Goal: Task Accomplishment & Management: Manage account settings

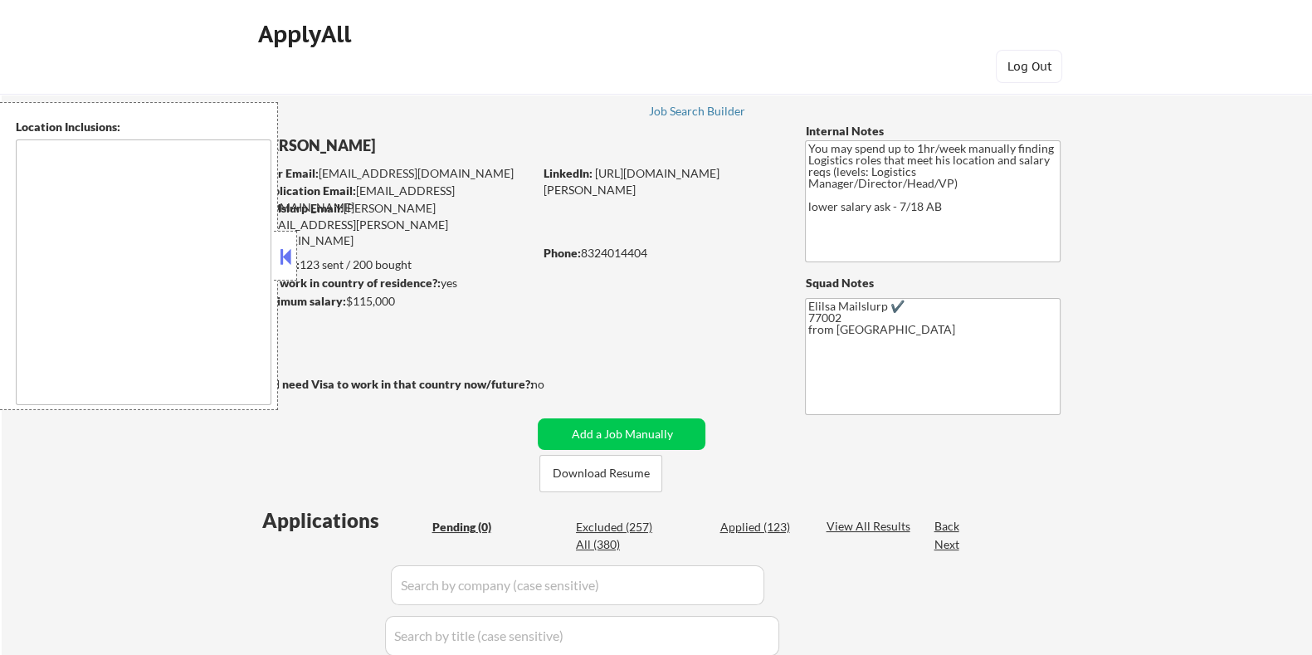
type textarea "[GEOGRAPHIC_DATA], [GEOGRAPHIC_DATA] [GEOGRAPHIC_DATA], [GEOGRAPHIC_DATA] [GEOG…"
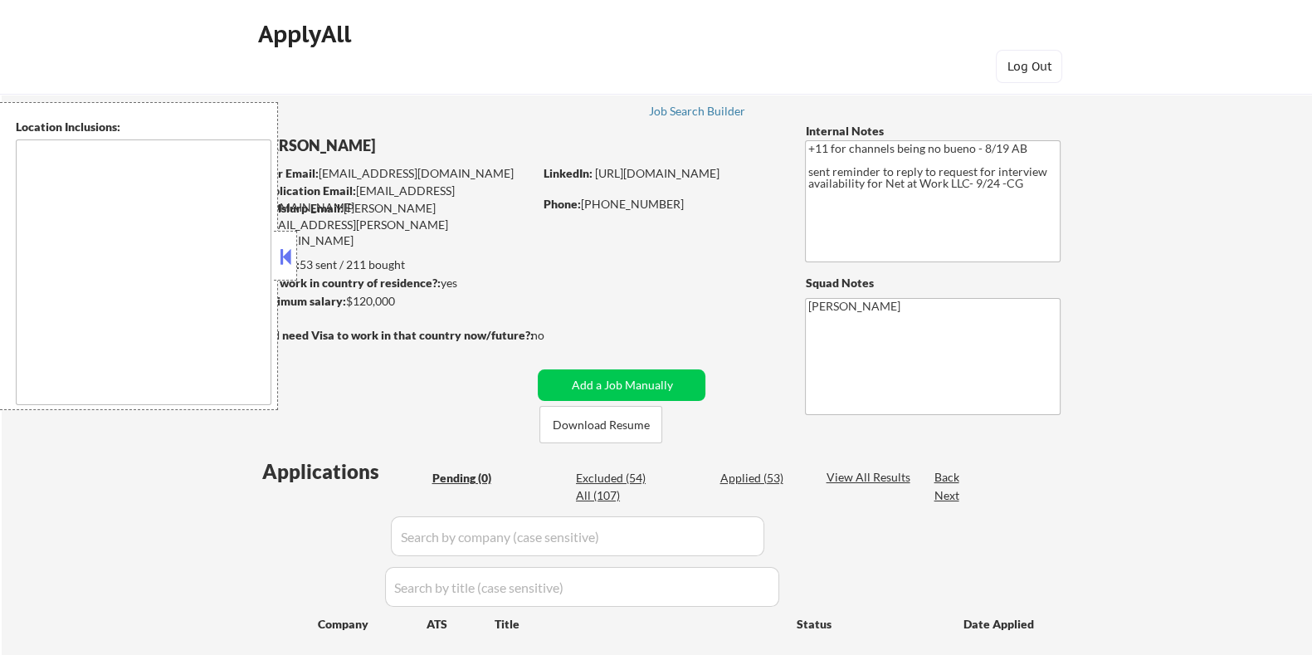
type textarea "remote"
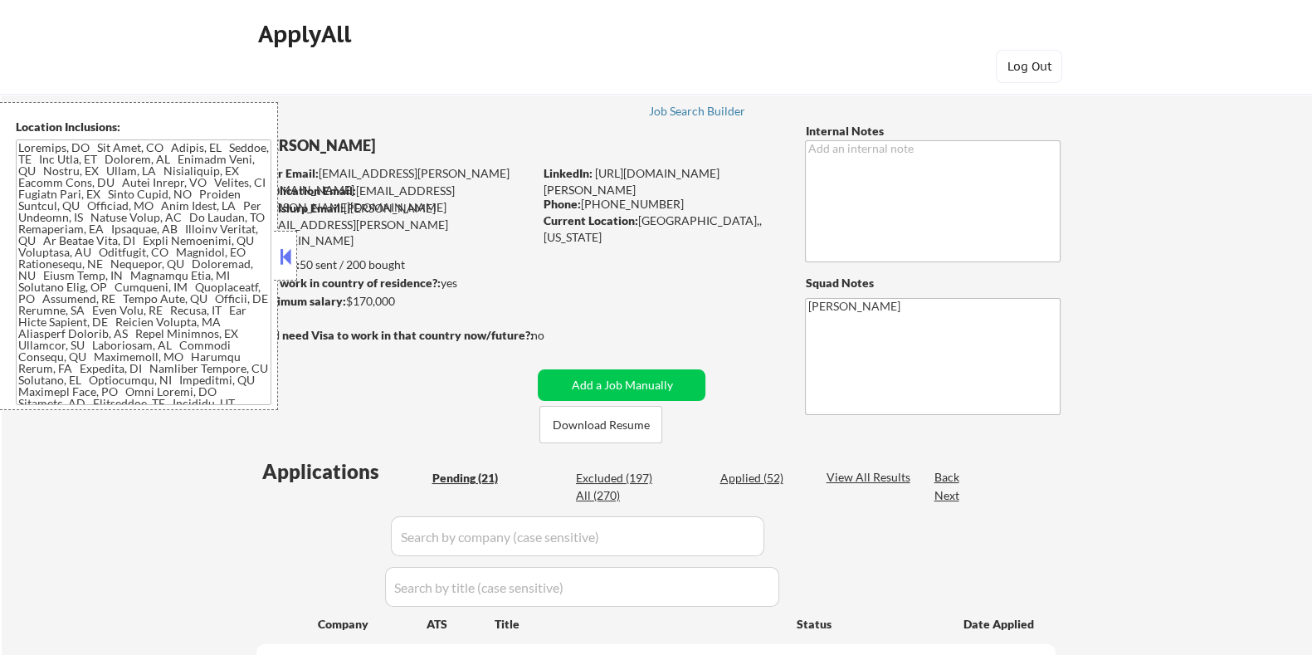
select select ""pending""
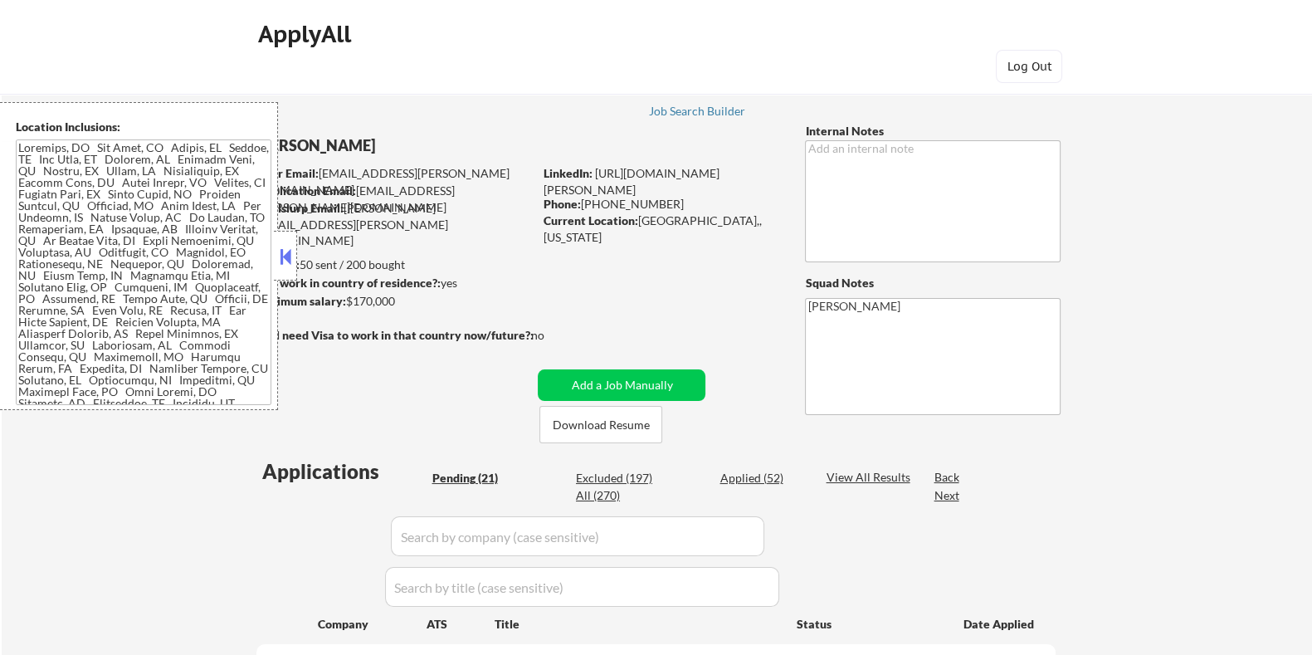
select select ""pending""
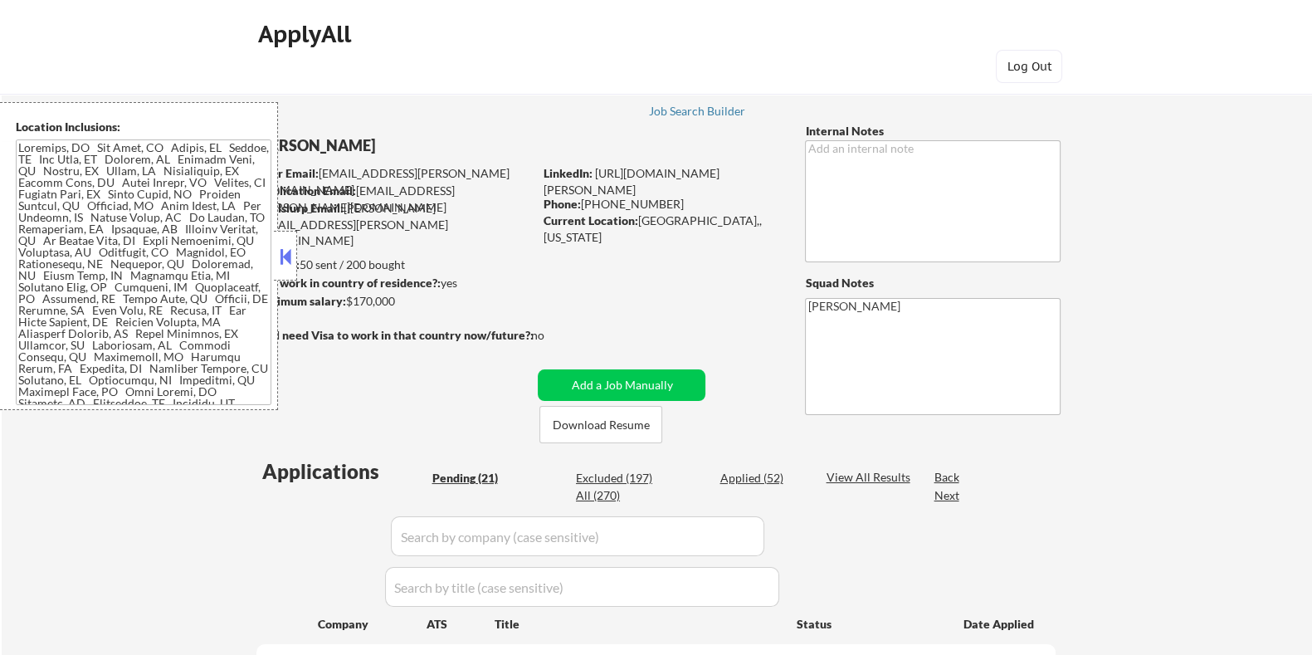
select select ""pending""
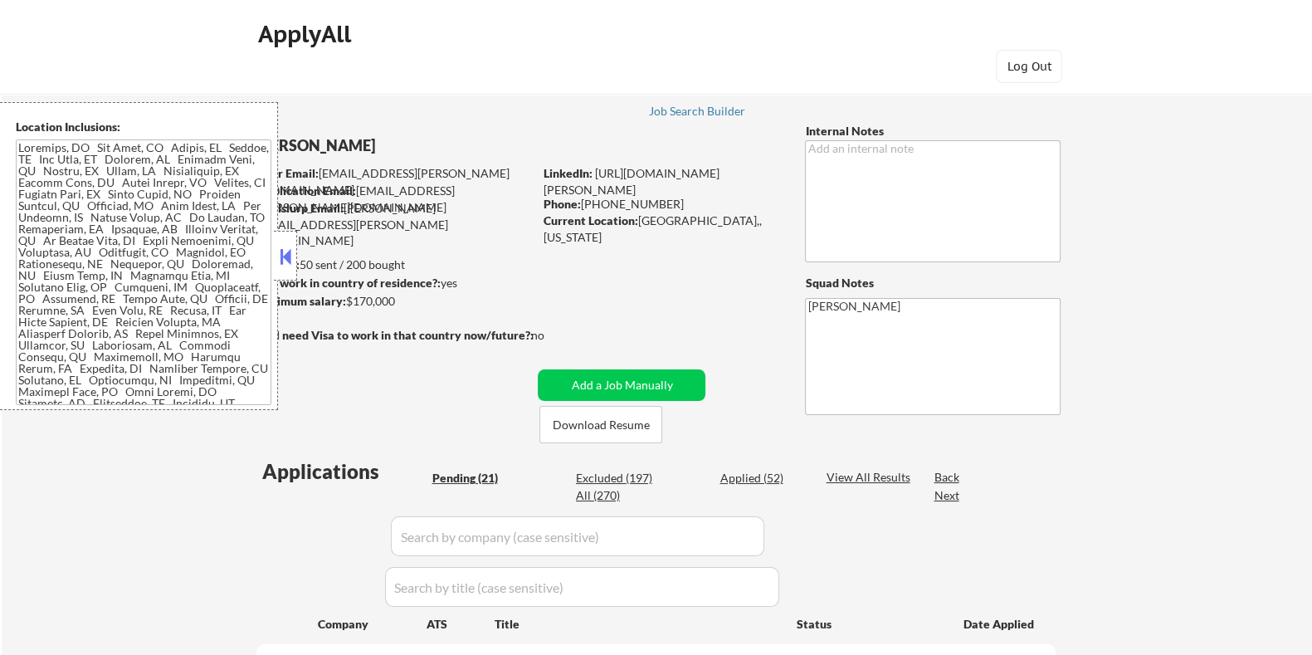
select select ""pending""
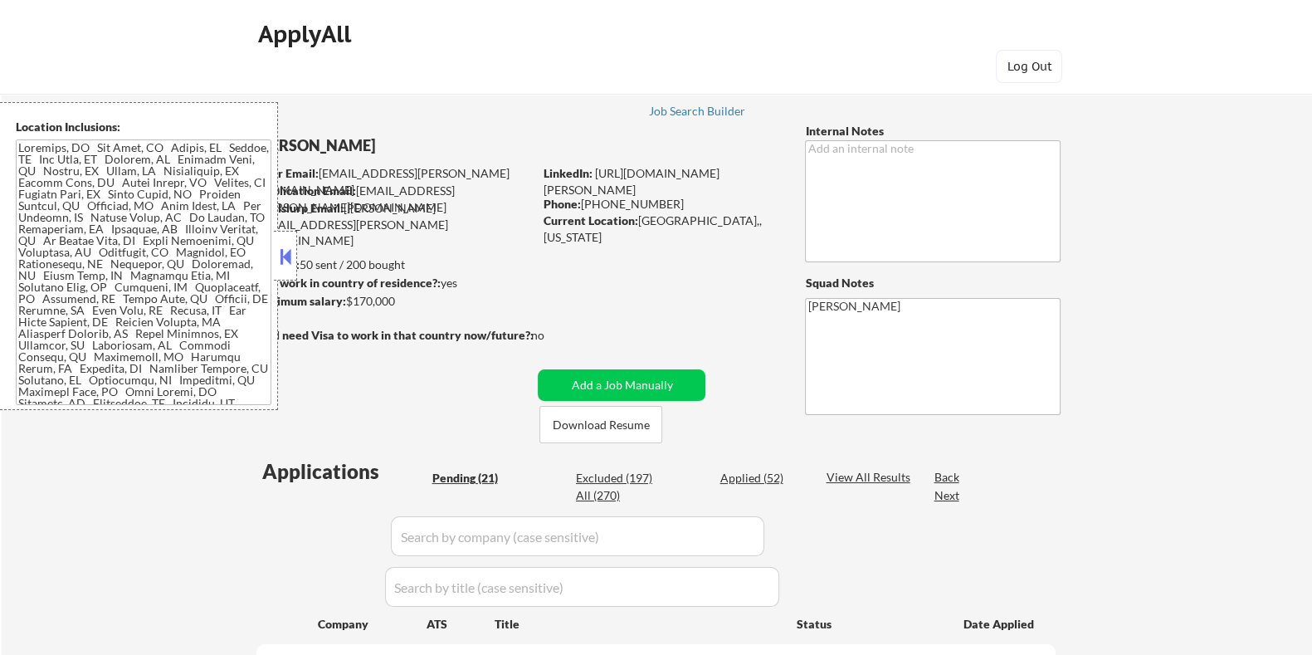
select select ""pending""
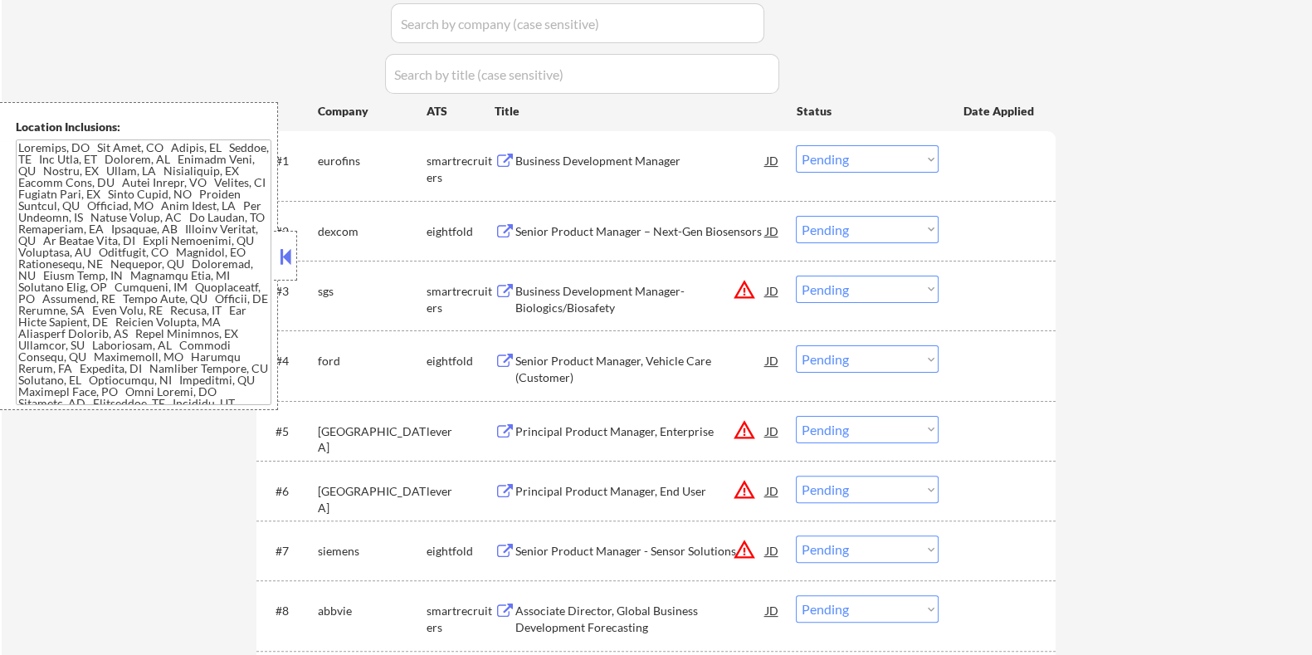
scroll to position [519, 0]
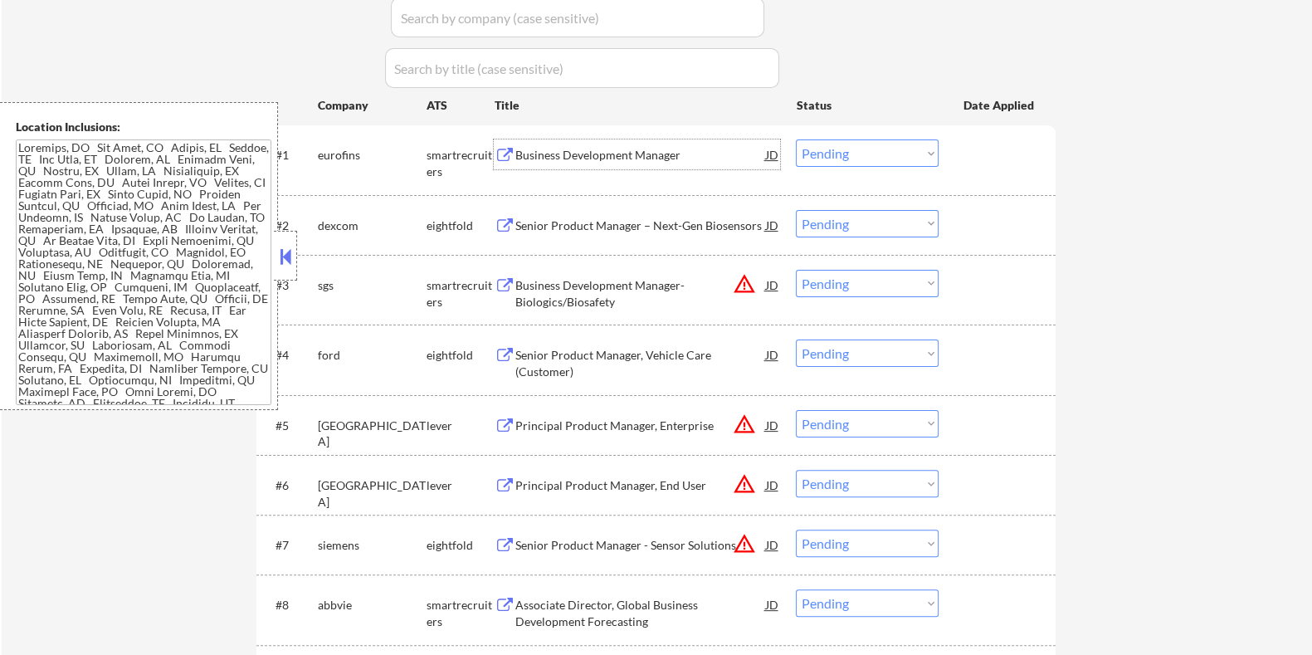
click at [564, 151] on div "Business Development Manager" at bounding box center [639, 155] width 251 height 17
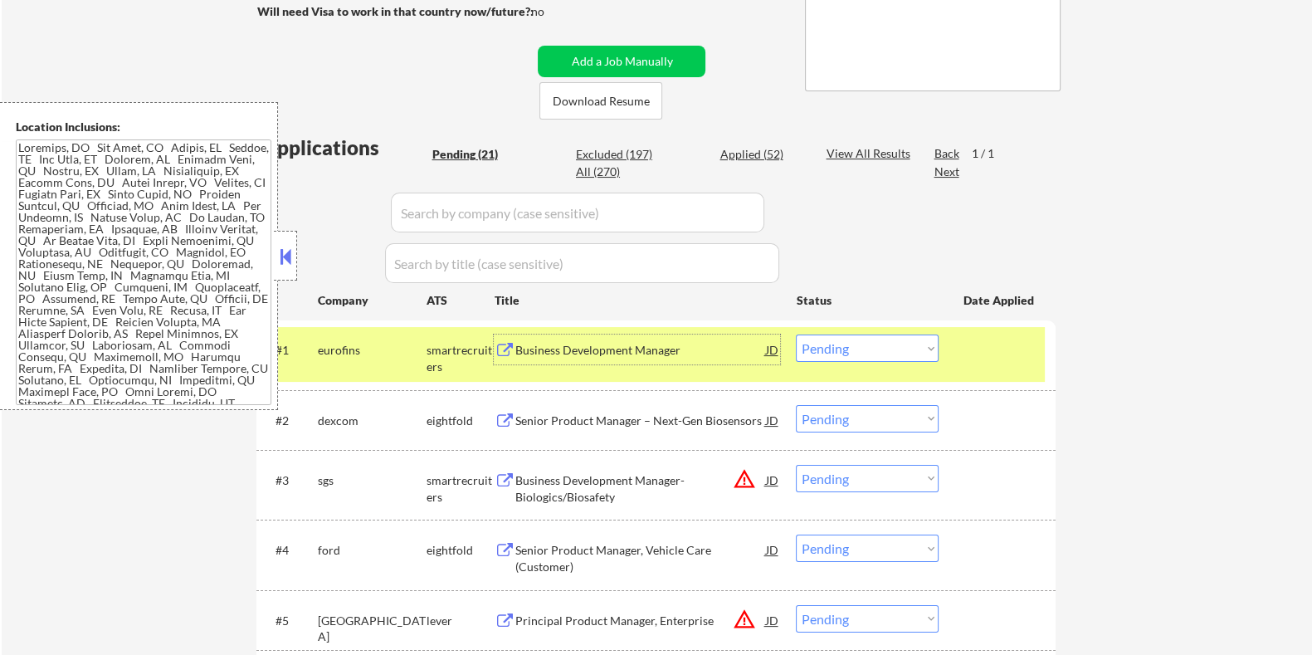
scroll to position [311, 0]
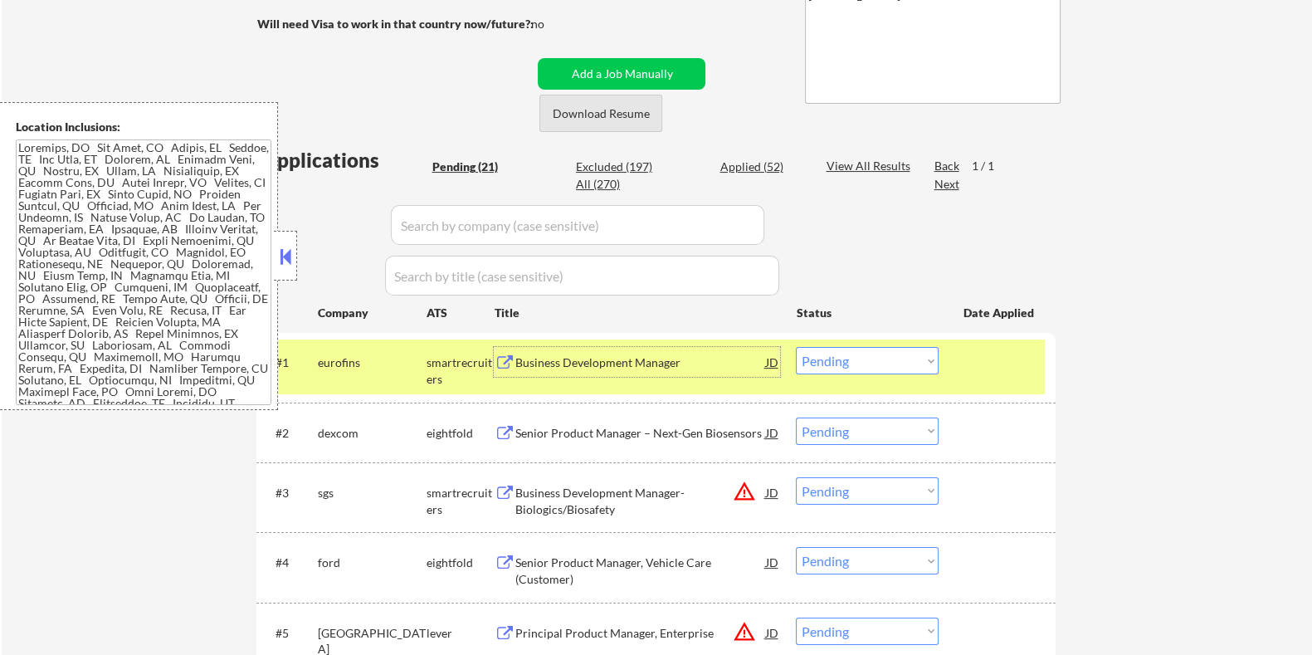
click at [622, 113] on button "Download Resume" at bounding box center [600, 113] width 123 height 37
select select ""pending""
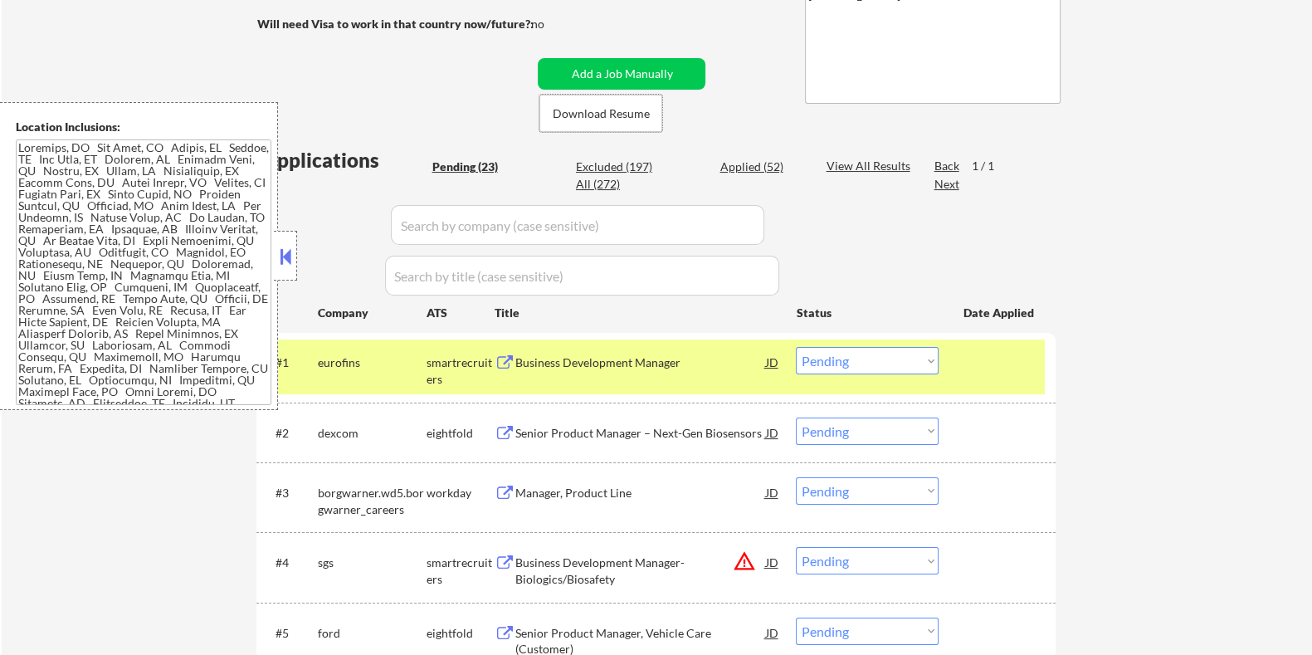
click at [890, 365] on select "Choose an option... Pending Applied Excluded (Questions) Excluded (Expired) Exc…" at bounding box center [867, 360] width 143 height 27
click at [796, 347] on select "Choose an option... Pending Applied Excluded (Questions) Excluded (Expired) Exc…" at bounding box center [867, 360] width 143 height 27
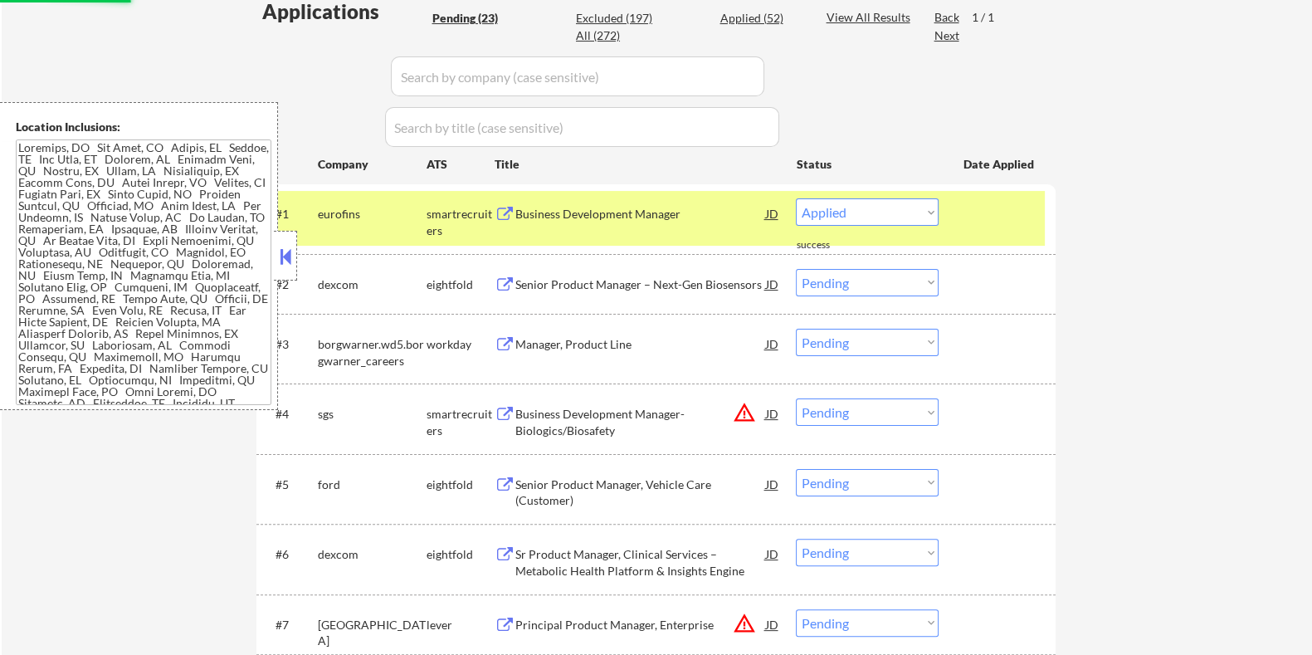
scroll to position [519, 0]
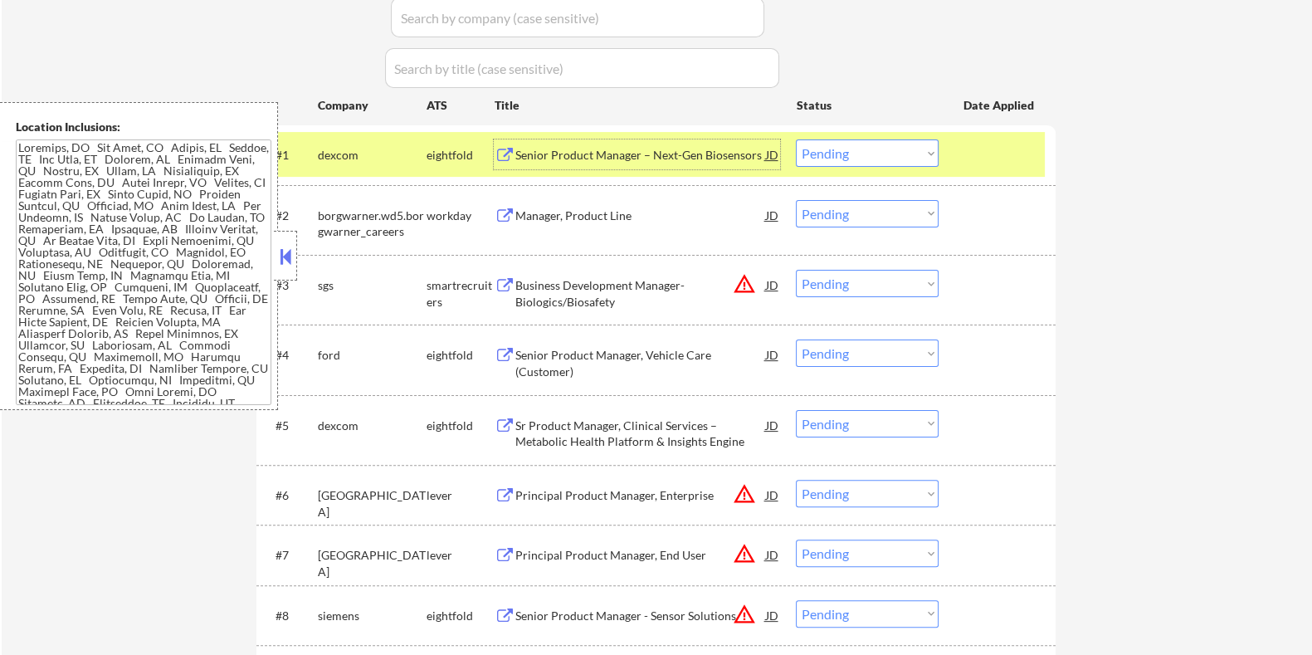
click at [534, 158] on div "Senior Product Manager – Next-Gen Biosensors" at bounding box center [639, 155] width 251 height 17
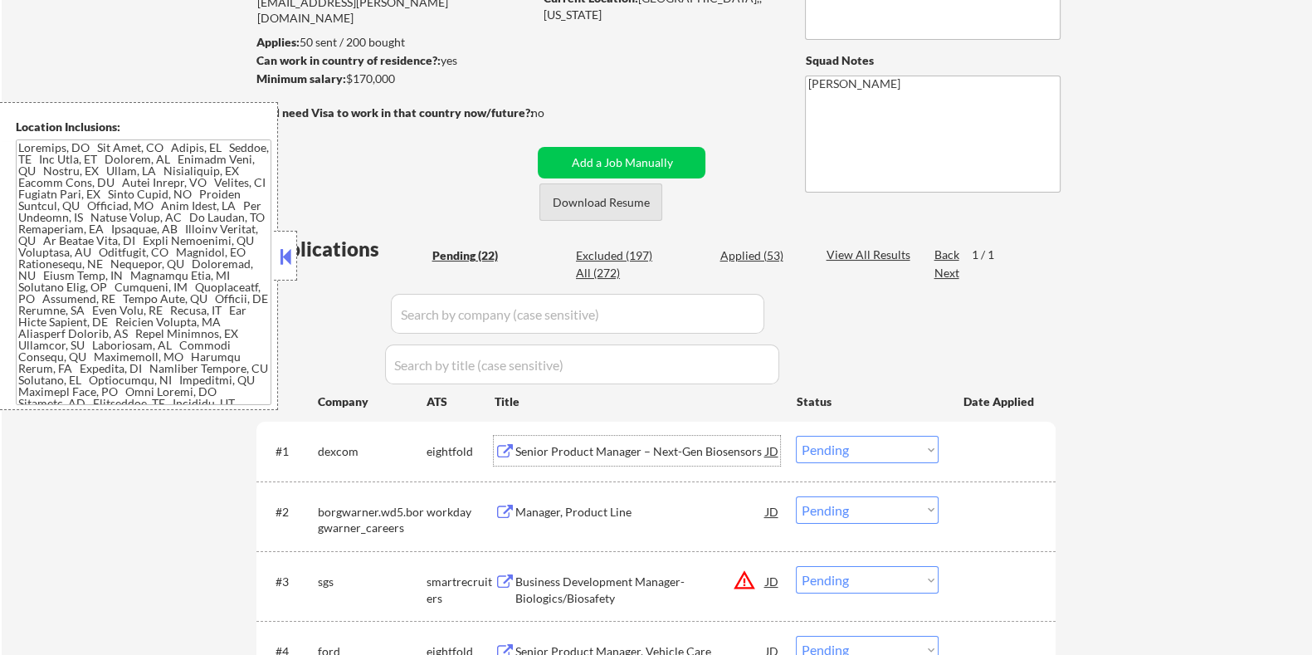
scroll to position [207, 0]
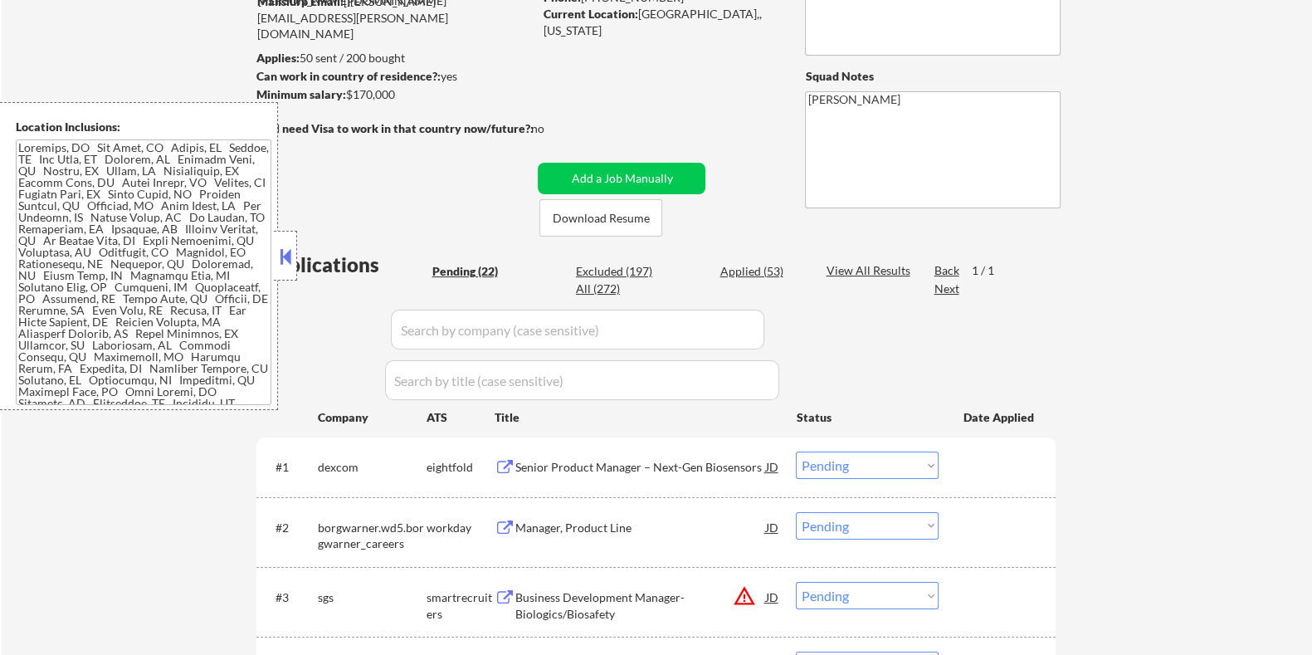
drag, startPoint x: 431, startPoint y: 95, endPoint x: 346, endPoint y: 95, distance: 85.5
click at [346, 95] on div "Minimum salary: $170,000" at bounding box center [394, 94] width 276 height 17
copy div "$170,000"
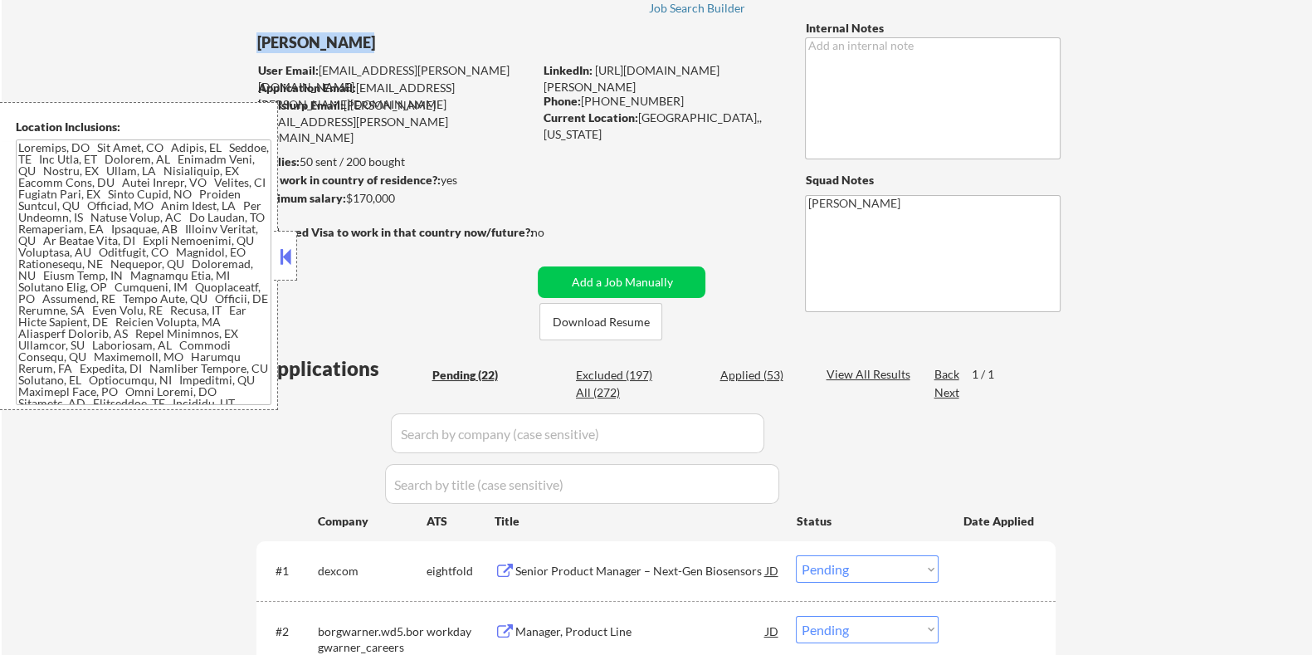
drag, startPoint x: 386, startPoint y: 43, endPoint x: 257, endPoint y: 39, distance: 128.7
click at [257, 39] on div "Michael Hamoy" at bounding box center [426, 42] width 341 height 21
copy div "Michael Hamoy"
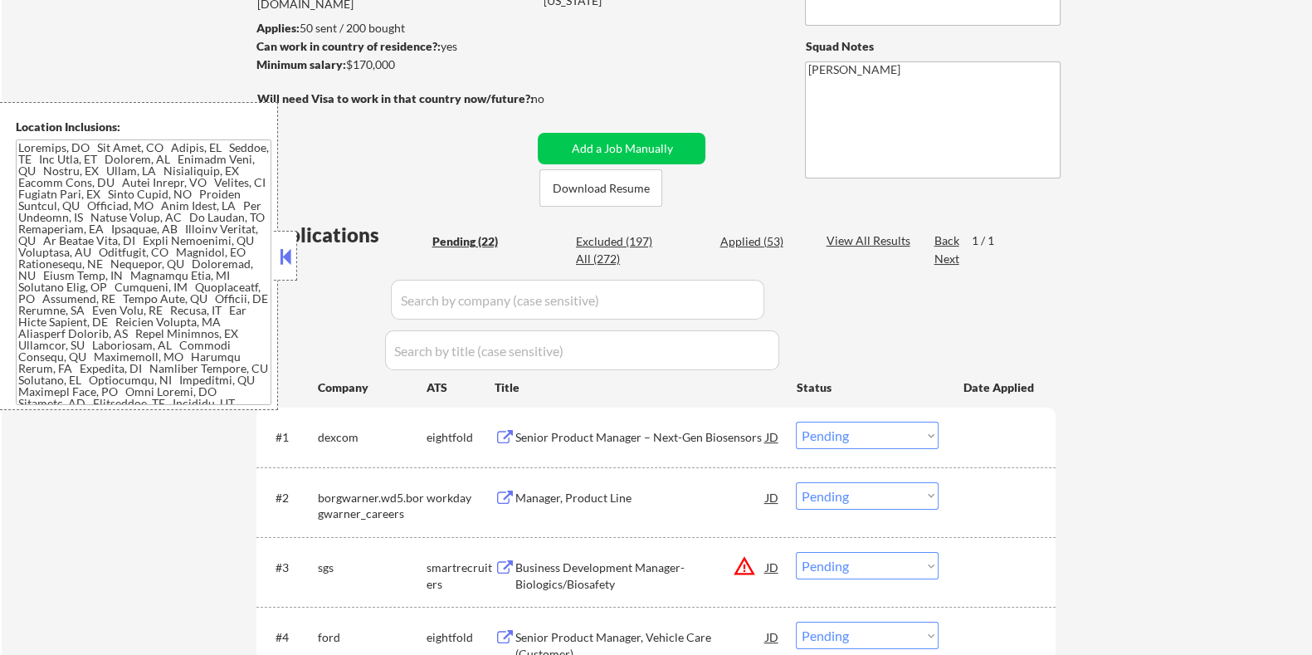
scroll to position [311, 0]
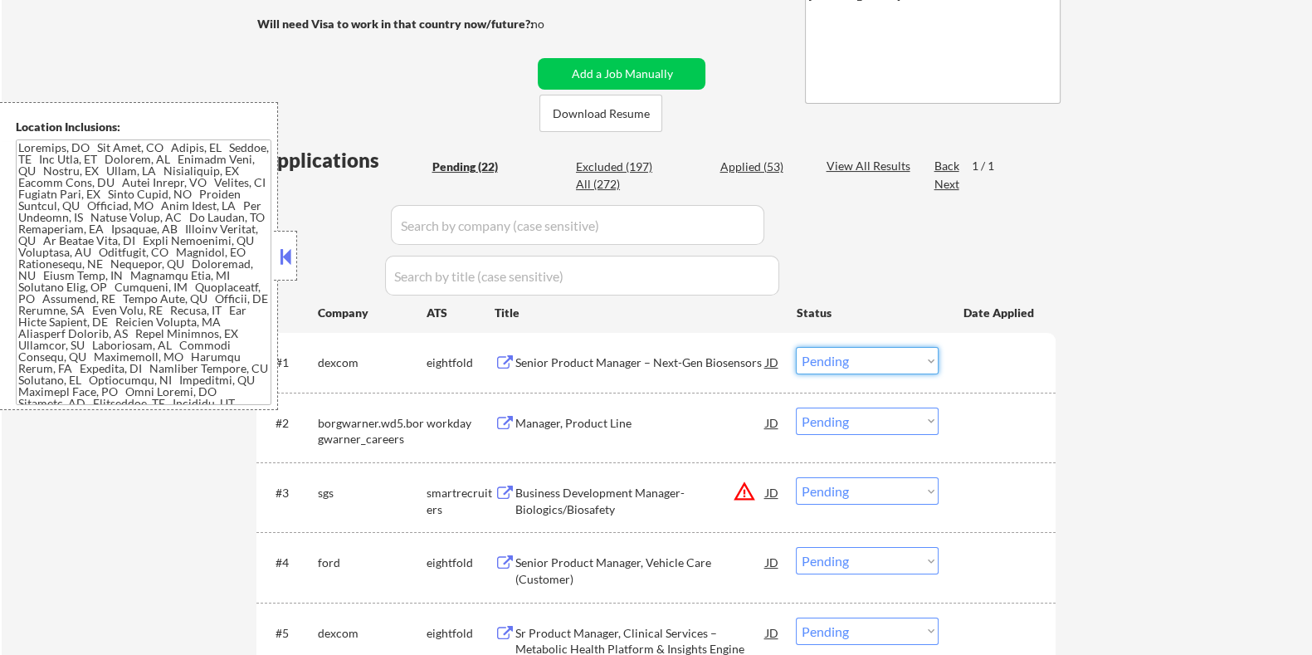
click at [879, 362] on select "Choose an option... Pending Applied Excluded (Questions) Excluded (Expired) Exc…" at bounding box center [867, 360] width 143 height 27
click at [796, 347] on select "Choose an option... Pending Applied Excluded (Questions) Excluded (Expired) Exc…" at bounding box center [867, 360] width 143 height 27
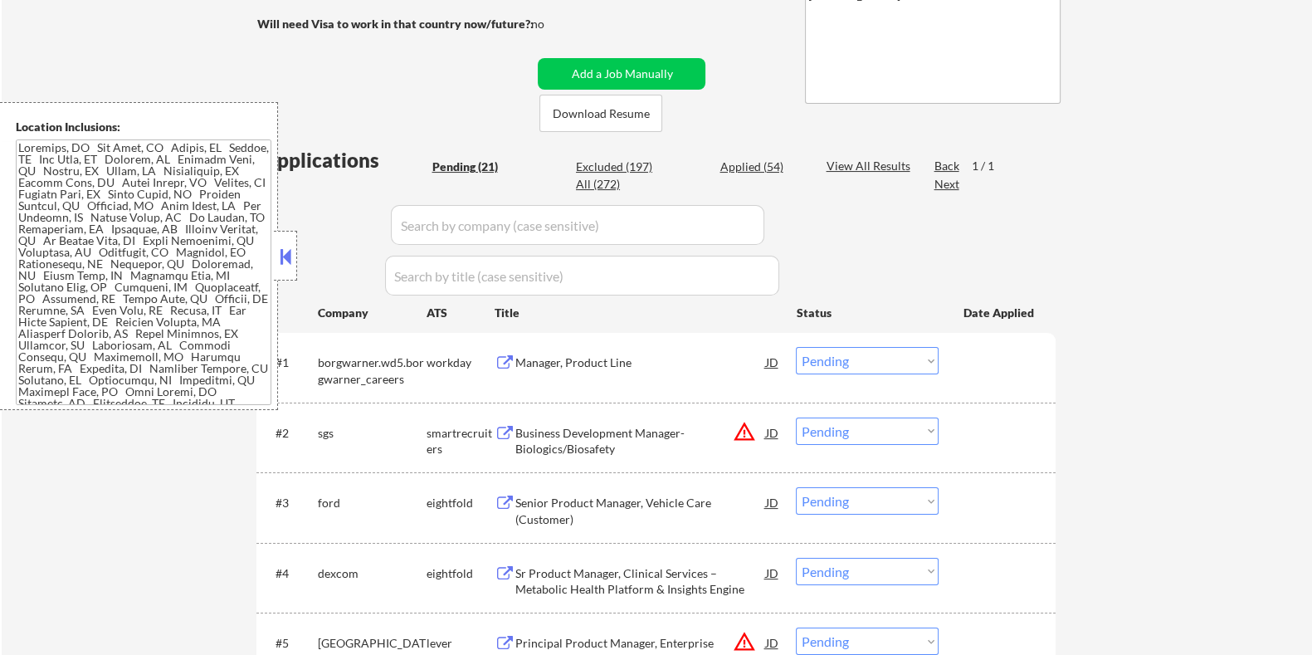
scroll to position [414, 0]
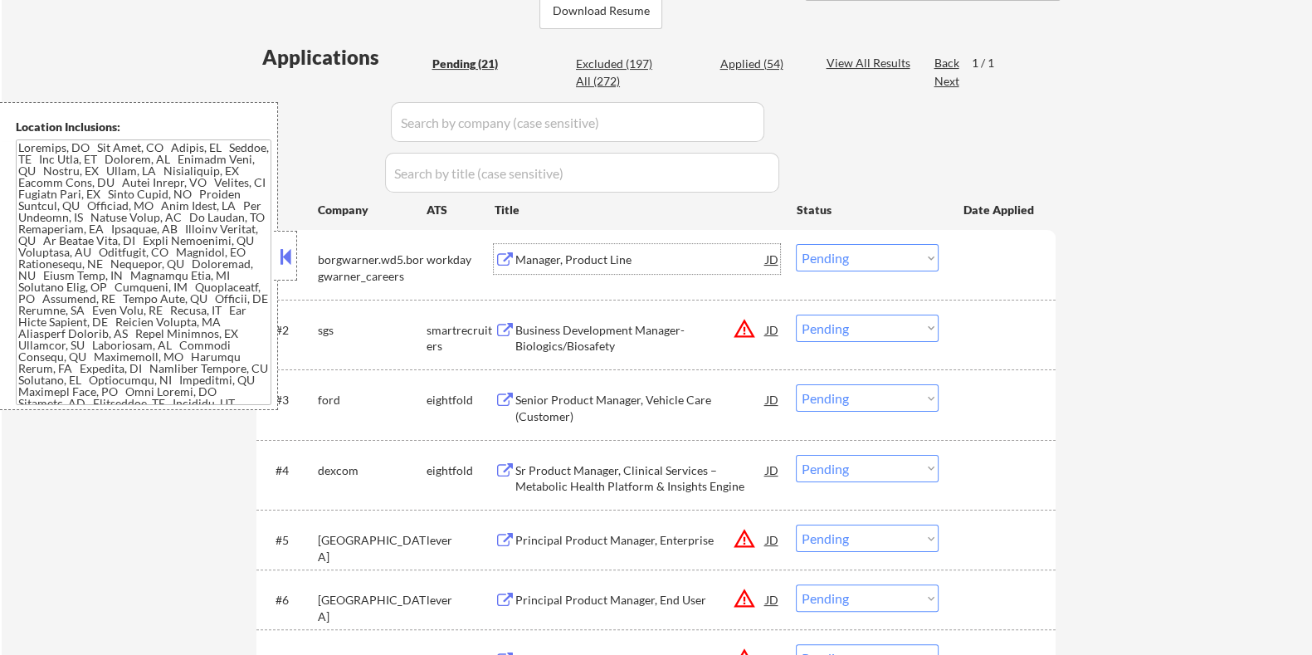
click at [604, 258] on div "Manager, Product Line" at bounding box center [639, 259] width 251 height 17
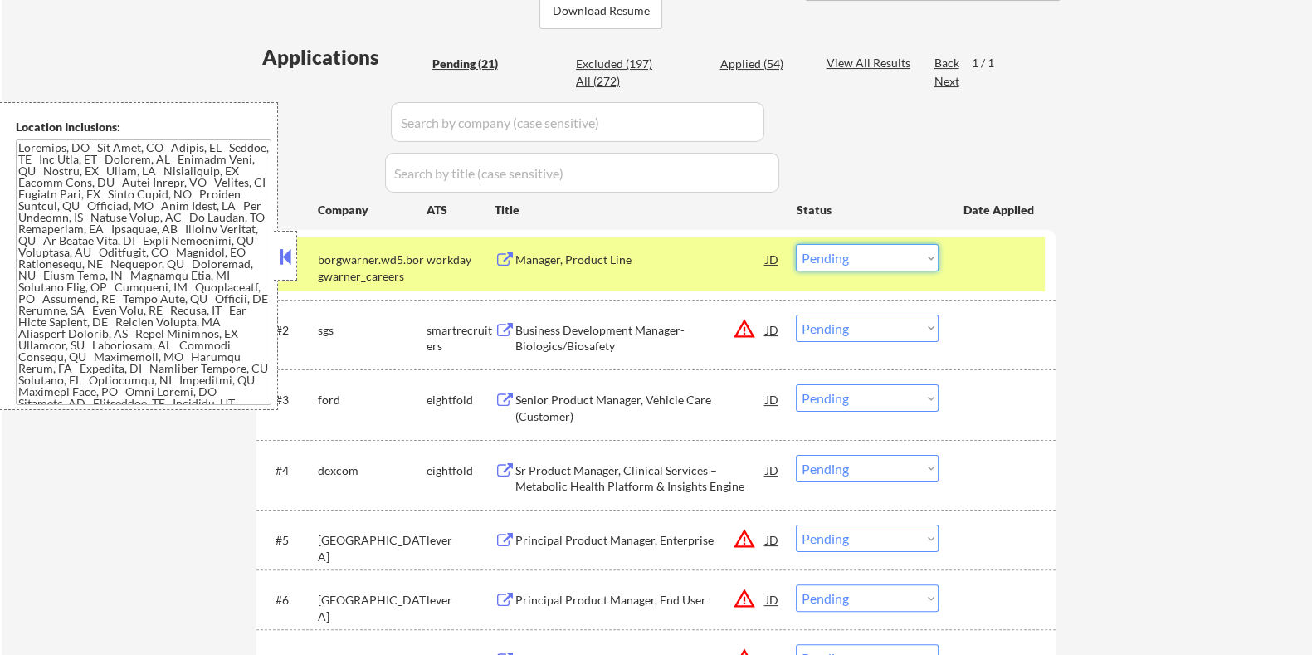
click at [868, 257] on select "Choose an option... Pending Applied Excluded (Questions) Excluded (Expired) Exc…" at bounding box center [867, 257] width 143 height 27
click at [796, 244] on select "Choose an option... Pending Applied Excluded (Questions) Excluded (Expired) Exc…" at bounding box center [867, 257] width 143 height 27
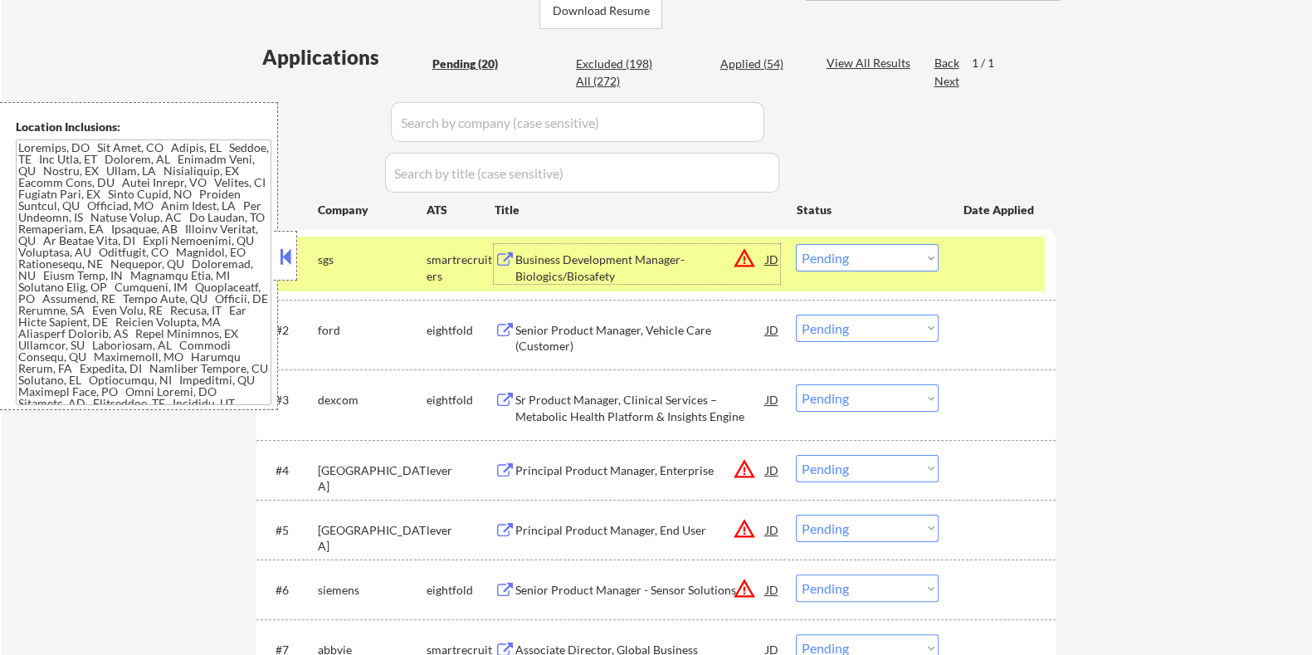
click at [618, 263] on div "Business Development Manager- Biologics/Biosafety" at bounding box center [639, 267] width 251 height 32
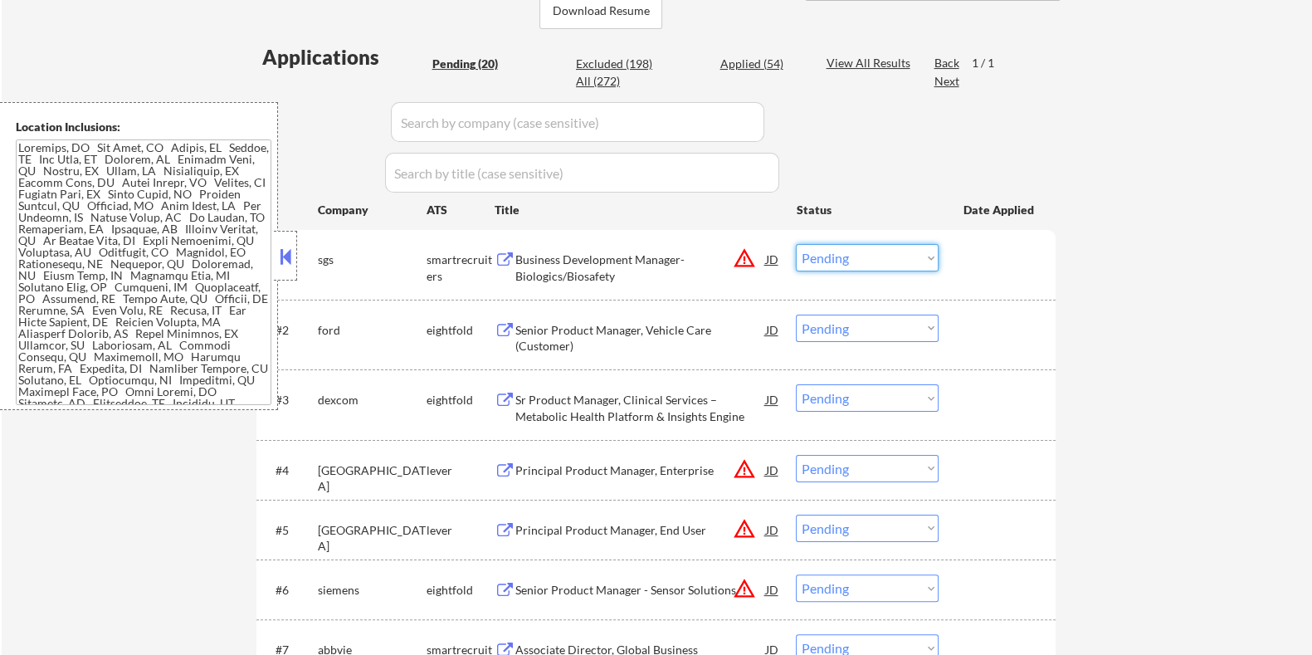
click at [874, 256] on select "Choose an option... Pending Applied Excluded (Questions) Excluded (Expired) Exc…" at bounding box center [867, 257] width 143 height 27
click at [796, 244] on select "Choose an option... Pending Applied Excluded (Questions) Excluded (Expired) Exc…" at bounding box center [867, 257] width 143 height 27
select select ""pending""
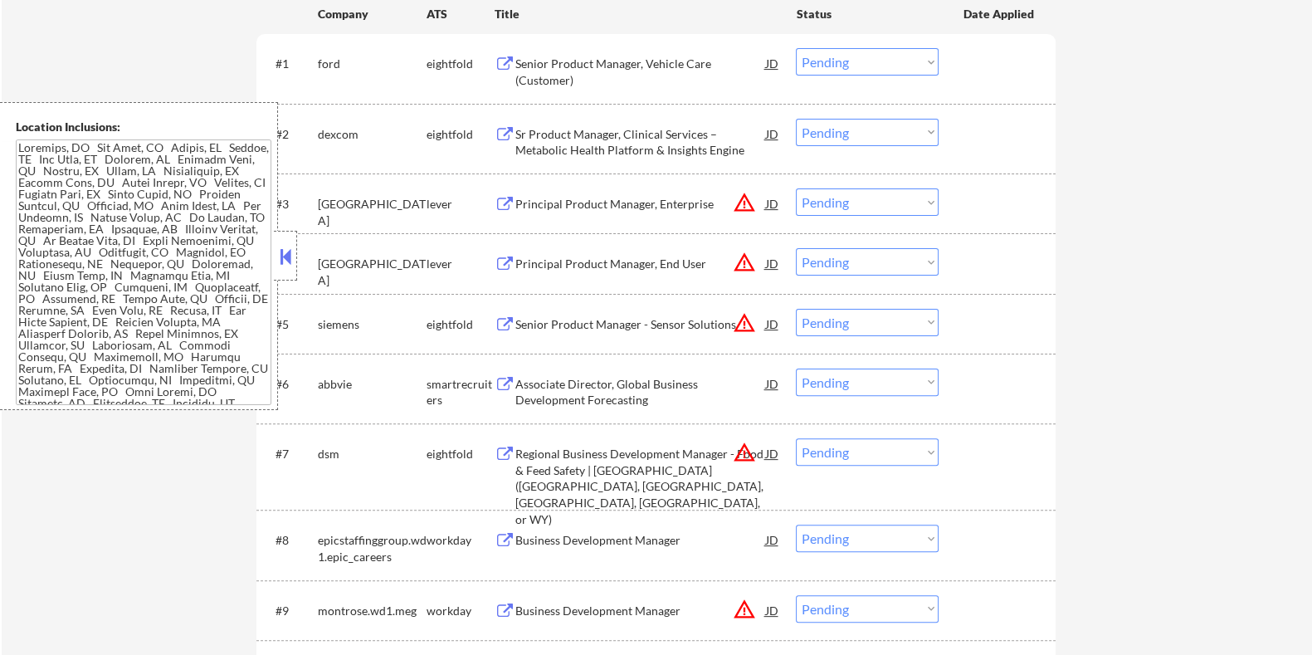
scroll to position [622, 0]
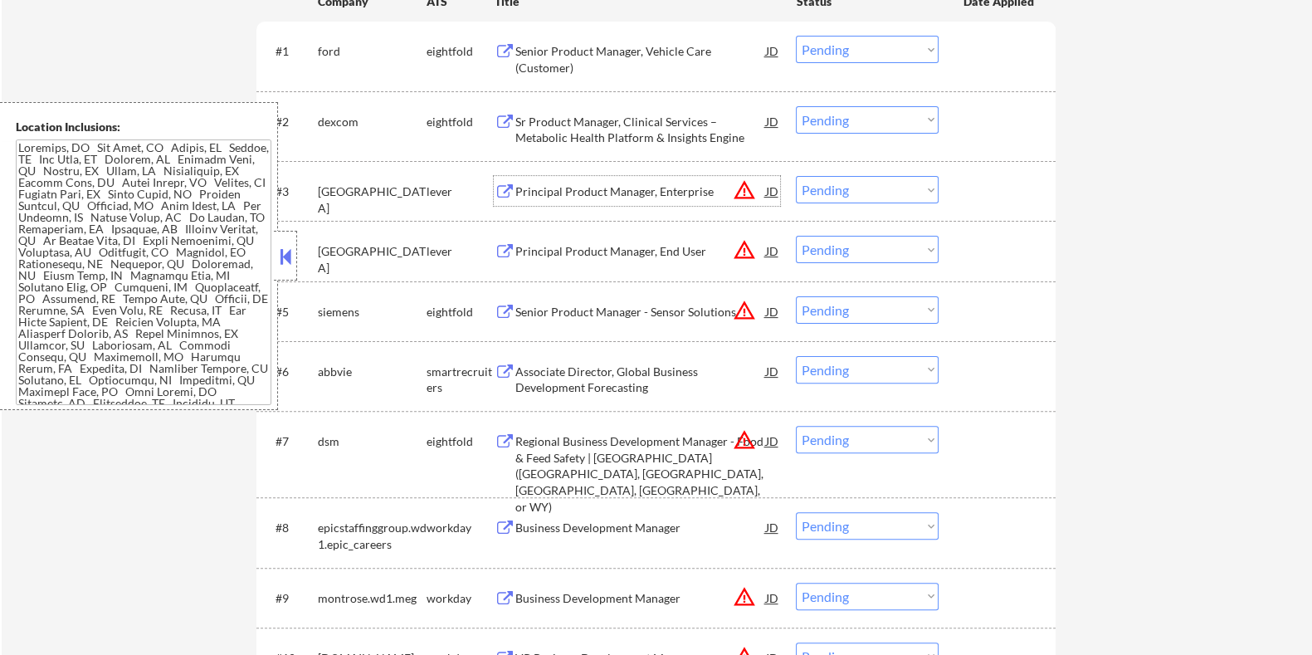
click at [626, 191] on div "Principal Product Manager, Enterprise" at bounding box center [639, 191] width 251 height 17
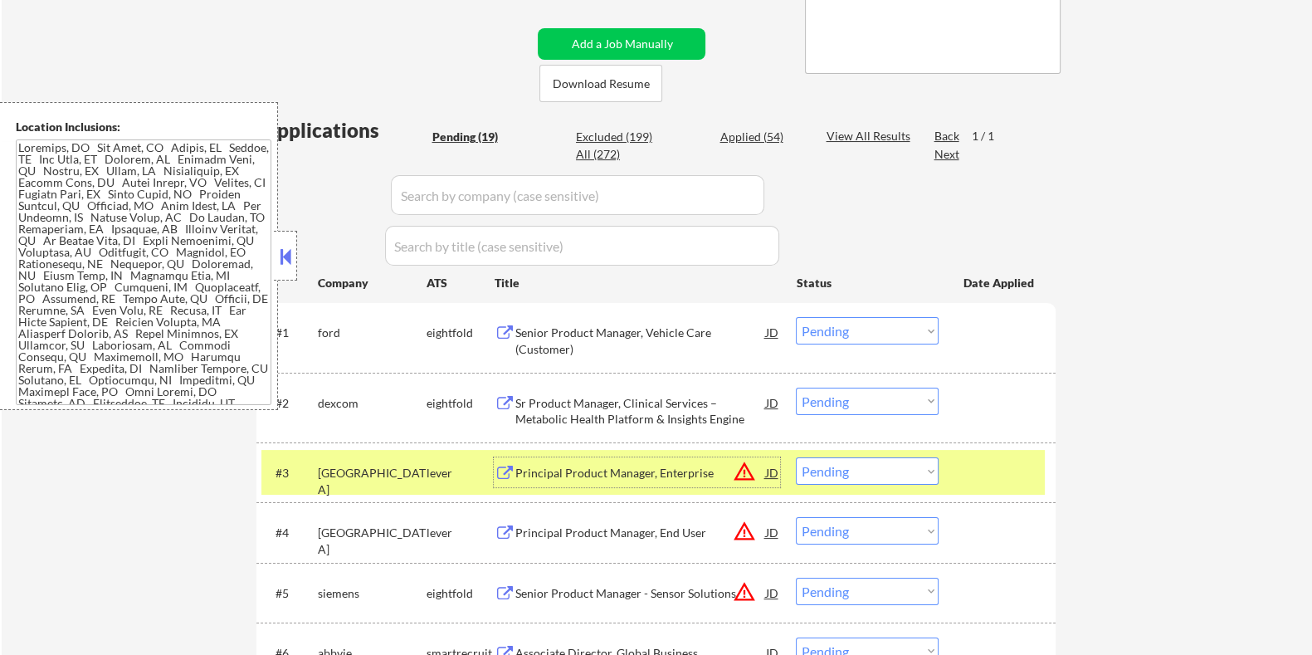
scroll to position [414, 0]
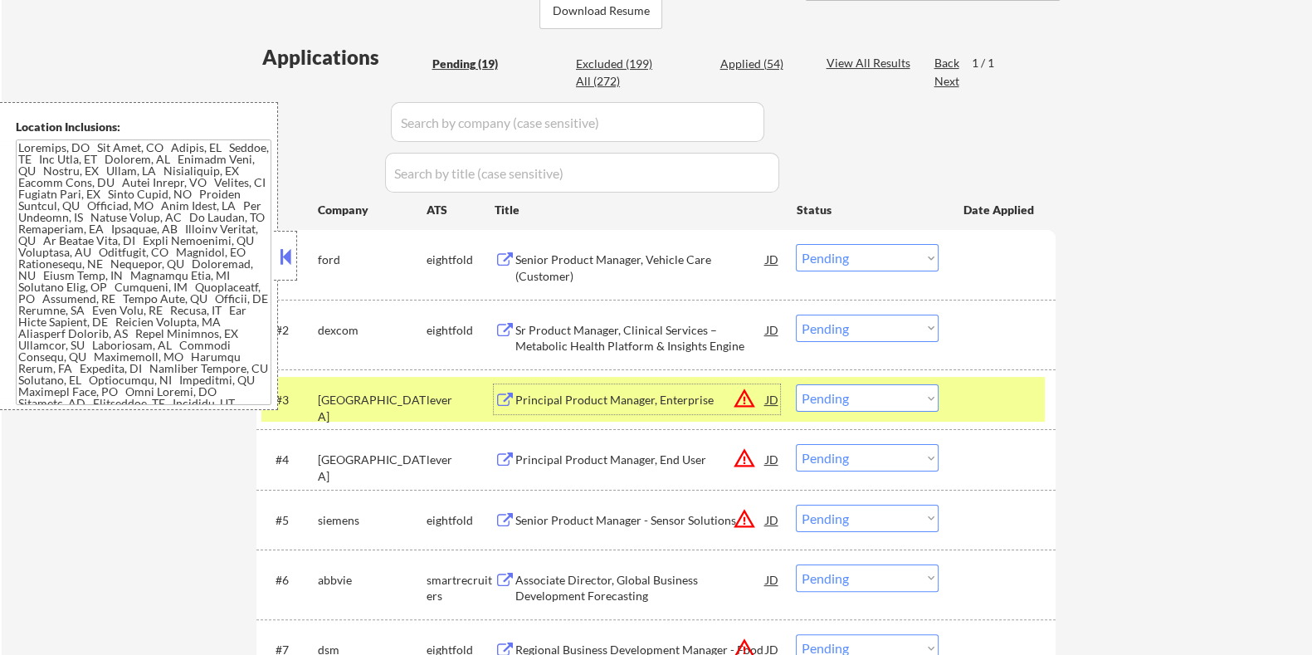
click at [846, 393] on select "Choose an option... Pending Applied Excluded (Questions) Excluded (Expired) Exc…" at bounding box center [867, 397] width 143 height 27
click at [796, 384] on select "Choose an option... Pending Applied Excluded (Questions) Excluded (Expired) Exc…" at bounding box center [867, 397] width 143 height 27
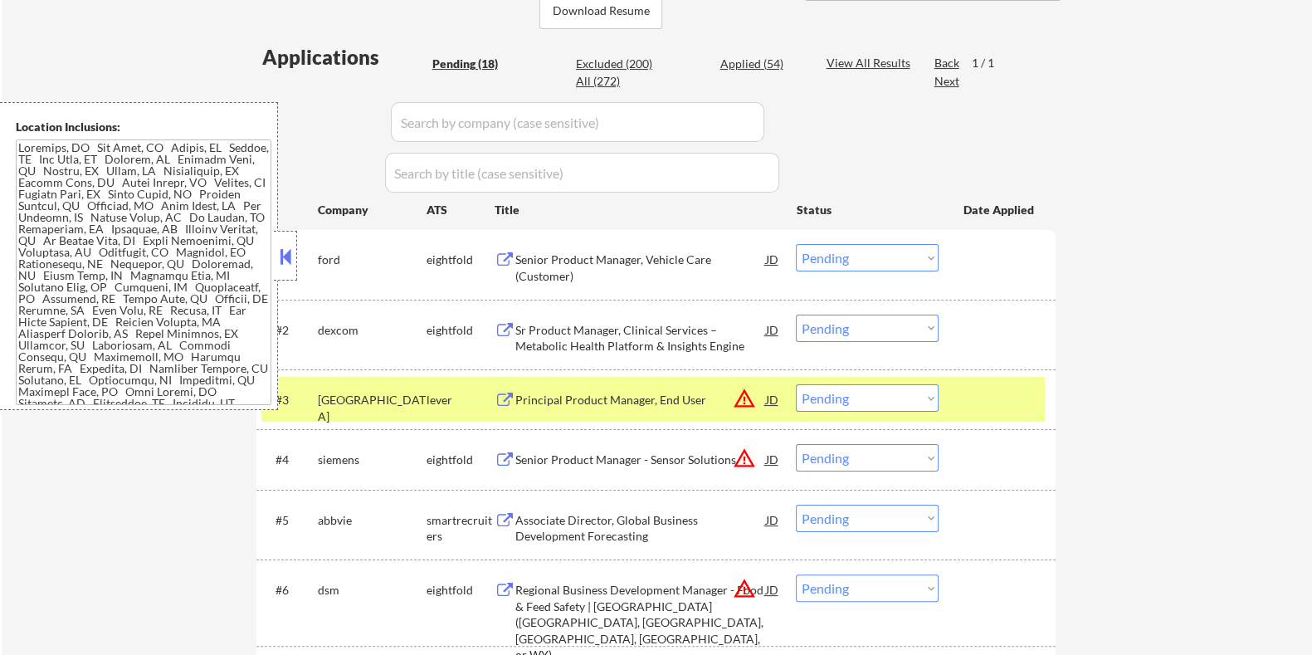
click at [855, 395] on select "Choose an option... Pending Applied Excluded (Questions) Excluded (Expired) Exc…" at bounding box center [867, 397] width 143 height 27
click at [796, 384] on select "Choose an option... Pending Applied Excluded (Questions) Excluded (Expired) Exc…" at bounding box center [867, 397] width 143 height 27
select select ""pending""
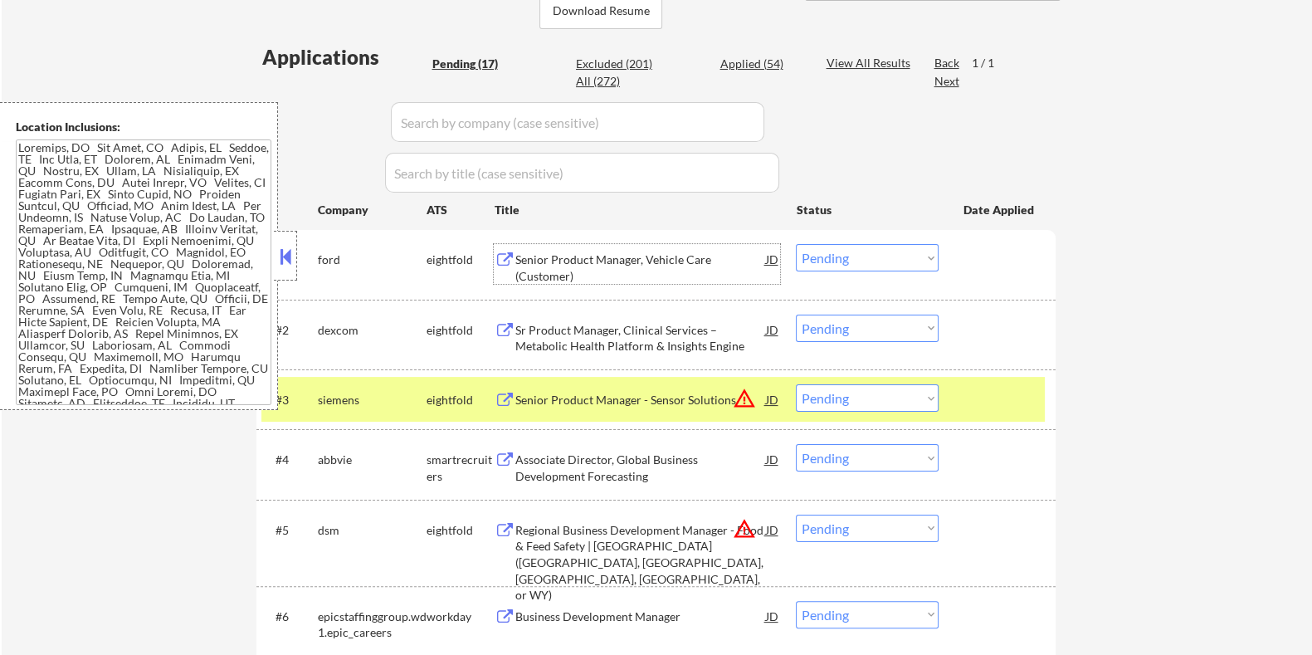
click at [647, 257] on div "Senior Product Manager, Vehicle Care (Customer)" at bounding box center [639, 267] width 251 height 32
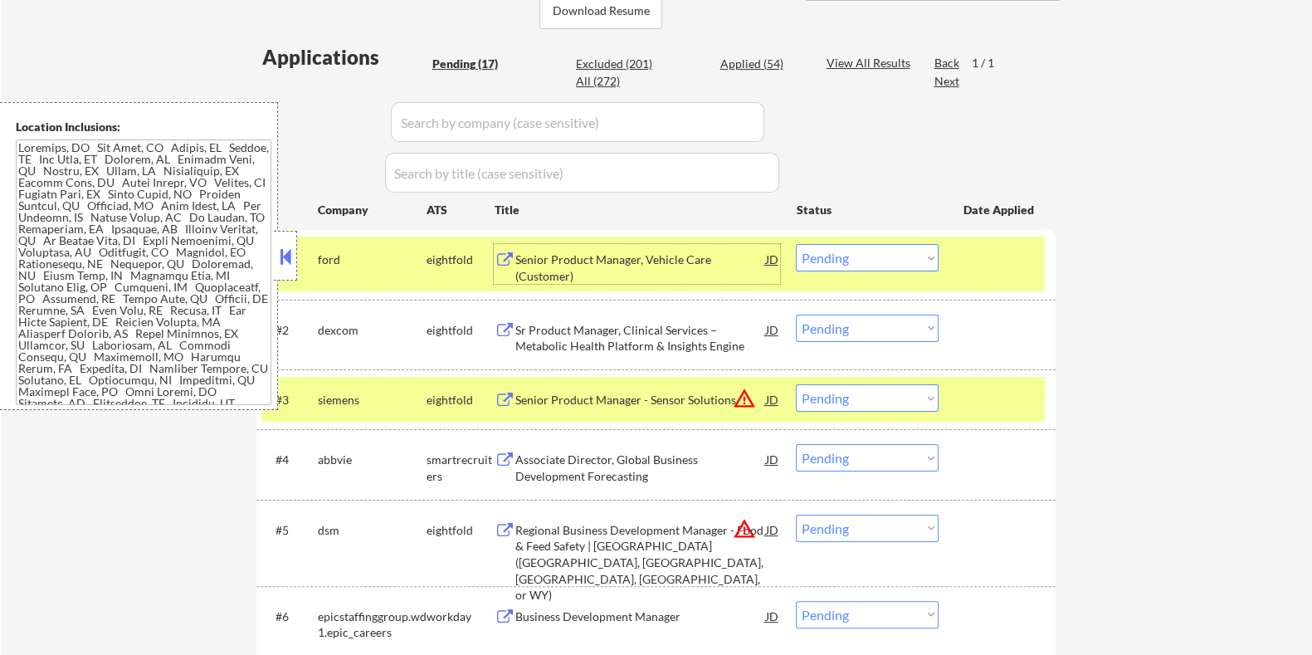
click at [881, 252] on select "Choose an option... Pending Applied Excluded (Questions) Excluded (Expired) Exc…" at bounding box center [867, 257] width 143 height 27
click at [796, 244] on select "Choose an option... Pending Applied Excluded (Questions) Excluded (Expired) Exc…" at bounding box center [867, 257] width 143 height 27
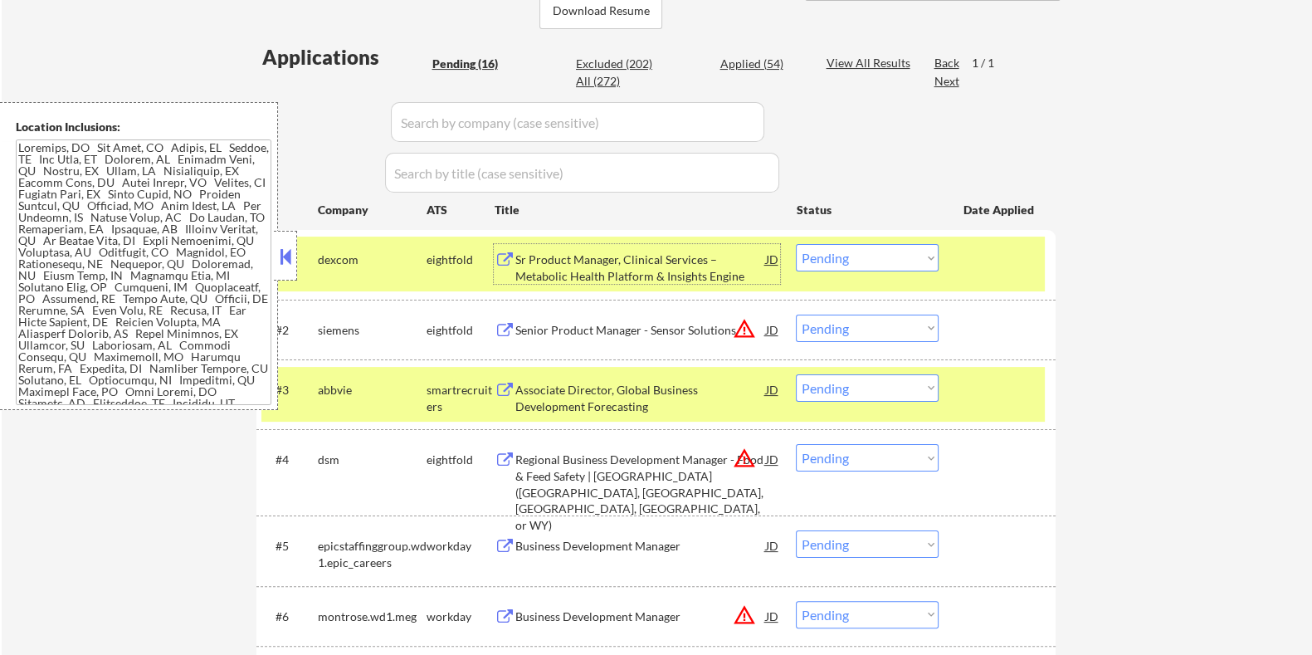
click at [660, 263] on div "Sr Product Manager, Clinical Services – Metabolic Health Platform & Insights En…" at bounding box center [639, 267] width 251 height 32
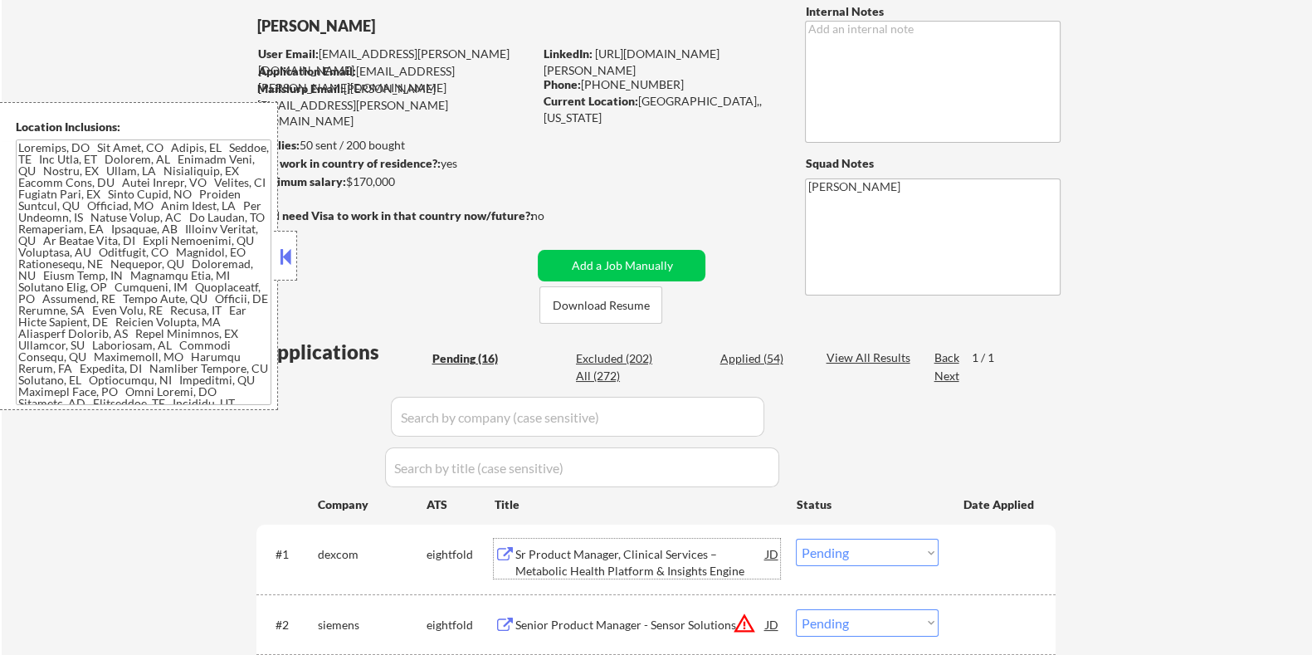
scroll to position [103, 0]
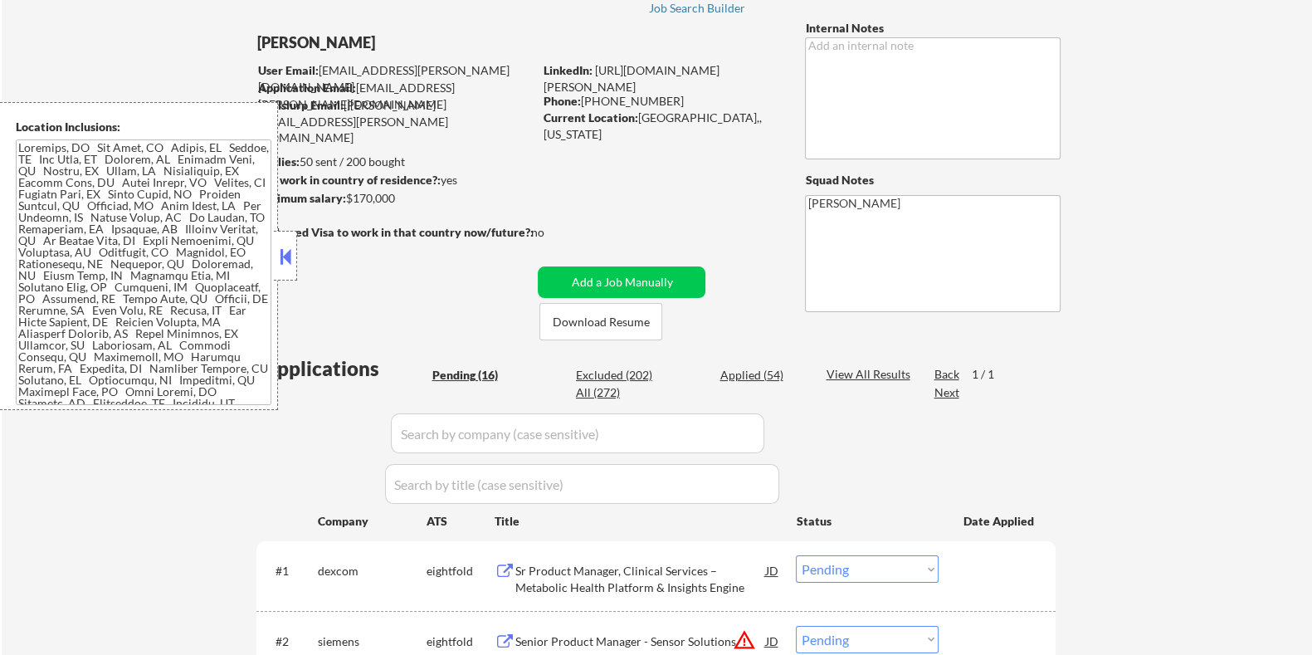
drag, startPoint x: 413, startPoint y: 203, endPoint x: 348, endPoint y: 192, distance: 66.4
click at [348, 192] on div "Minimum salary: $170,000" at bounding box center [394, 198] width 276 height 17
copy div "$170,000"
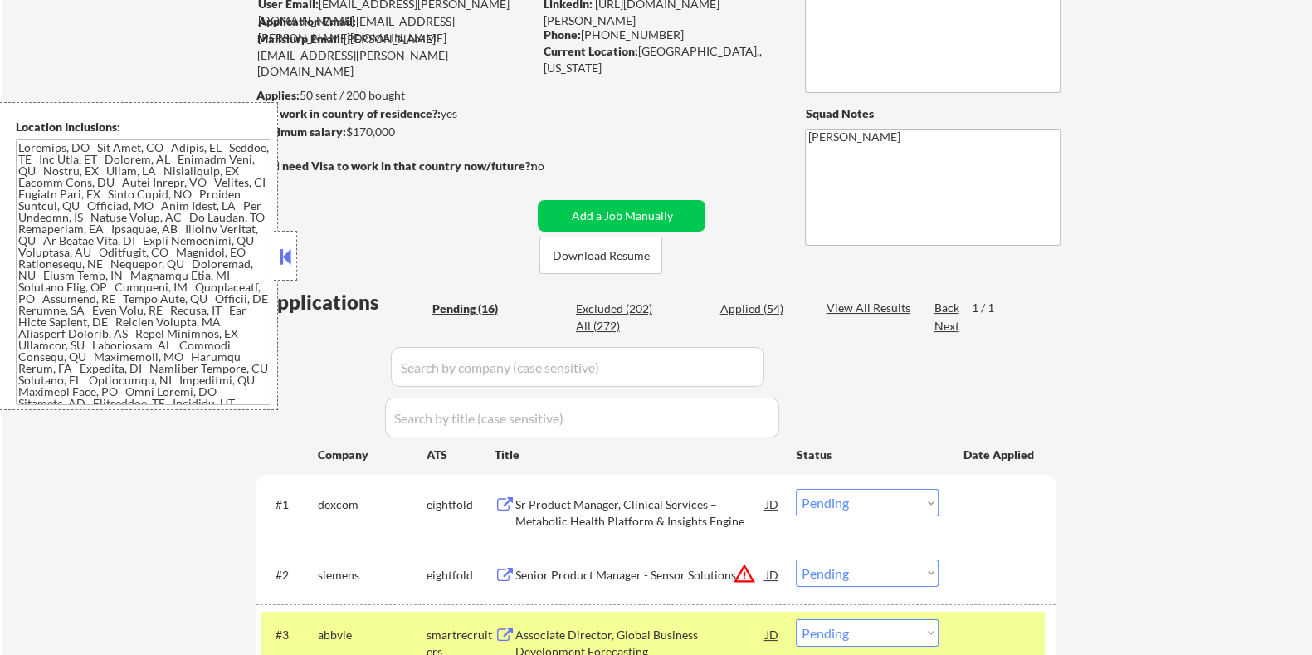
scroll to position [311, 0]
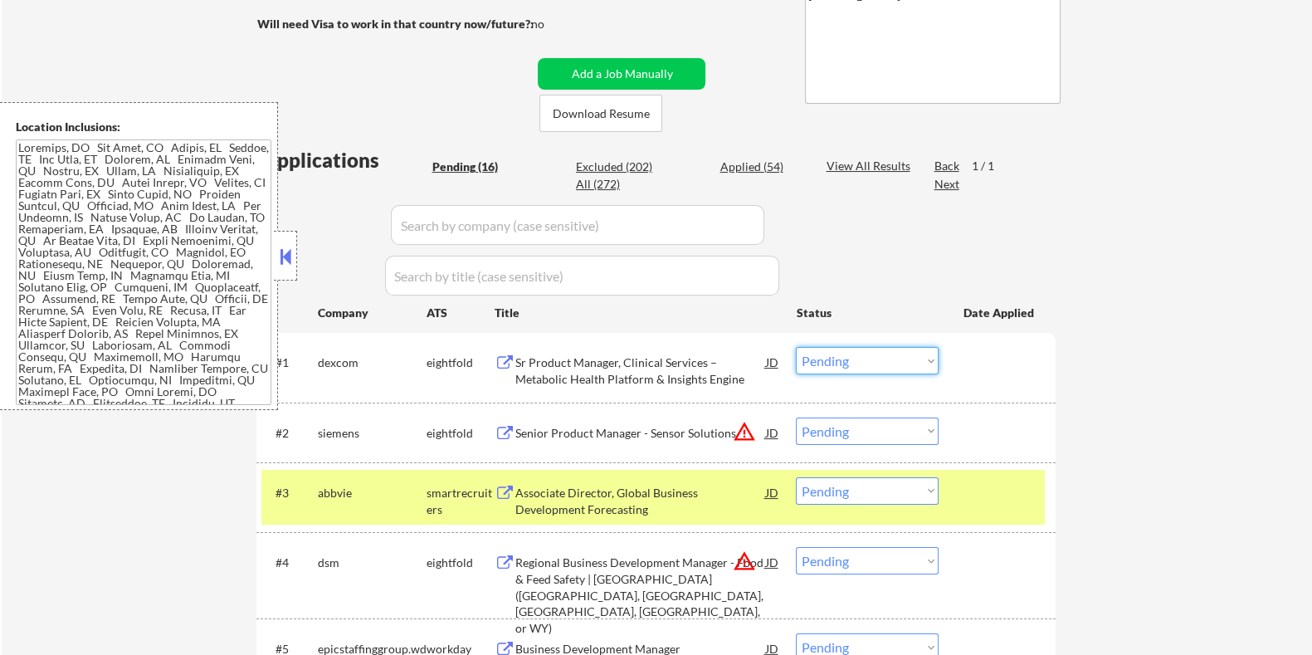
click at [924, 364] on select "Choose an option... Pending Applied Excluded (Questions) Excluded (Expired) Exc…" at bounding box center [867, 360] width 143 height 27
click at [796, 347] on select "Choose an option... Pending Applied Excluded (Questions) Excluded (Expired) Exc…" at bounding box center [867, 360] width 143 height 27
select select ""pending""
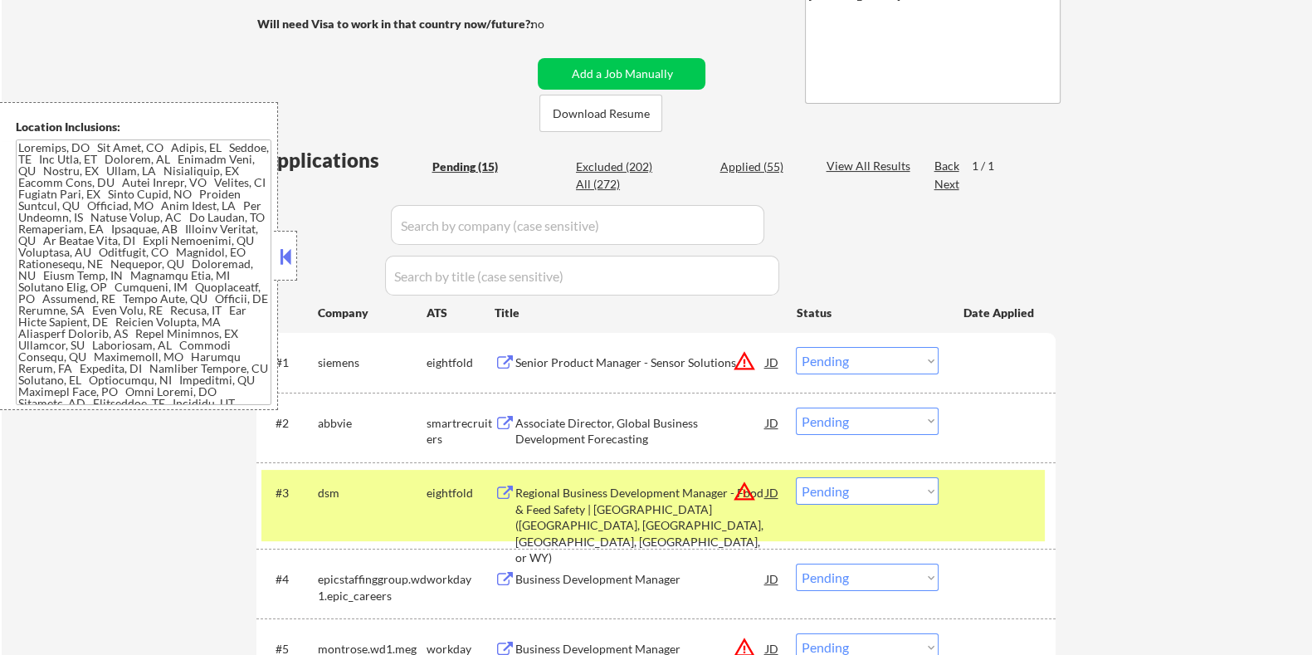
click at [631, 431] on div "Associate Director, Global Business Development Forecasting" at bounding box center [639, 431] width 251 height 32
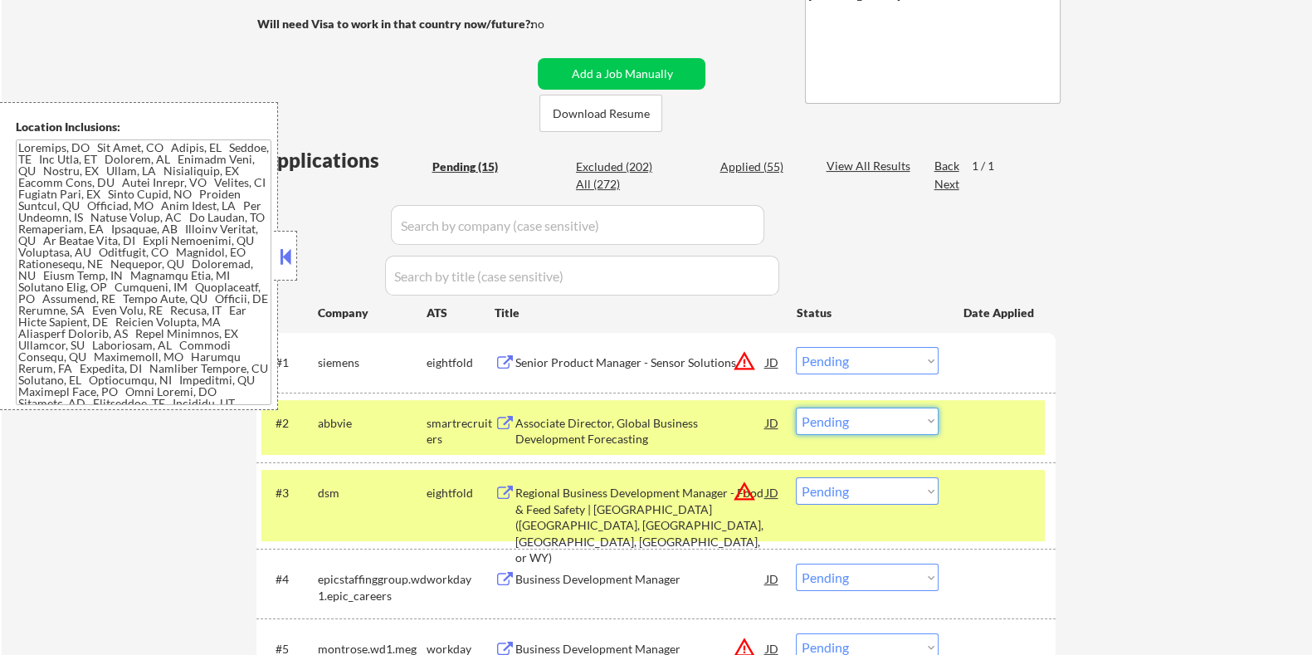
click at [896, 423] on select "Choose an option... Pending Applied Excluded (Questions) Excluded (Expired) Exc…" at bounding box center [867, 420] width 143 height 27
click at [796, 407] on select "Choose an option... Pending Applied Excluded (Questions) Excluded (Expired) Exc…" at bounding box center [867, 420] width 143 height 27
select select ""pending""
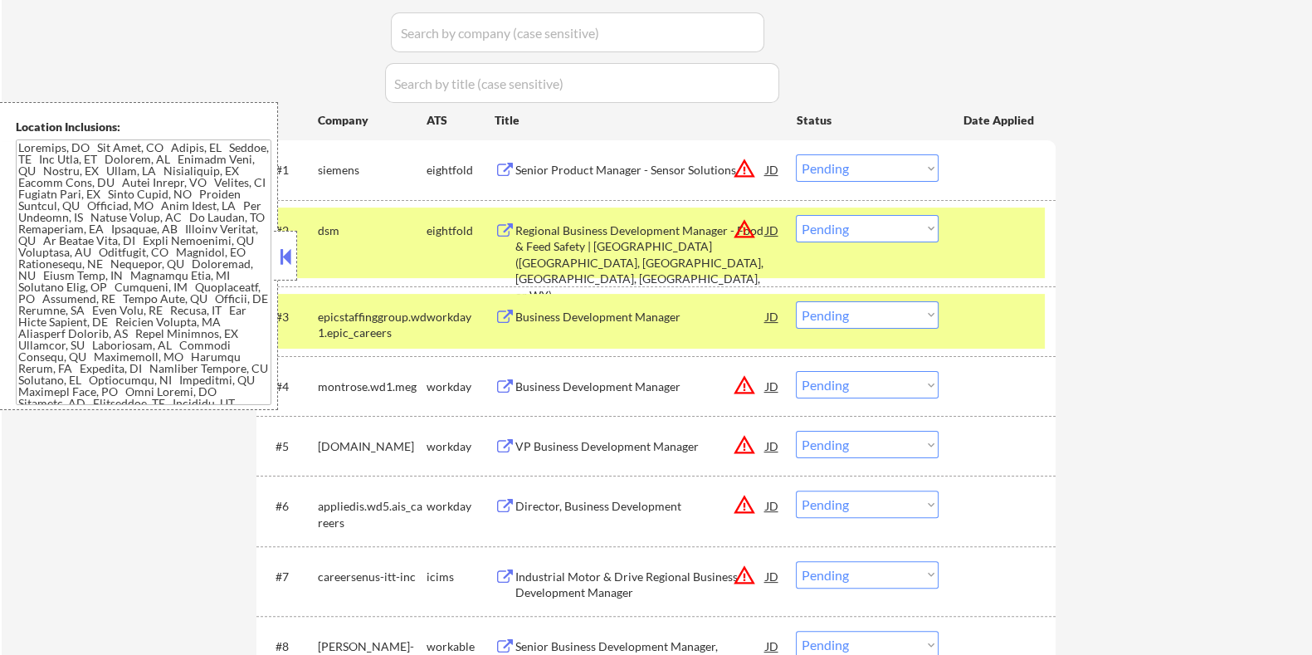
scroll to position [519, 0]
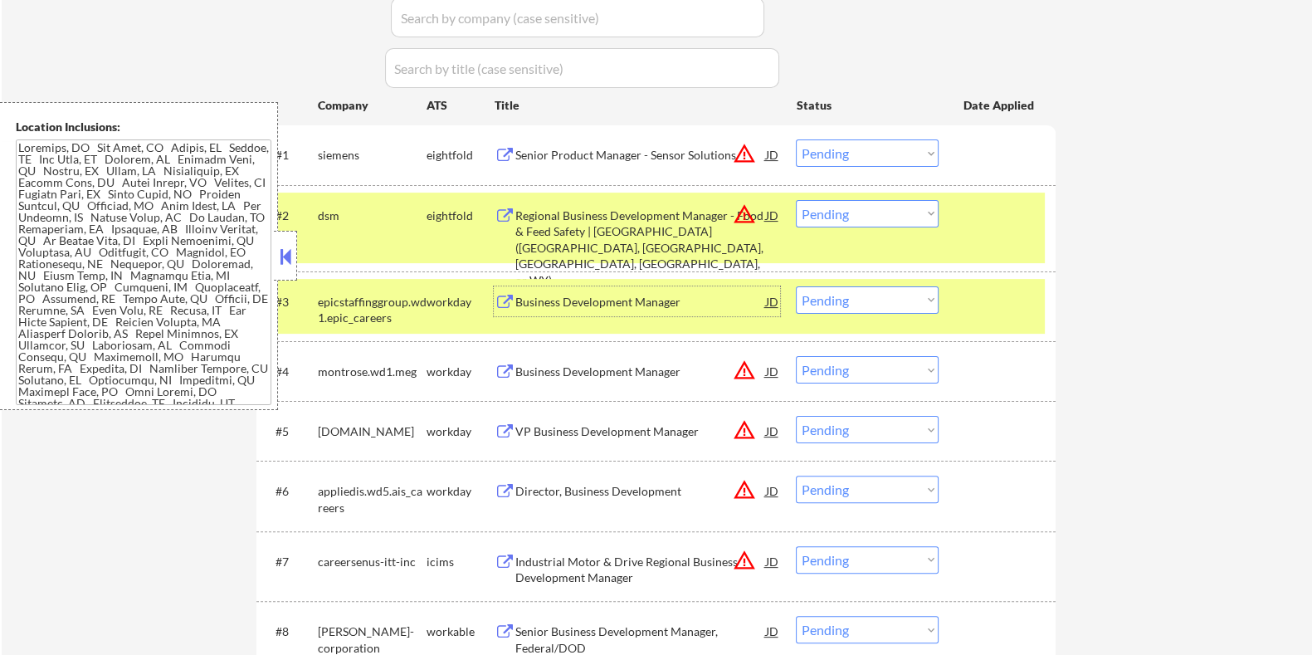
click at [564, 295] on div "Business Development Manager" at bounding box center [639, 302] width 251 height 17
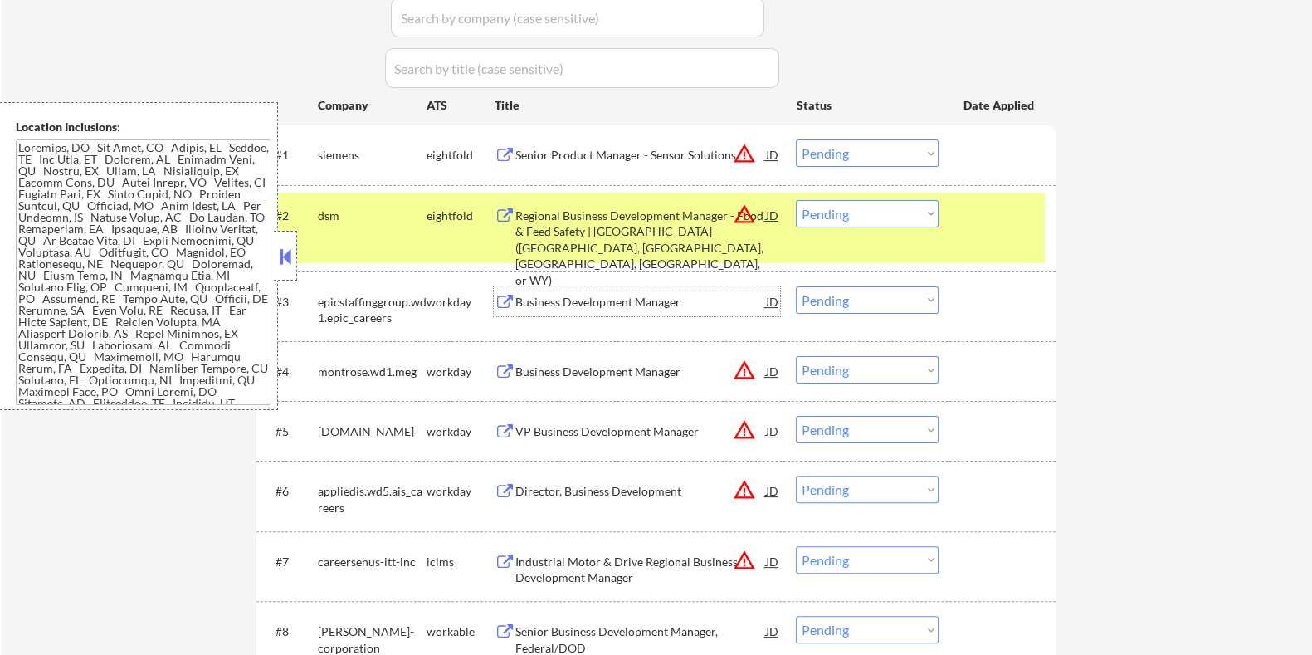
click at [884, 299] on select "Choose an option... Pending Applied Excluded (Questions) Excluded (Expired) Exc…" at bounding box center [867, 299] width 143 height 27
click at [796, 286] on select "Choose an option... Pending Applied Excluded (Questions) Excluded (Expired) Exc…" at bounding box center [867, 299] width 143 height 27
select select ""pending""
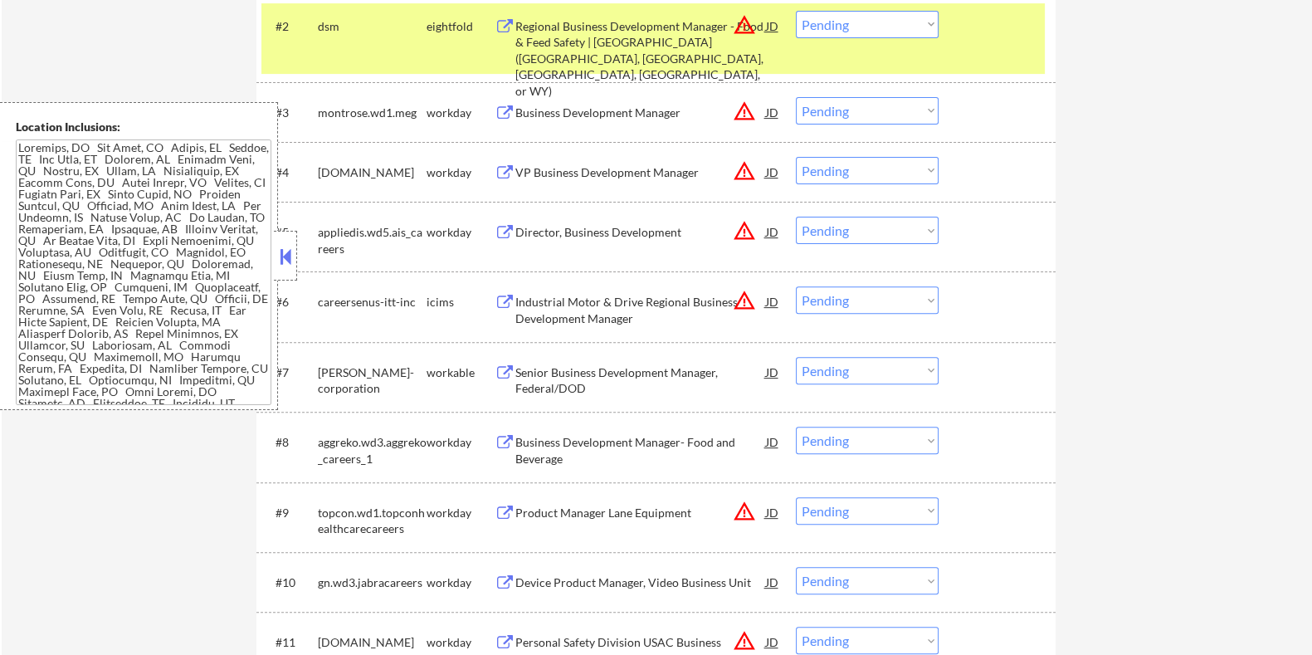
scroll to position [725, 0]
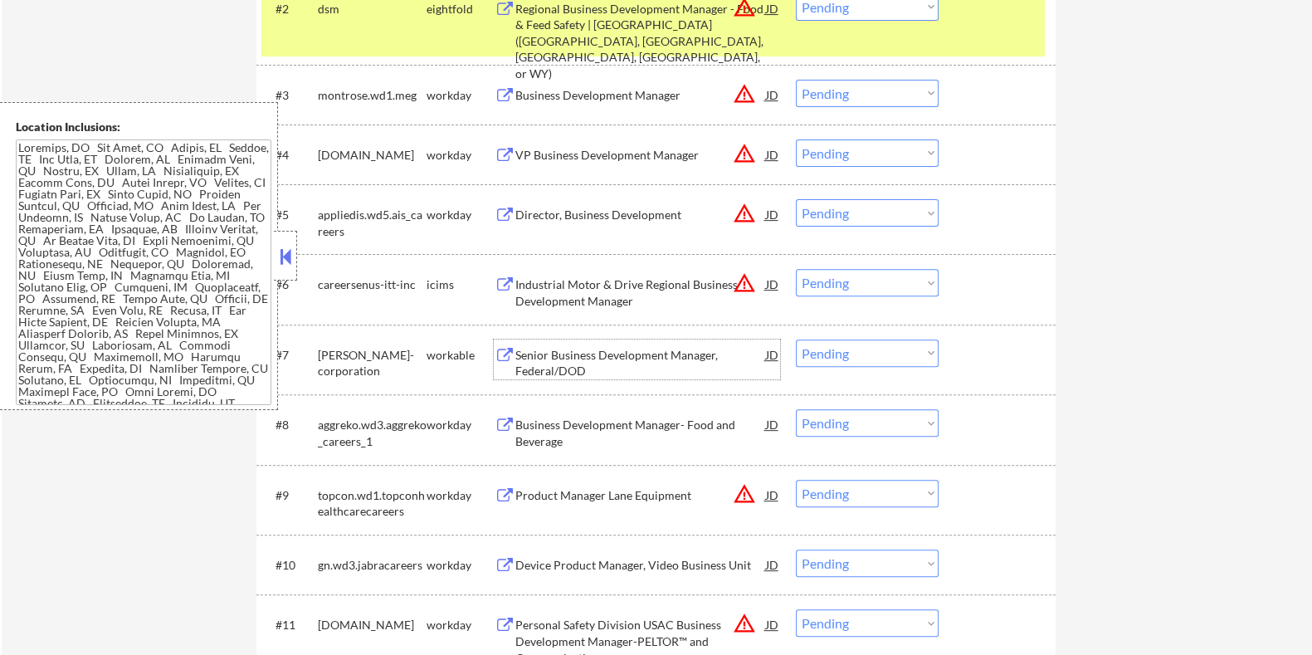
click at [654, 353] on div "Senior Business Development Manager, Federal/DOD" at bounding box center [639, 363] width 251 height 32
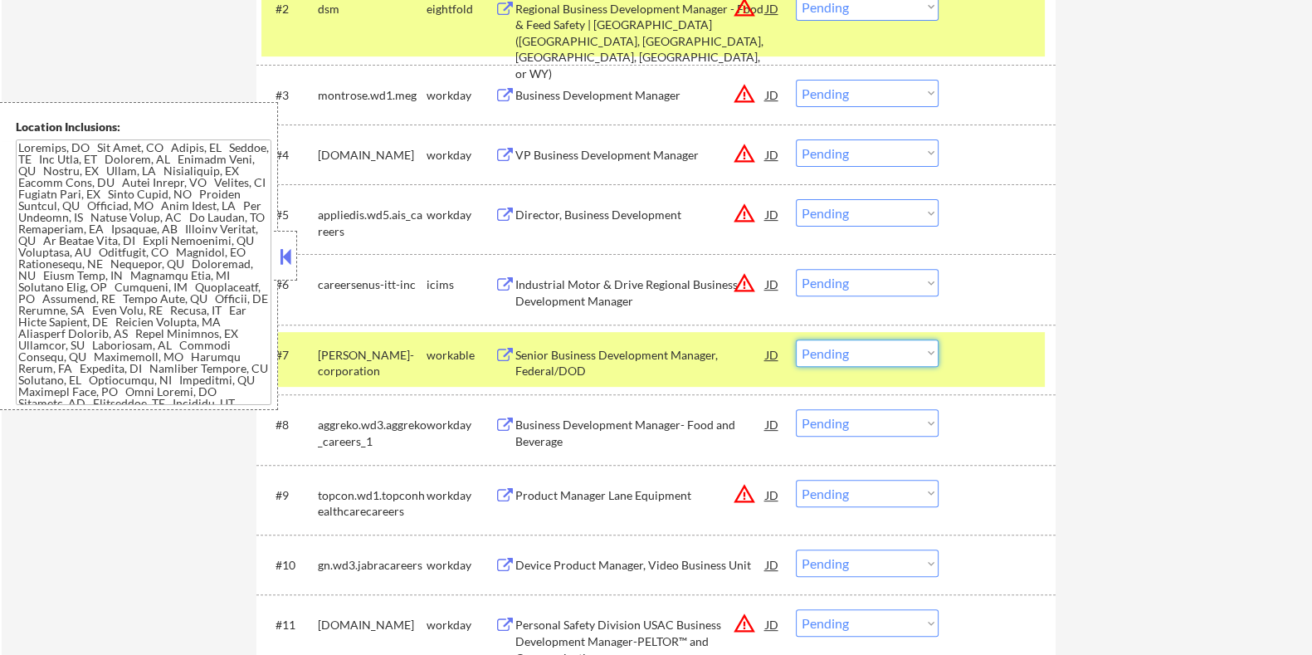
click at [907, 350] on select "Choose an option... Pending Applied Excluded (Questions) Excluded (Expired) Exc…" at bounding box center [867, 352] width 143 height 27
click at [796, 339] on select "Choose an option... Pending Applied Excluded (Questions) Excluded (Expired) Exc…" at bounding box center [867, 352] width 143 height 27
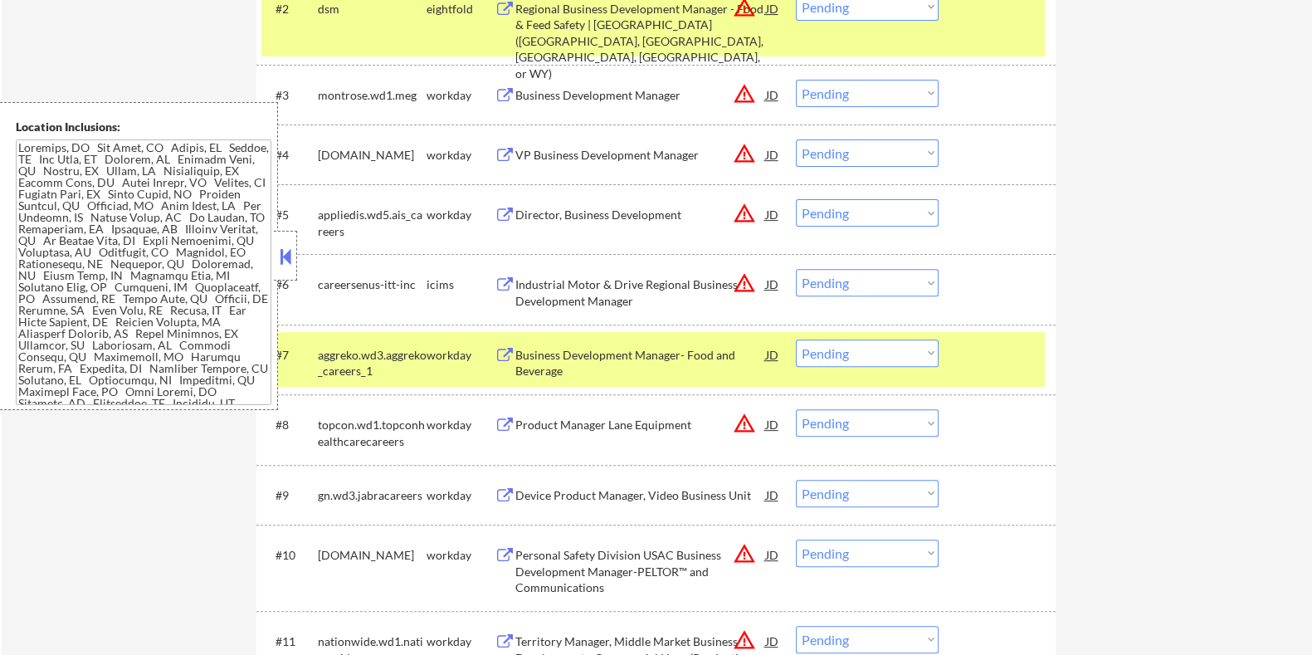
click at [645, 363] on div "Business Development Manager- Food and Beverage" at bounding box center [639, 363] width 251 height 32
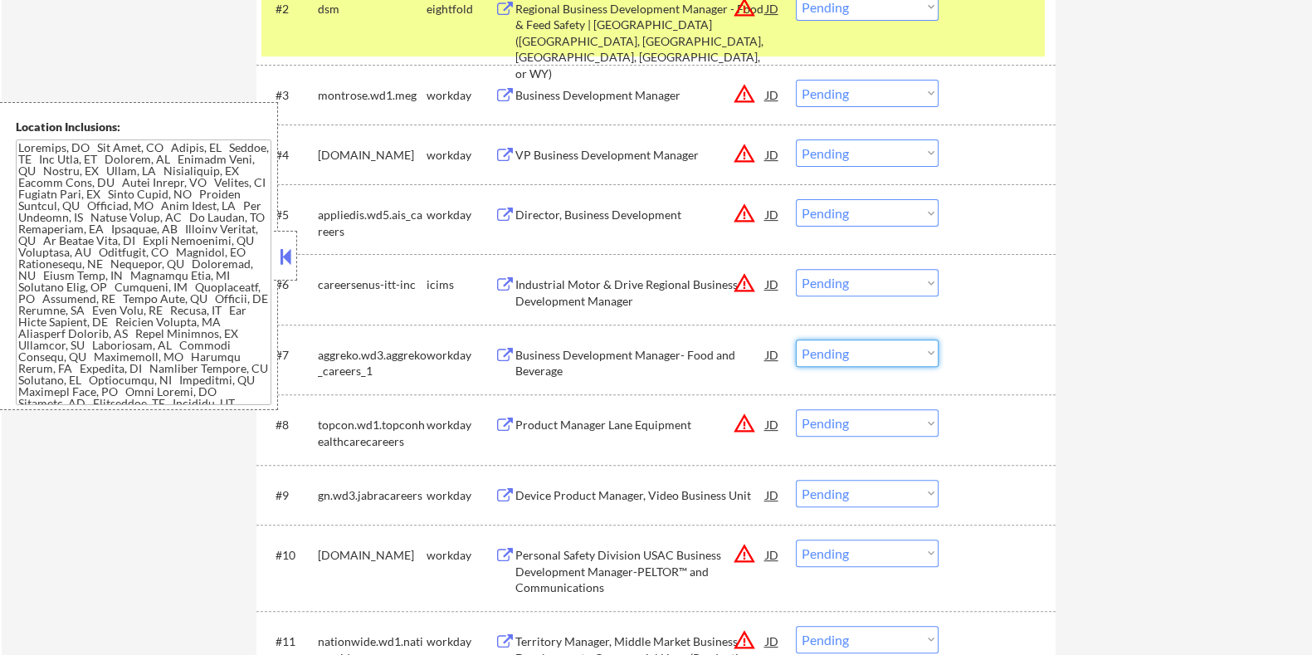
click at [879, 354] on select "Choose an option... Pending Applied Excluded (Questions) Excluded (Expired) Exc…" at bounding box center [867, 352] width 143 height 27
click at [796, 339] on select "Choose an option... Pending Applied Excluded (Questions) Excluded (Expired) Exc…" at bounding box center [867, 352] width 143 height 27
select select ""pending""
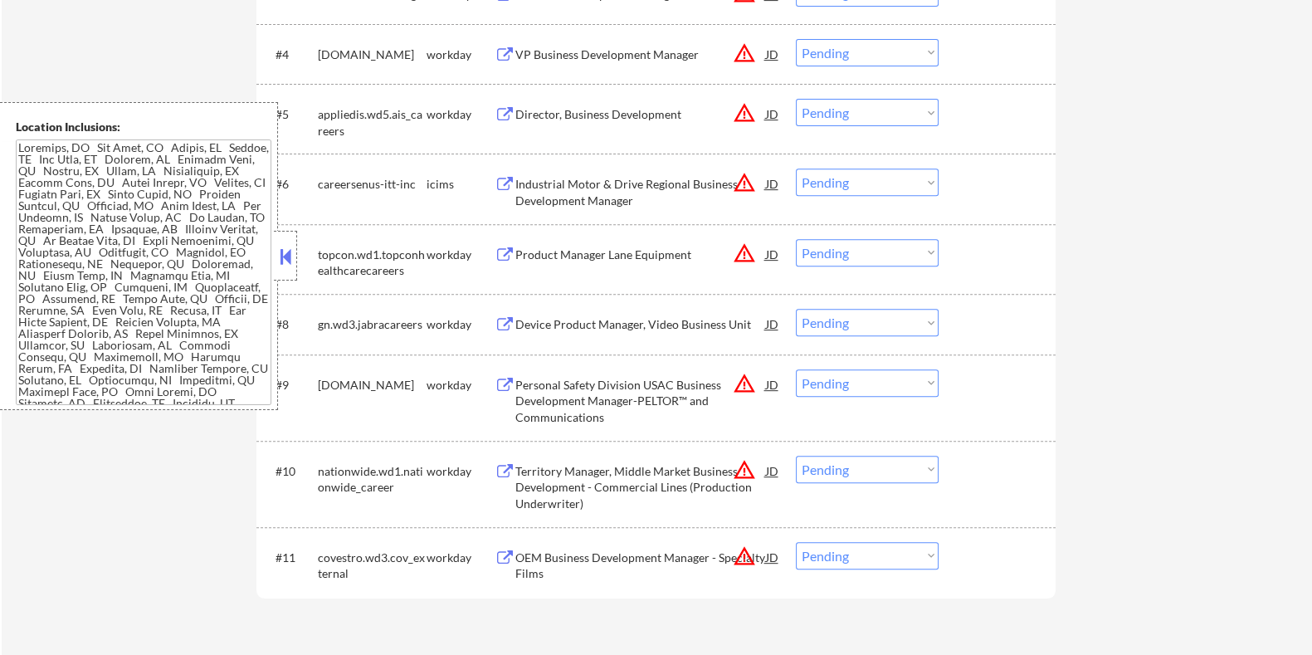
scroll to position [829, 0]
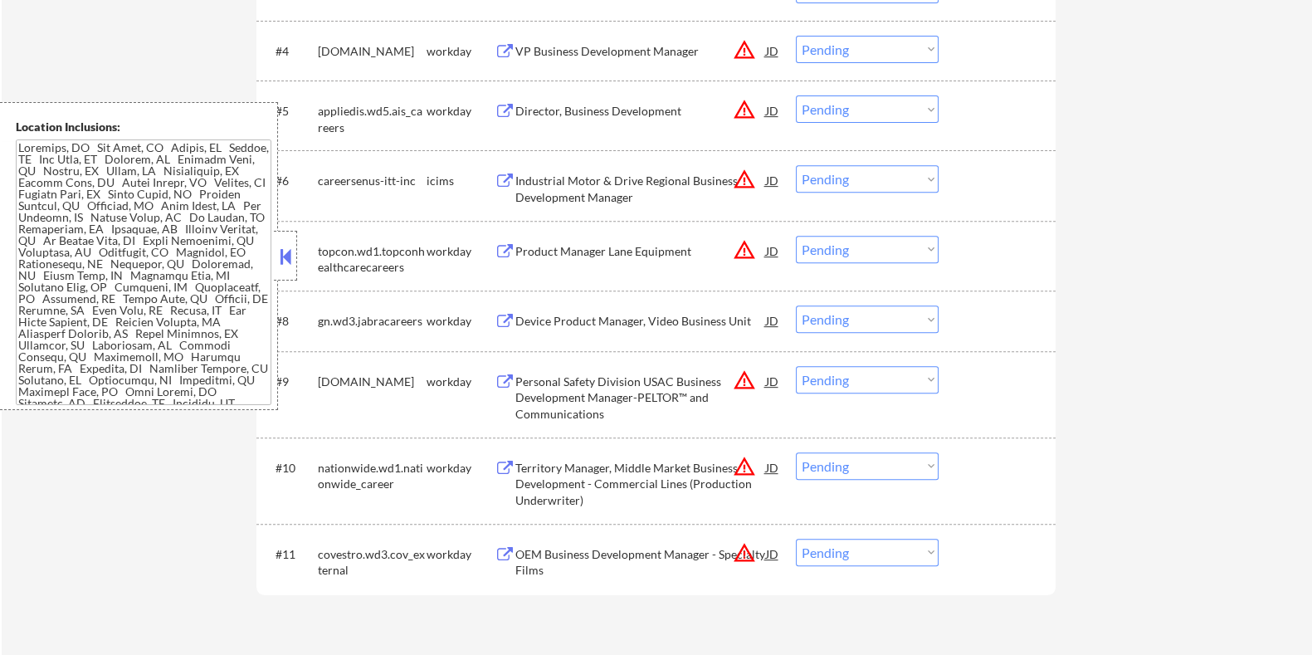
click at [703, 318] on div "Device Product Manager, Video Business Unit" at bounding box center [639, 321] width 251 height 17
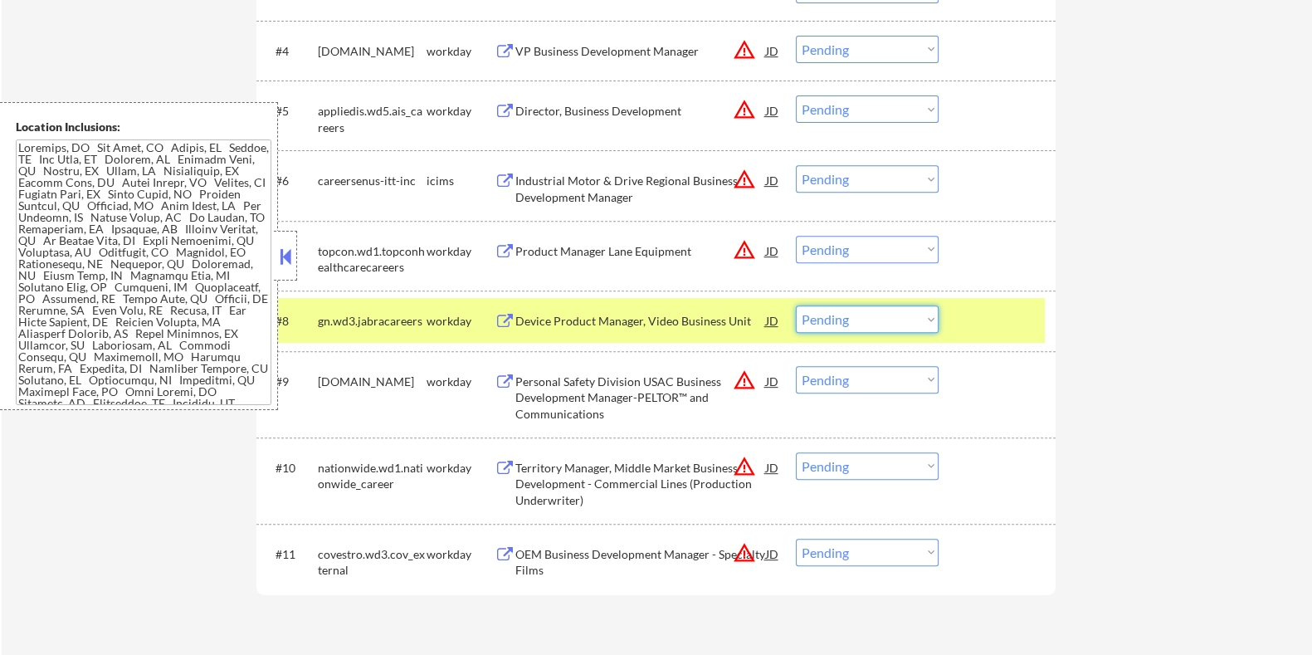
click at [862, 323] on select "Choose an option... Pending Applied Excluded (Questions) Excluded (Expired) Exc…" at bounding box center [867, 318] width 143 height 27
click at [796, 305] on select "Choose an option... Pending Applied Excluded (Questions) Excluded (Expired) Exc…" at bounding box center [867, 318] width 143 height 27
select select ""pending""
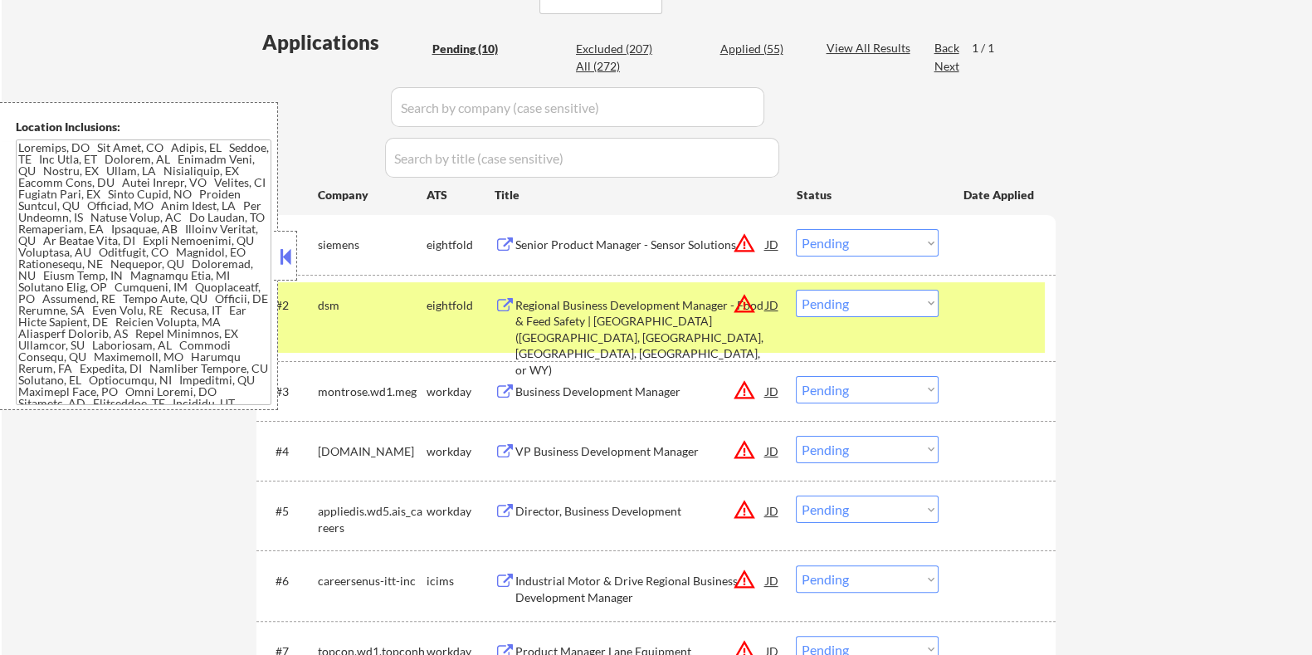
scroll to position [414, 0]
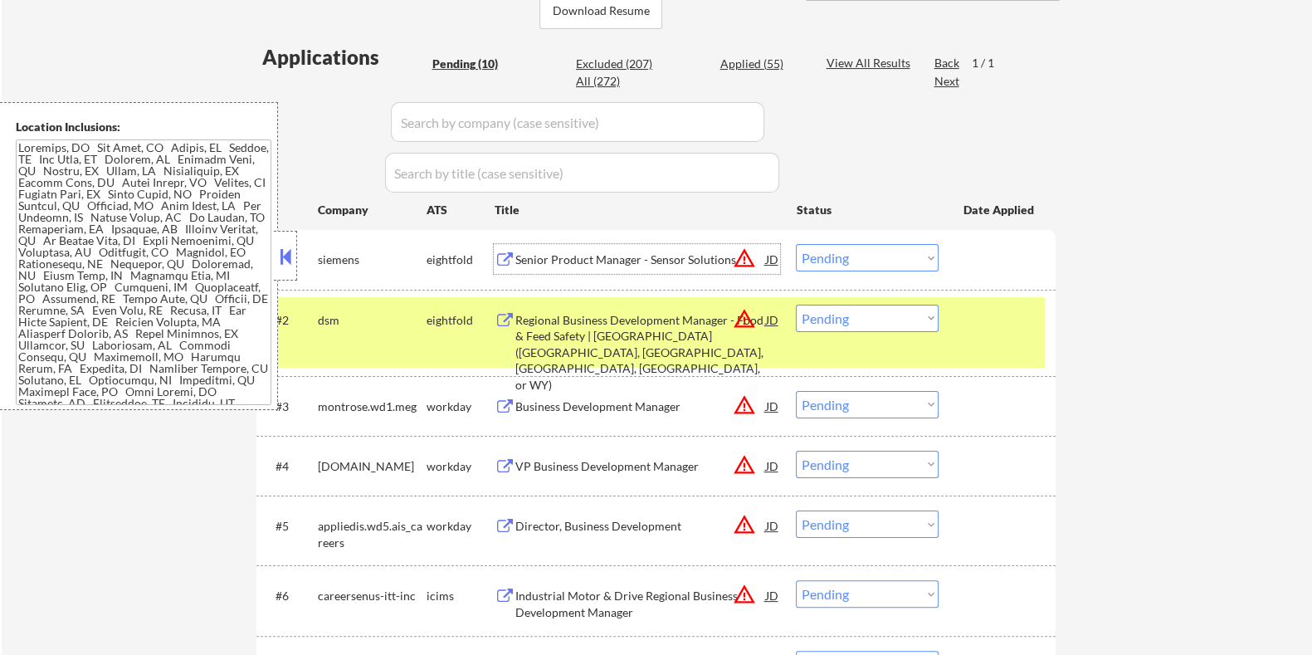
click at [622, 263] on div "Senior Product Manager - Sensor Solutions" at bounding box center [639, 259] width 251 height 17
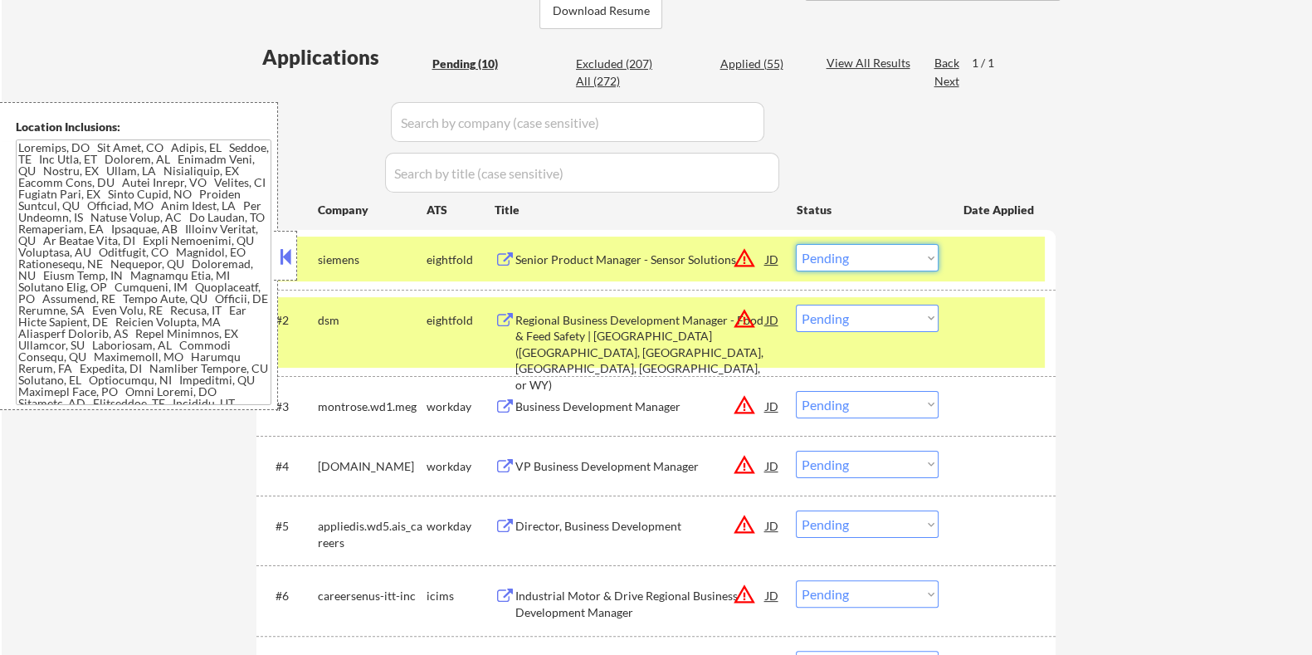
click at [874, 261] on select "Choose an option... Pending Applied Excluded (Questions) Excluded (Expired) Exc…" at bounding box center [867, 257] width 143 height 27
click at [796, 244] on select "Choose an option... Pending Applied Excluded (Questions) Excluded (Expired) Exc…" at bounding box center [867, 257] width 143 height 27
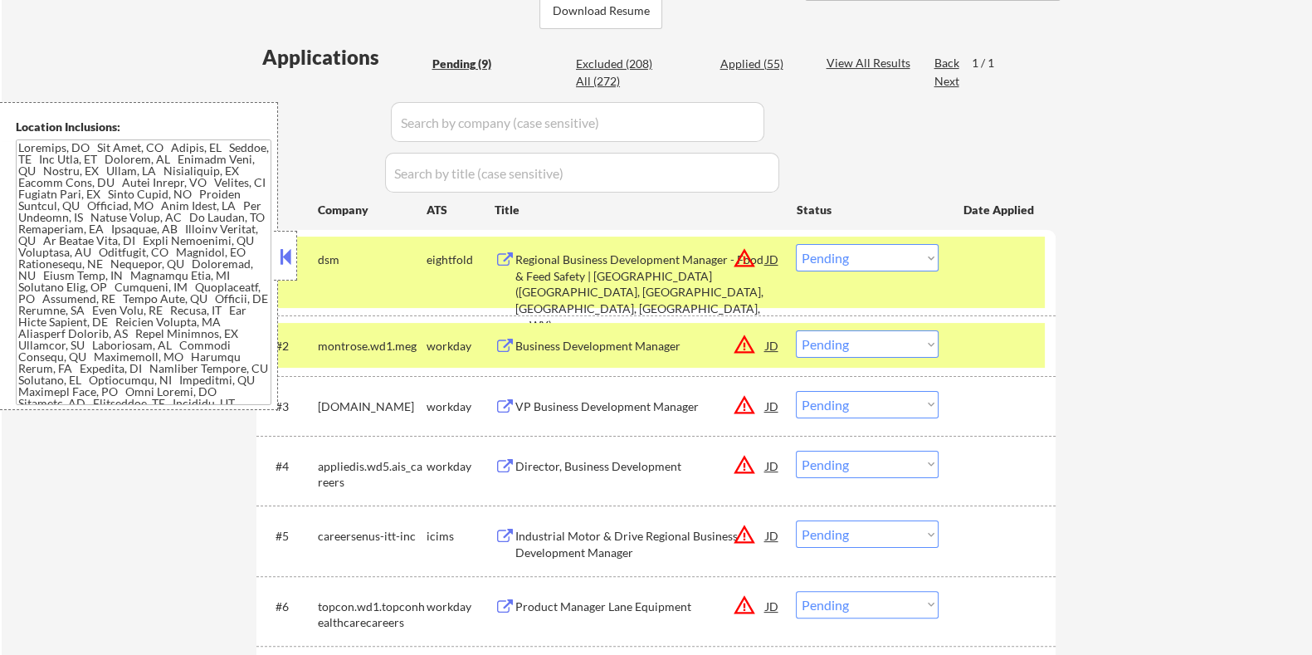
click at [672, 276] on div "Regional Business Development Manager - Food & Feed Safety | Northwest USA (WA,…" at bounding box center [639, 291] width 251 height 81
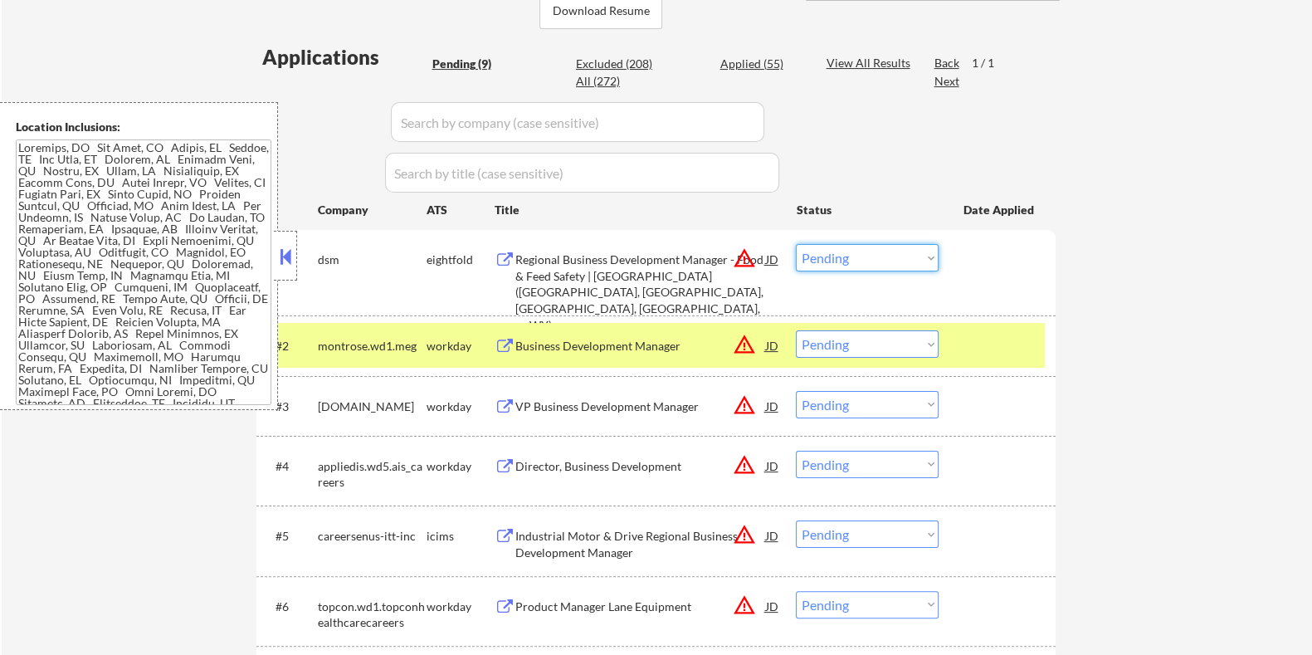
click at [881, 258] on select "Choose an option... Pending Applied Excluded (Questions) Excluded (Expired) Exc…" at bounding box center [867, 257] width 143 height 27
click at [884, 254] on select "Choose an option... Pending Applied Excluded (Questions) Excluded (Expired) Exc…" at bounding box center [867, 257] width 143 height 27
click at [796, 244] on select "Choose an option... Pending Applied Excluded (Questions) Excluded (Expired) Exc…" at bounding box center [867, 257] width 143 height 27
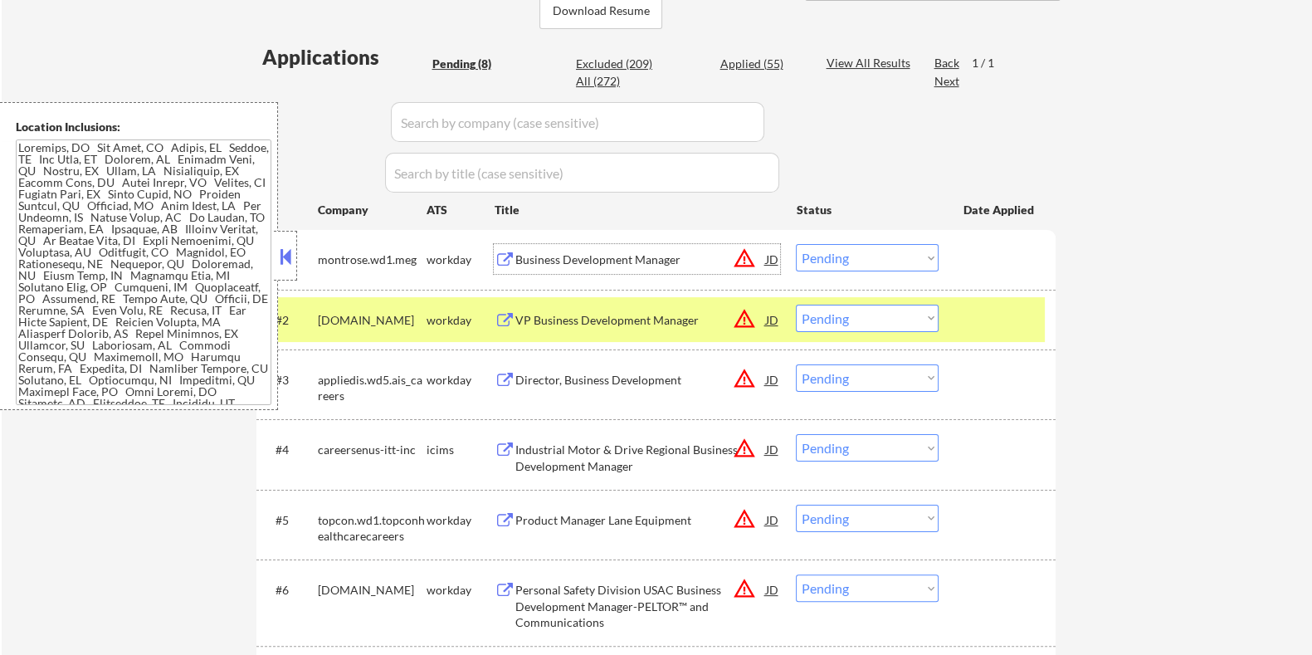
click at [610, 251] on div "Business Development Manager" at bounding box center [639, 259] width 251 height 17
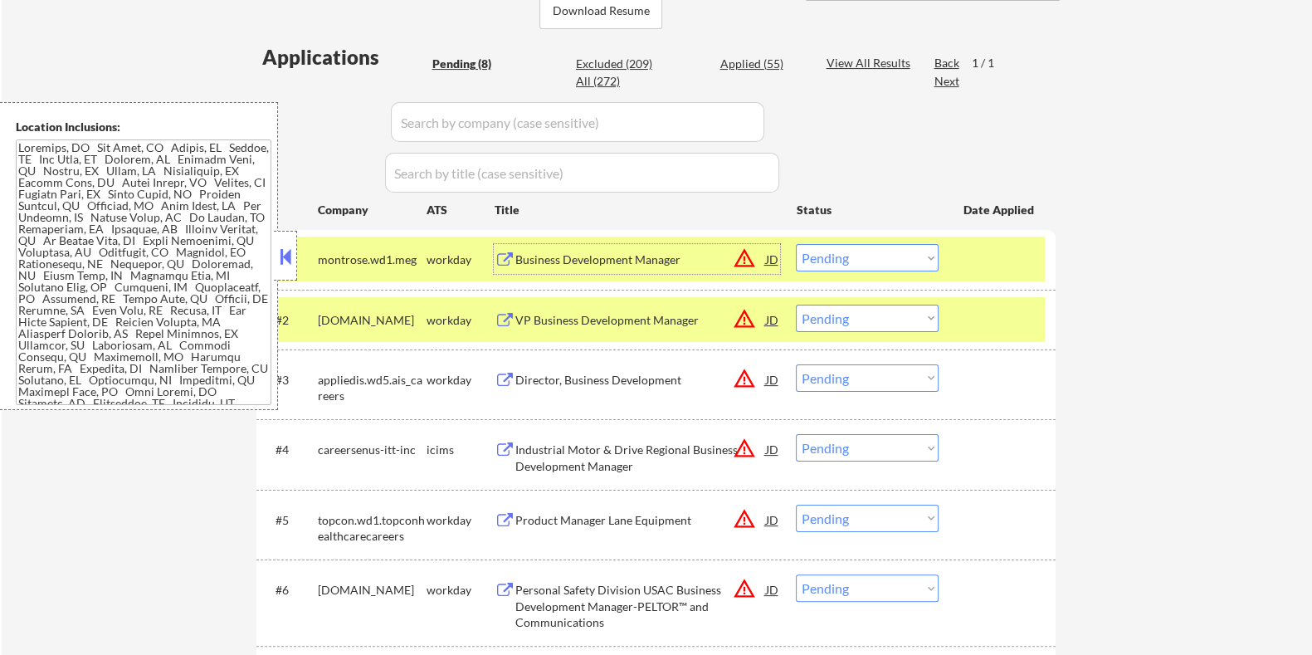
click at [870, 251] on select "Choose an option... Pending Applied Excluded (Questions) Excluded (Expired) Exc…" at bounding box center [867, 257] width 143 height 27
click at [796, 244] on select "Choose an option... Pending Applied Excluded (Questions) Excluded (Expired) Exc…" at bounding box center [867, 257] width 143 height 27
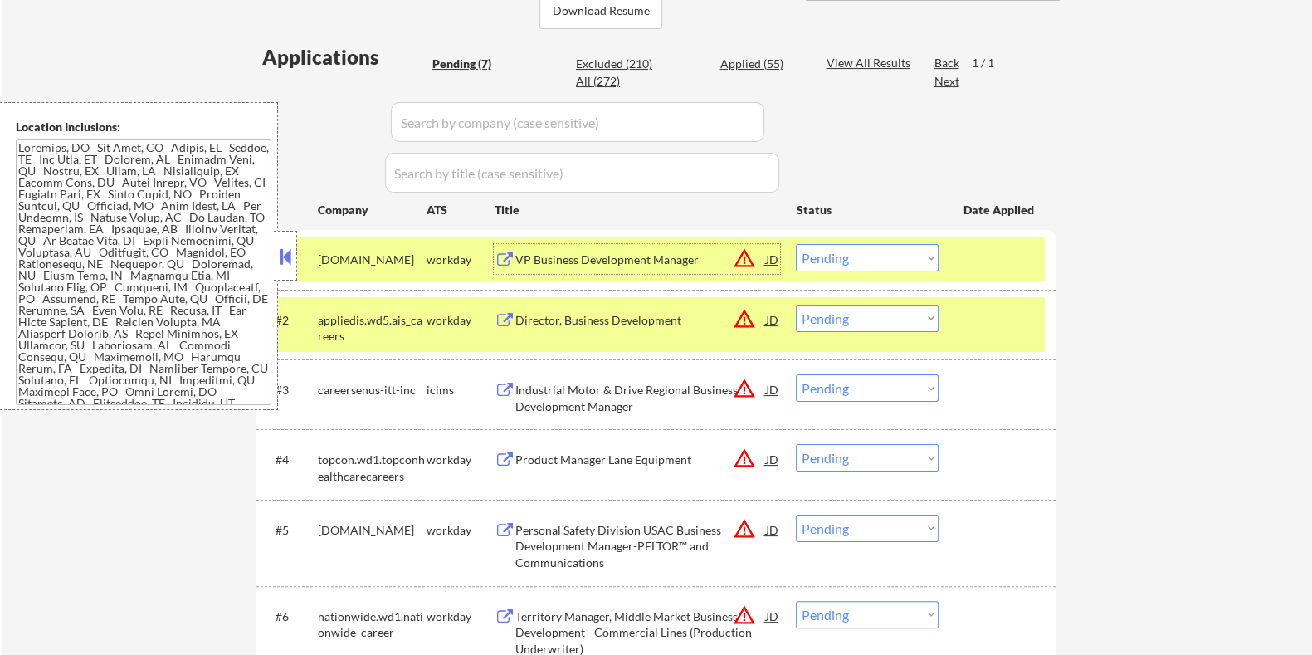
click at [607, 251] on div "VP Business Development Manager" at bounding box center [639, 259] width 251 height 17
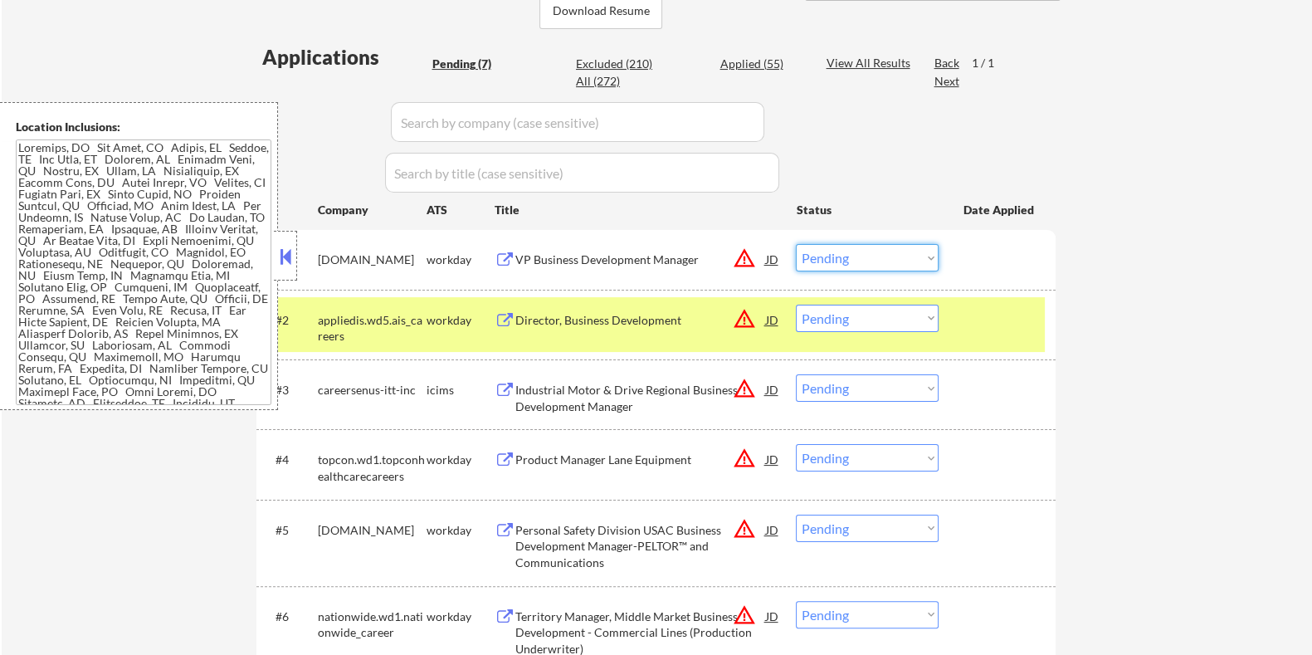
click at [853, 256] on select "Choose an option... Pending Applied Excluded (Questions) Excluded (Expired) Exc…" at bounding box center [867, 257] width 143 height 27
click at [796, 244] on select "Choose an option... Pending Applied Excluded (Questions) Excluded (Expired) Exc…" at bounding box center [867, 257] width 143 height 27
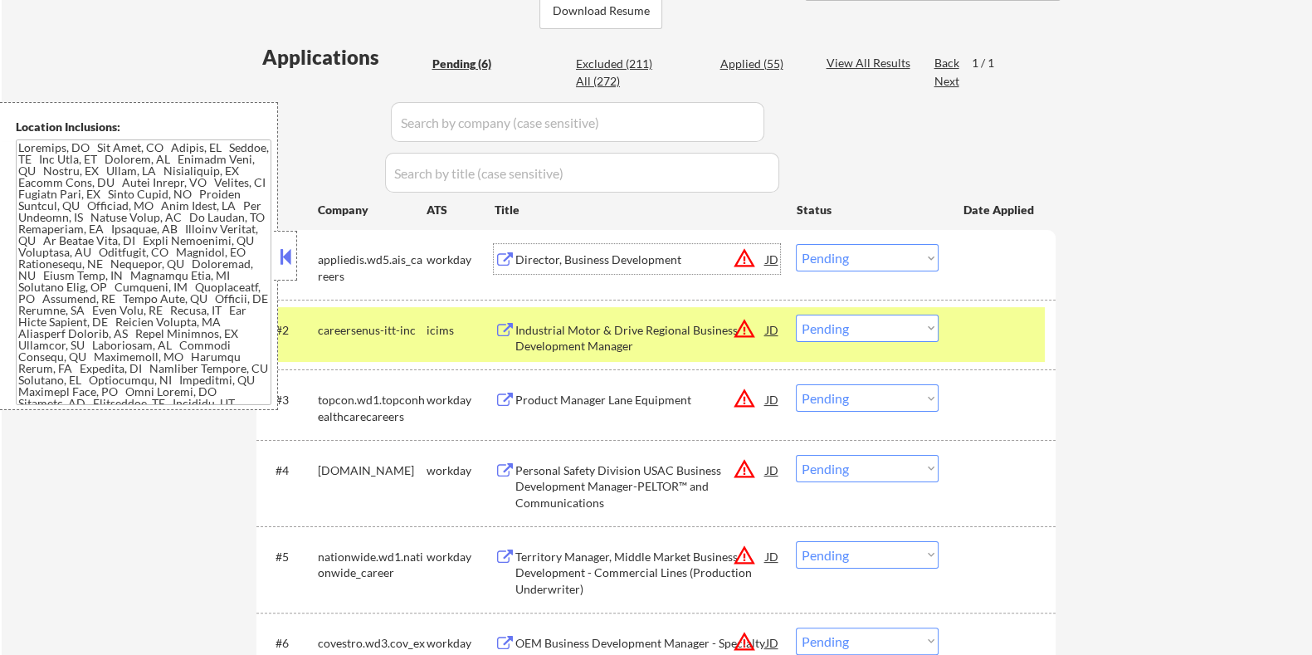
click at [570, 251] on div "Director, Business Development" at bounding box center [639, 259] width 251 height 17
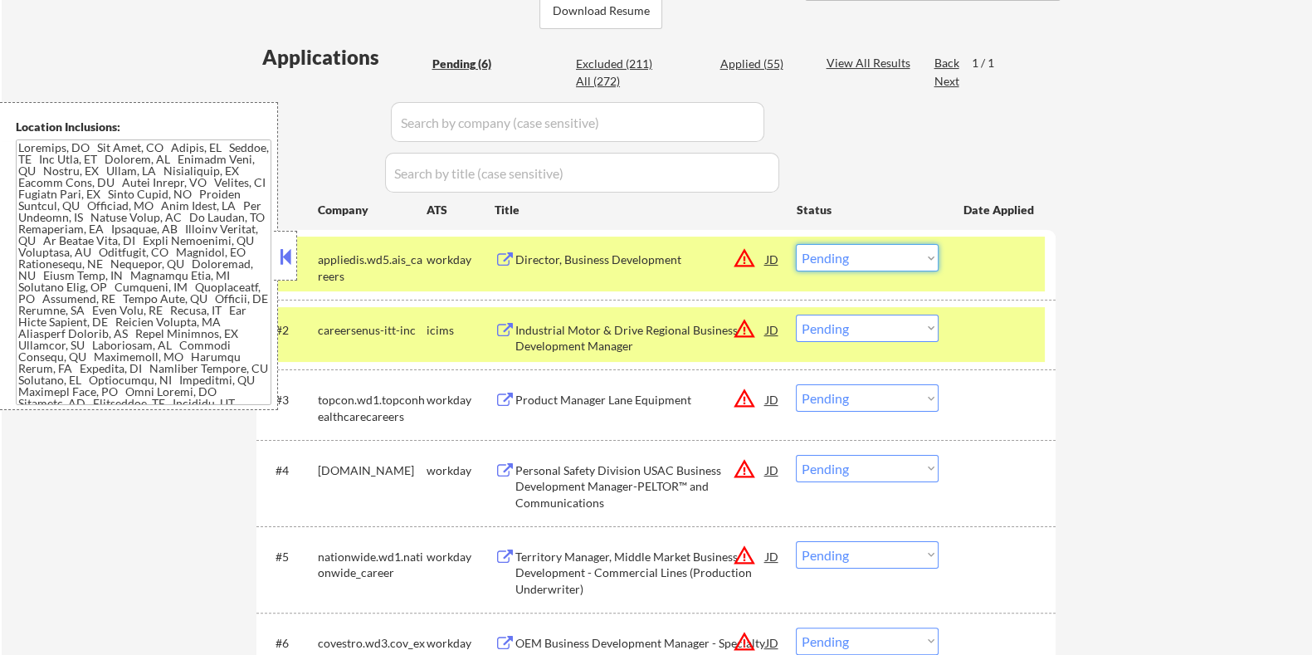
click at [842, 252] on select "Choose an option... Pending Applied Excluded (Questions) Excluded (Expired) Exc…" at bounding box center [867, 257] width 143 height 27
click at [796, 244] on select "Choose an option... Pending Applied Excluded (Questions) Excluded (Expired) Exc…" at bounding box center [867, 257] width 143 height 27
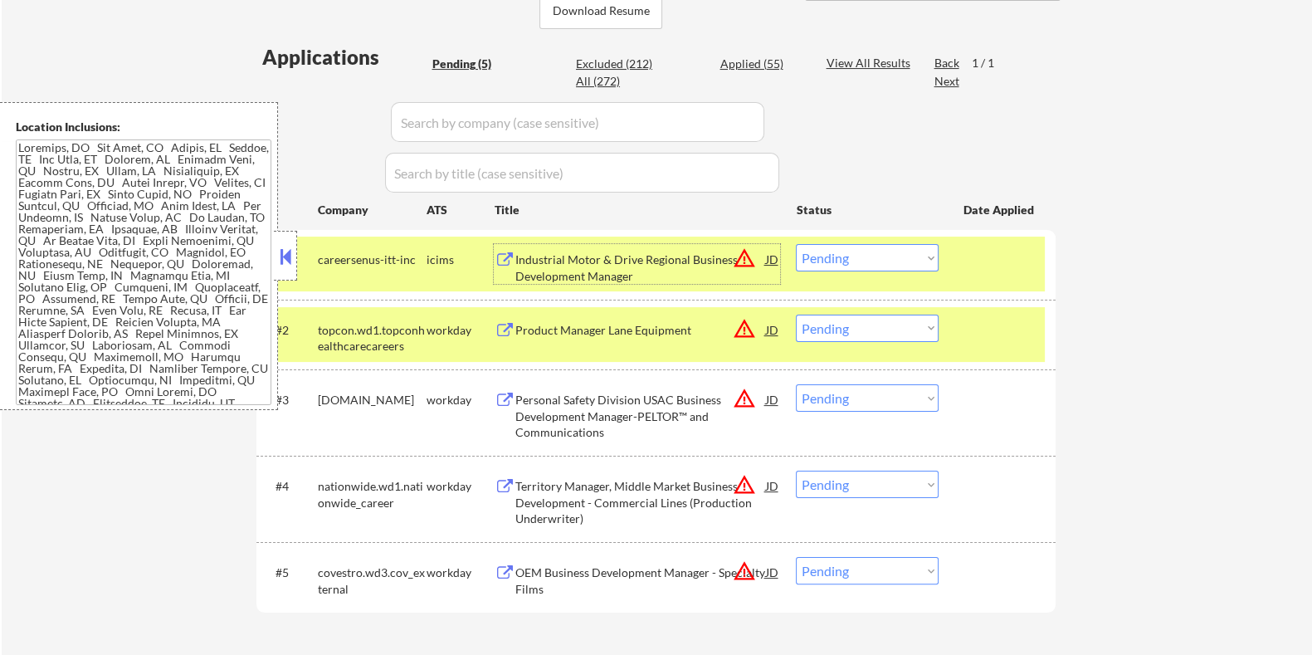
click at [606, 259] on div "Industrial Motor & Drive Regional Business Development Manager" at bounding box center [639, 267] width 251 height 32
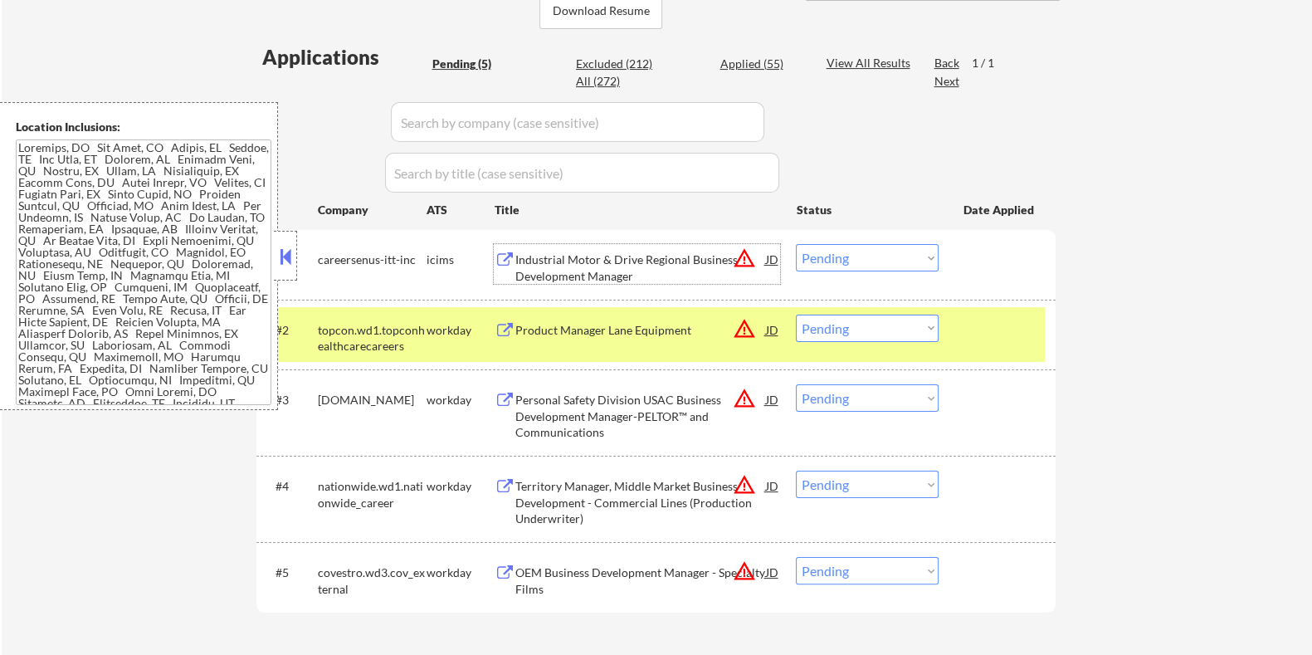
click at [876, 253] on select "Choose an option... Pending Applied Excluded (Questions) Excluded (Expired) Exc…" at bounding box center [867, 257] width 143 height 27
click at [796, 244] on select "Choose an option... Pending Applied Excluded (Questions) Excluded (Expired) Exc…" at bounding box center [867, 257] width 143 height 27
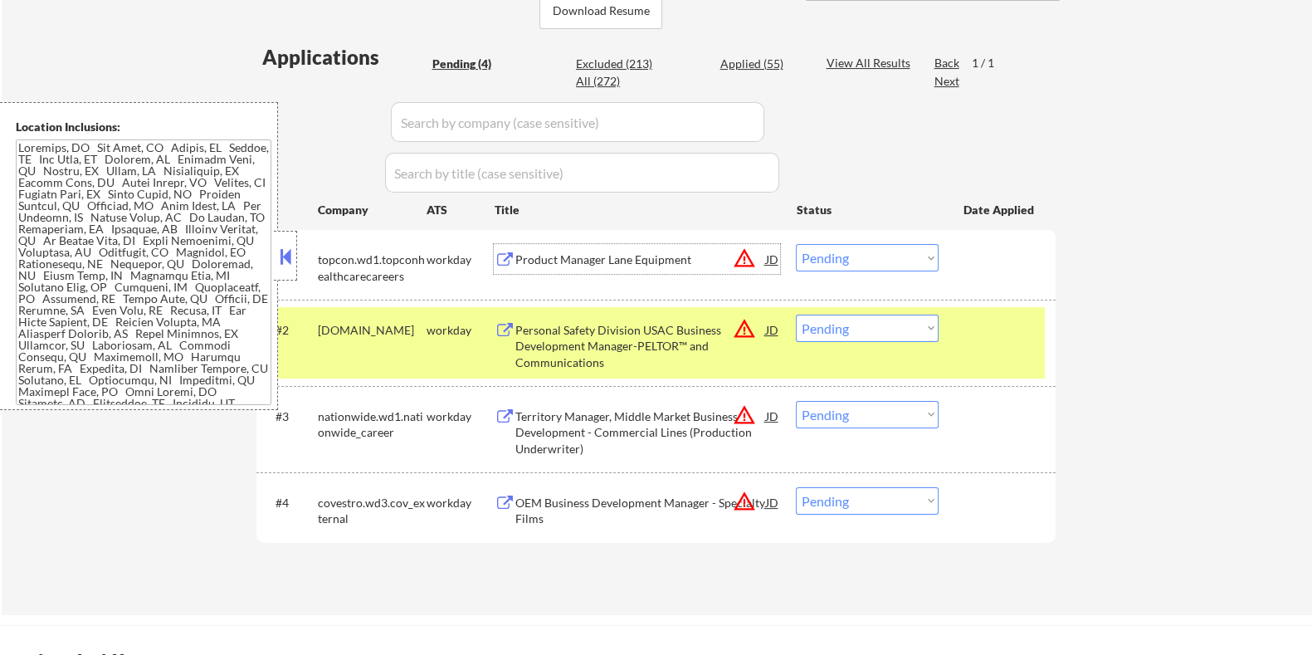
click at [589, 253] on div "Product Manager Lane Equipment" at bounding box center [639, 259] width 251 height 17
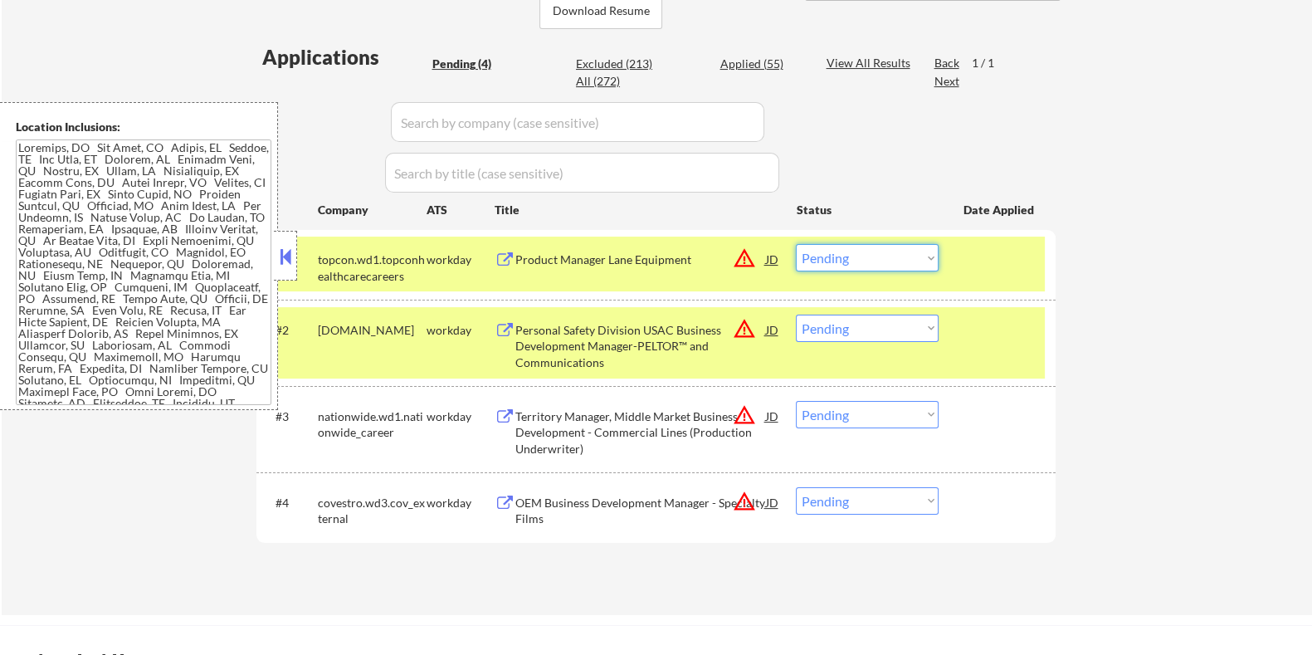
click at [901, 261] on select "Choose an option... Pending Applied Excluded (Questions) Excluded (Expired) Exc…" at bounding box center [867, 257] width 143 height 27
click at [796, 244] on select "Choose an option... Pending Applied Excluded (Questions) Excluded (Expired) Exc…" at bounding box center [867, 257] width 143 height 27
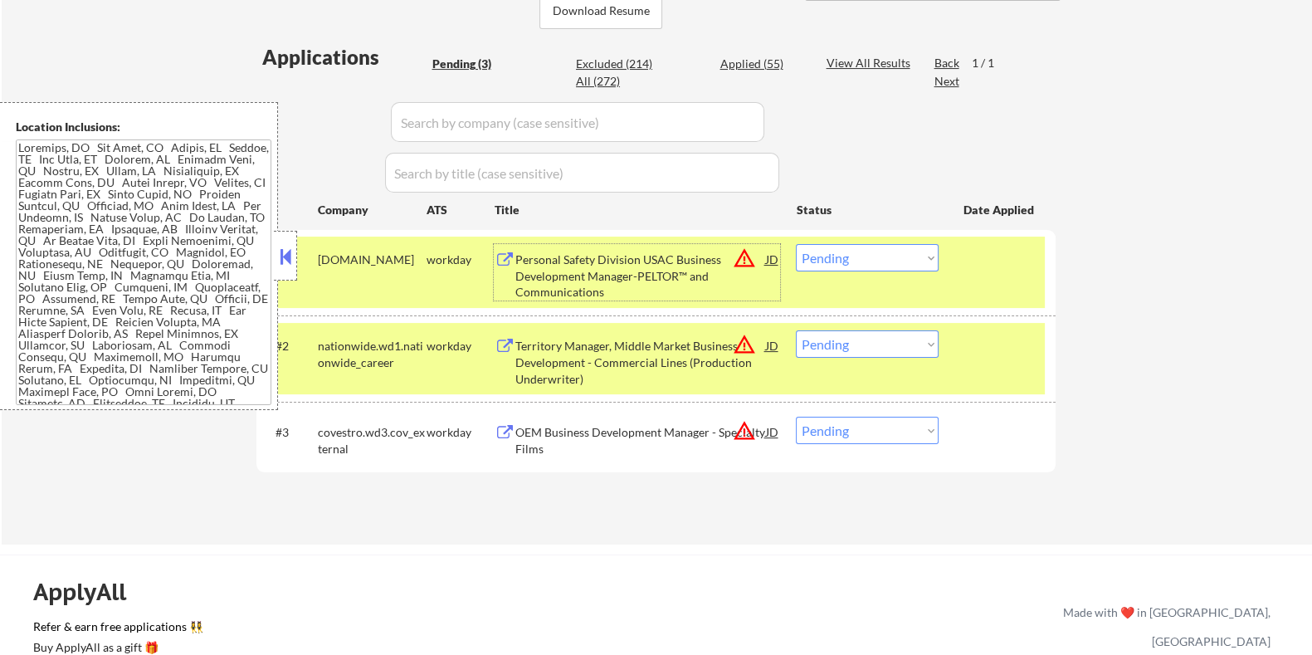
click at [569, 260] on div "Personal Safety Division USAC Business Development Manager-PELTOR™ and Communic…" at bounding box center [639, 275] width 251 height 49
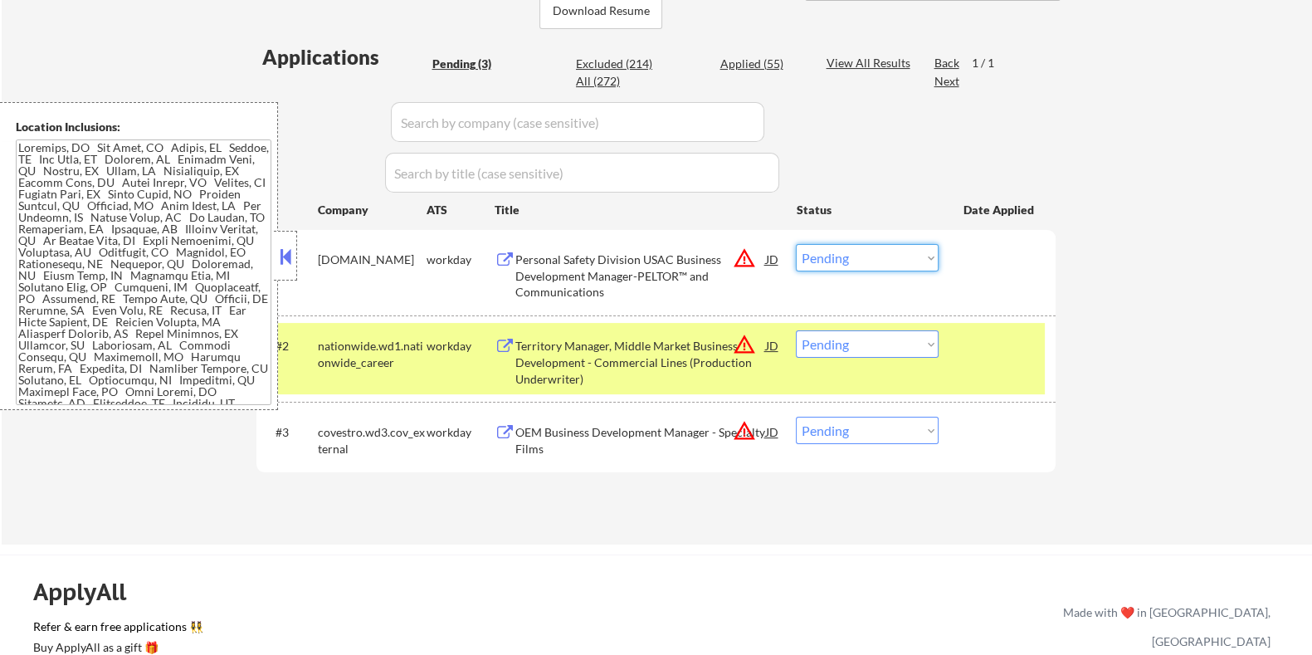
click at [863, 257] on select "Choose an option... Pending Applied Excluded (Questions) Excluded (Expired) Exc…" at bounding box center [867, 257] width 143 height 27
click at [796, 244] on select "Choose an option... Pending Applied Excluded (Questions) Excluded (Expired) Exc…" at bounding box center [867, 257] width 143 height 27
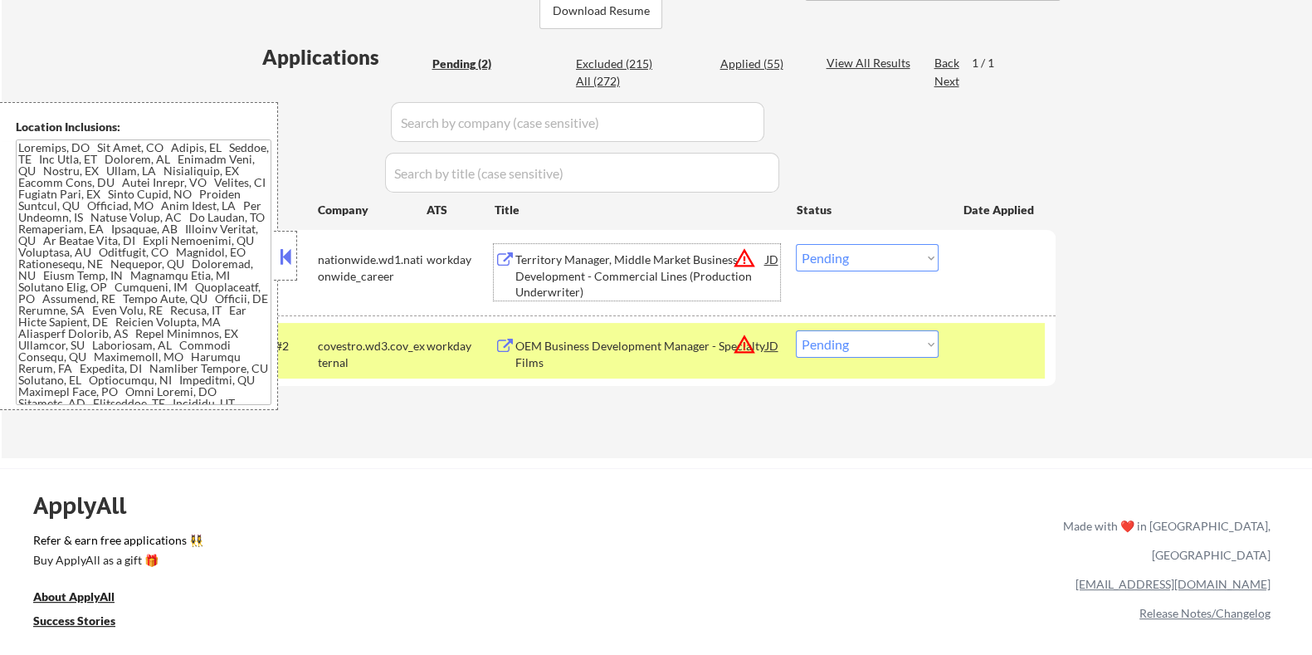
click at [606, 267] on div "Territory Manager, Middle Market Business Development - Commercial Lines (Produ…" at bounding box center [639, 275] width 251 height 49
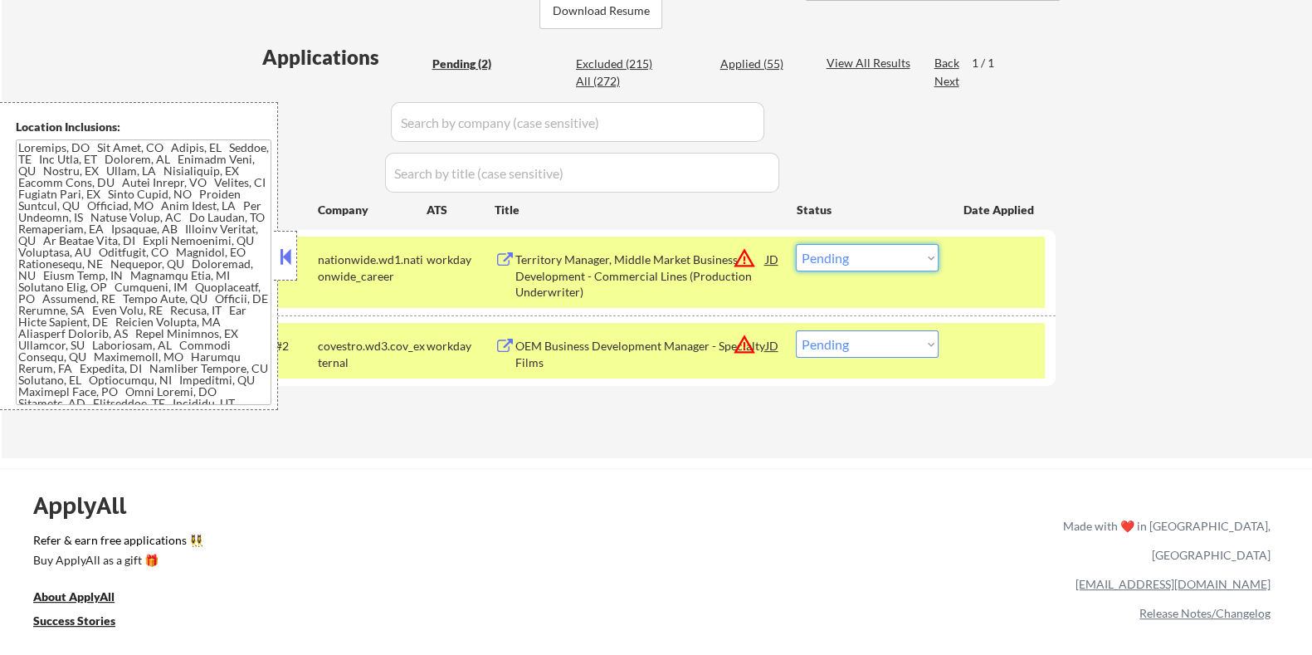
click at [875, 263] on select "Choose an option... Pending Applied Excluded (Questions) Excluded (Expired) Exc…" at bounding box center [867, 257] width 143 height 27
click at [796, 244] on select "Choose an option... Pending Applied Excluded (Questions) Excluded (Expired) Exc…" at bounding box center [867, 257] width 143 height 27
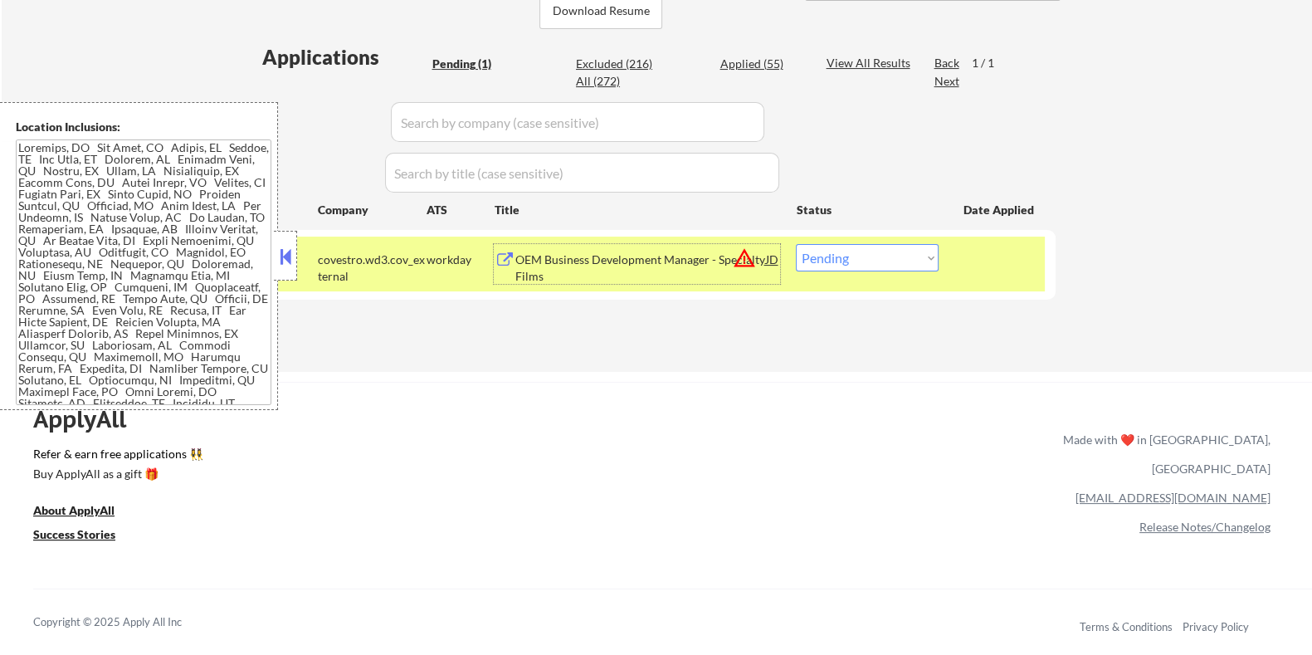
click at [670, 264] on div "OEM Business Development Manager - Specialty Films" at bounding box center [639, 267] width 251 height 32
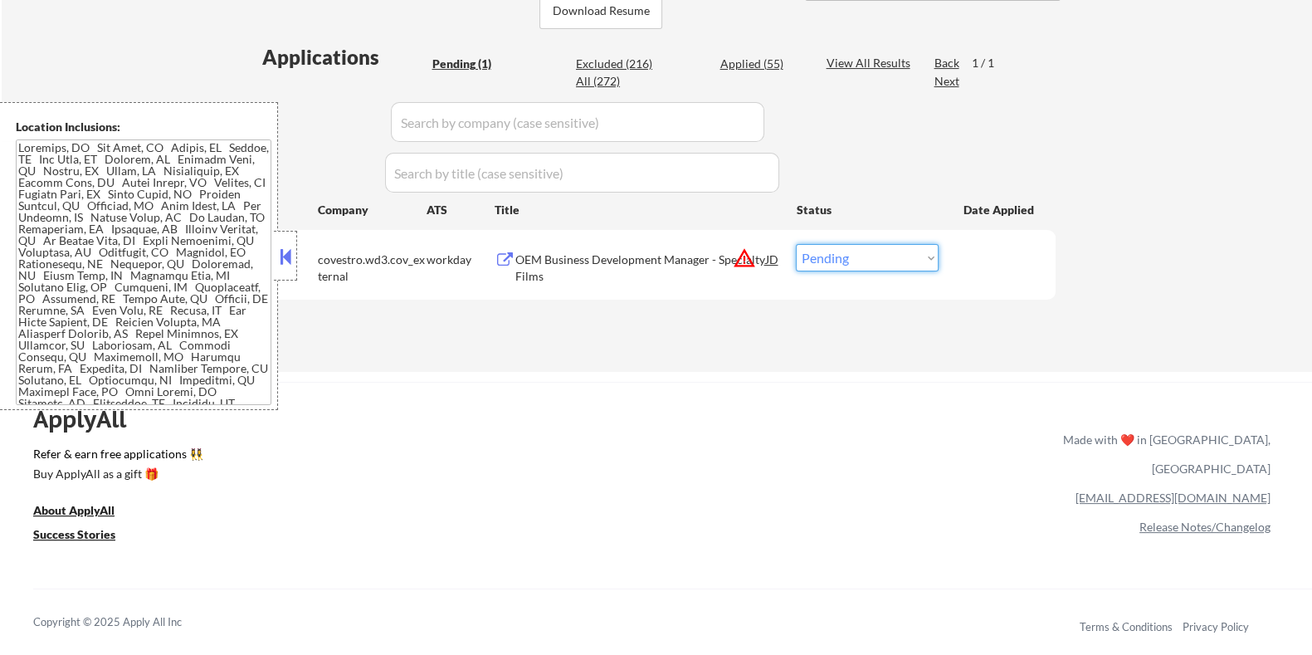
click at [884, 265] on select "Choose an option... Pending Applied Excluded (Questions) Excluded (Expired) Exc…" at bounding box center [867, 257] width 143 height 27
select select ""excluded__expired_""
click at [796, 244] on select "Choose an option... Pending Applied Excluded (Questions) Excluded (Expired) Exc…" at bounding box center [867, 257] width 143 height 27
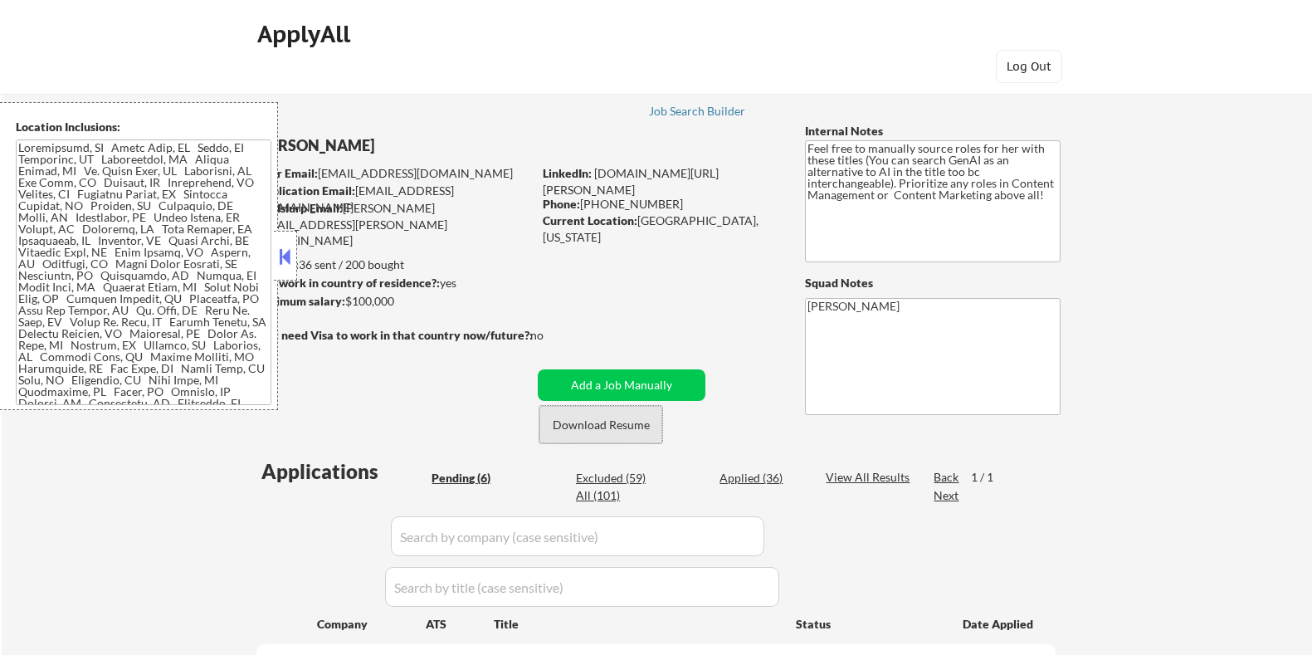
select select ""pending""
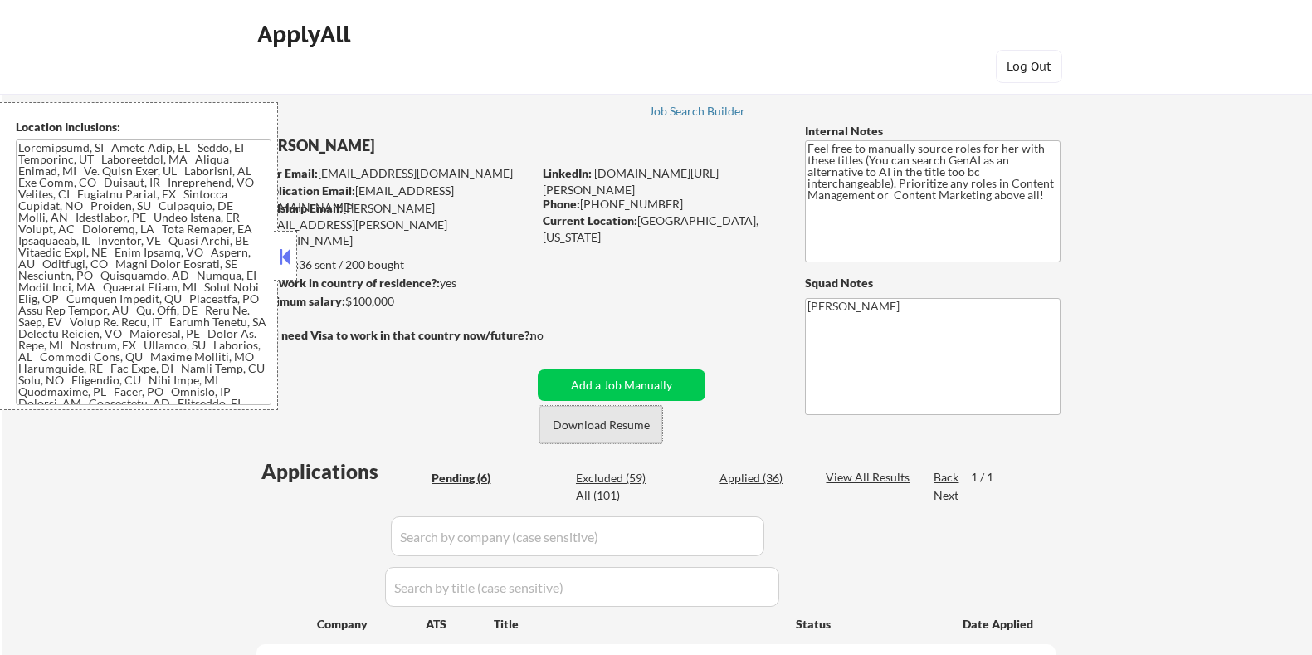
click at [600, 421] on button "Download Resume" at bounding box center [600, 424] width 123 height 37
click at [605, 416] on button "Download Resume" at bounding box center [600, 424] width 123 height 37
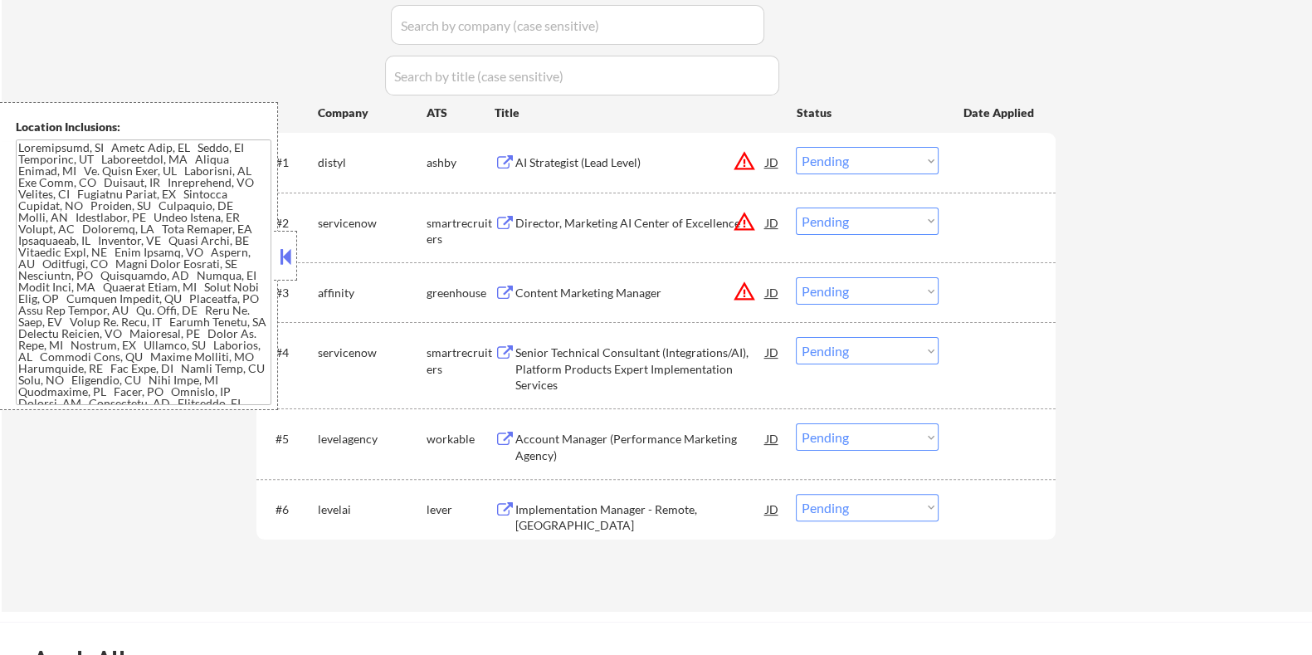
scroll to position [622, 0]
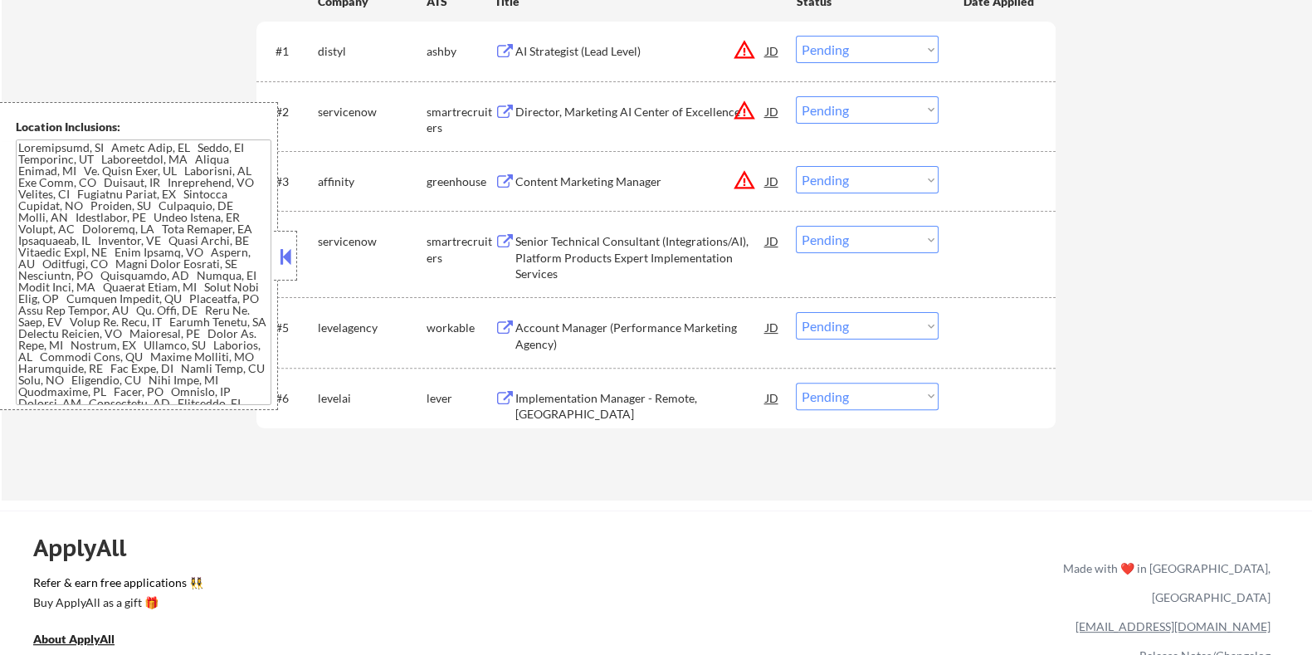
click at [510, 396] on button at bounding box center [504, 399] width 21 height 16
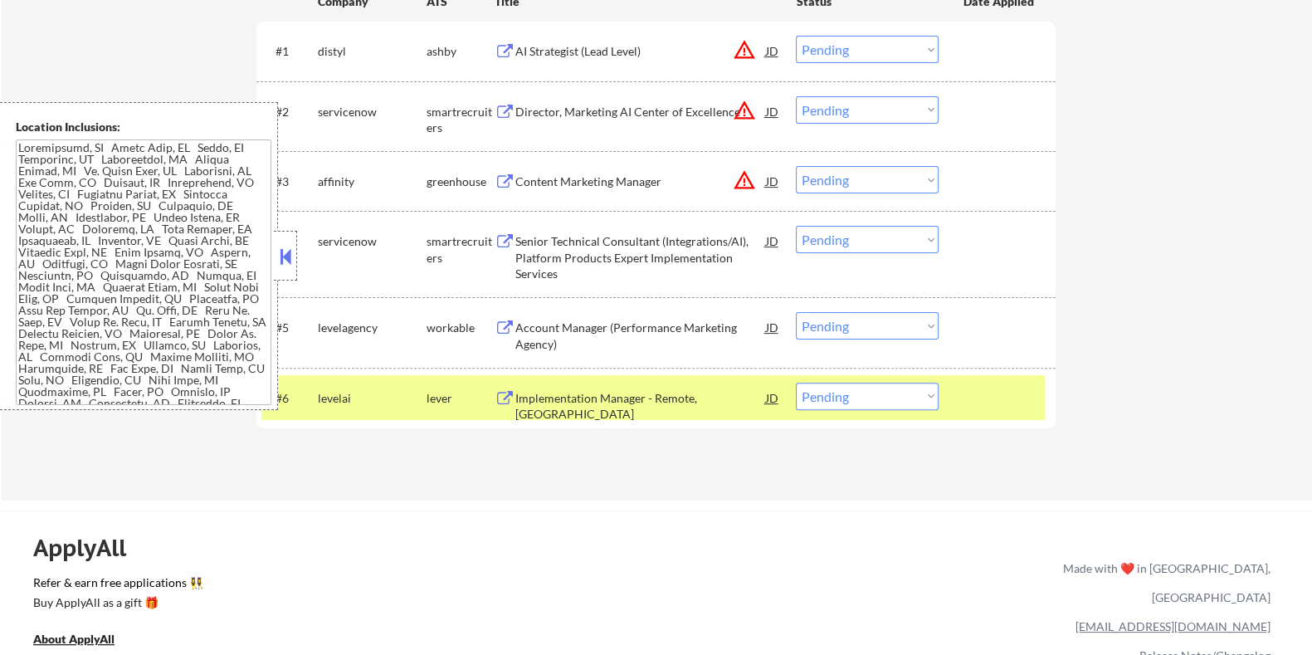
click at [886, 392] on select "Choose an option... Pending Applied Excluded (Questions) Excluded (Expired) Exc…" at bounding box center [867, 395] width 143 height 27
select select ""applied""
click at [796, 382] on select "Choose an option... Pending Applied Excluded (Questions) Excluded (Expired) Exc…" at bounding box center [867, 395] width 143 height 27
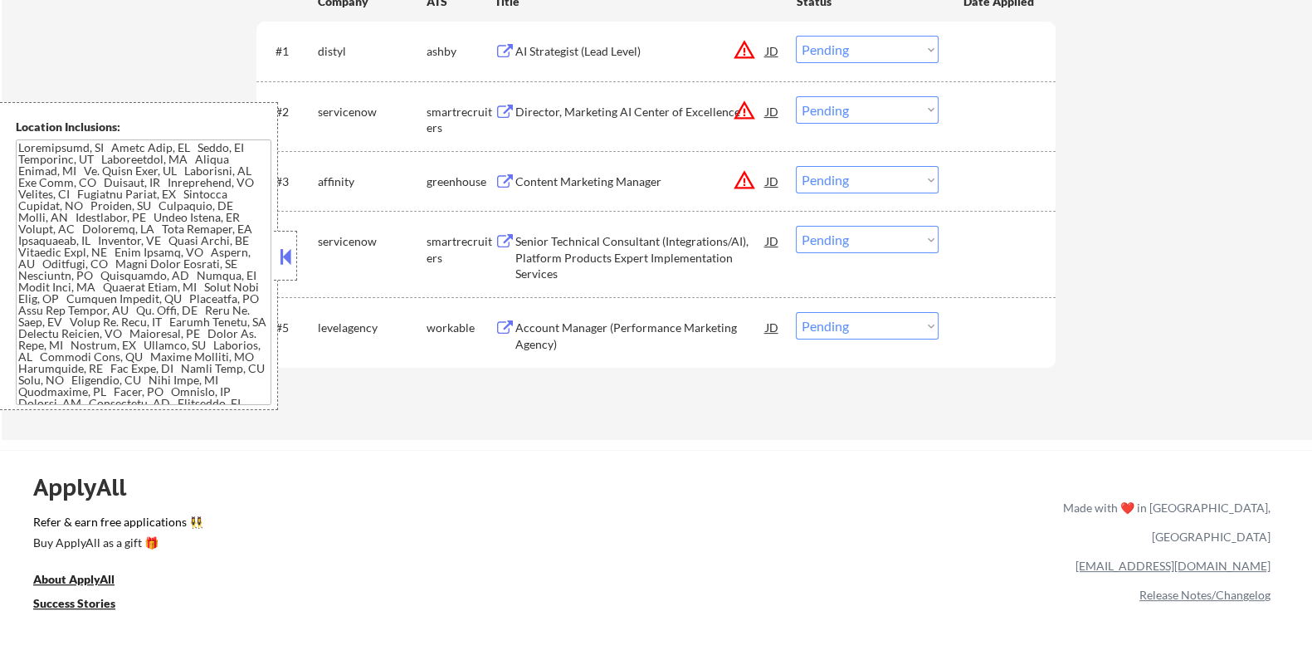
click at [598, 329] on div "Account Manager (Performance Marketing Agency)" at bounding box center [639, 335] width 251 height 32
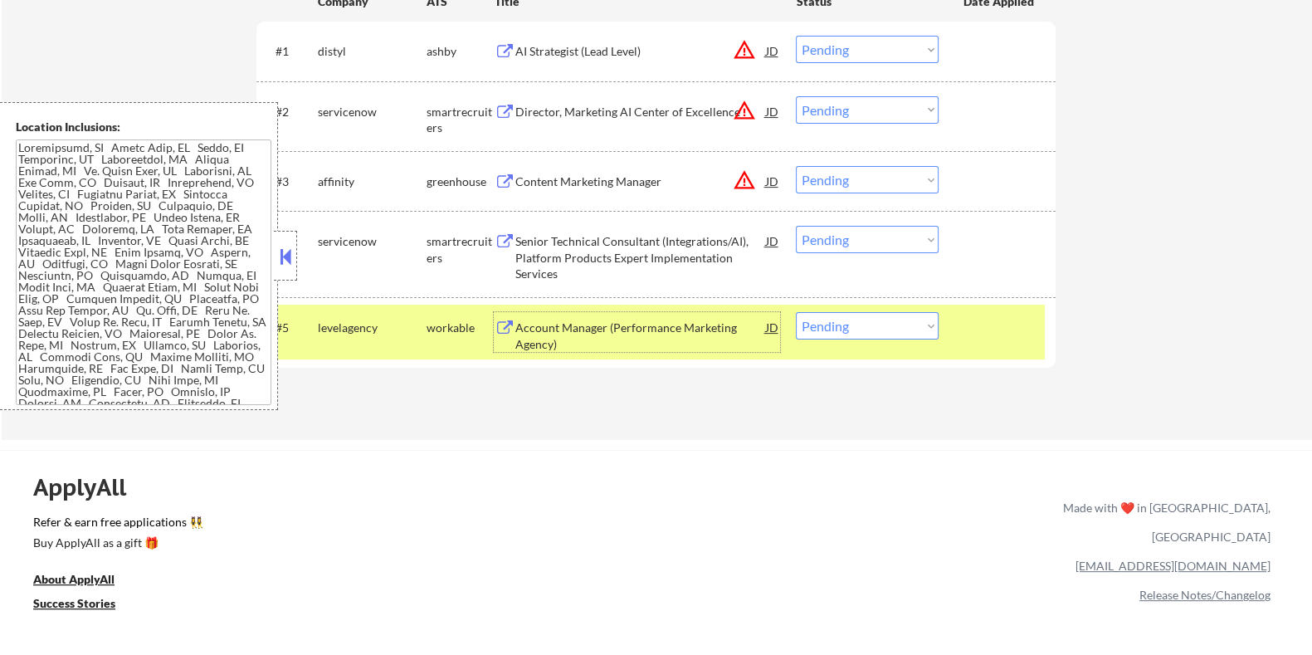
click at [867, 338] on select "Choose an option... Pending Applied Excluded (Questions) Excluded (Expired) Exc…" at bounding box center [867, 325] width 143 height 27
select select ""excluded__bad_match_""
click at [796, 312] on select "Choose an option... Pending Applied Excluded (Questions) Excluded (Expired) Exc…" at bounding box center [867, 325] width 143 height 27
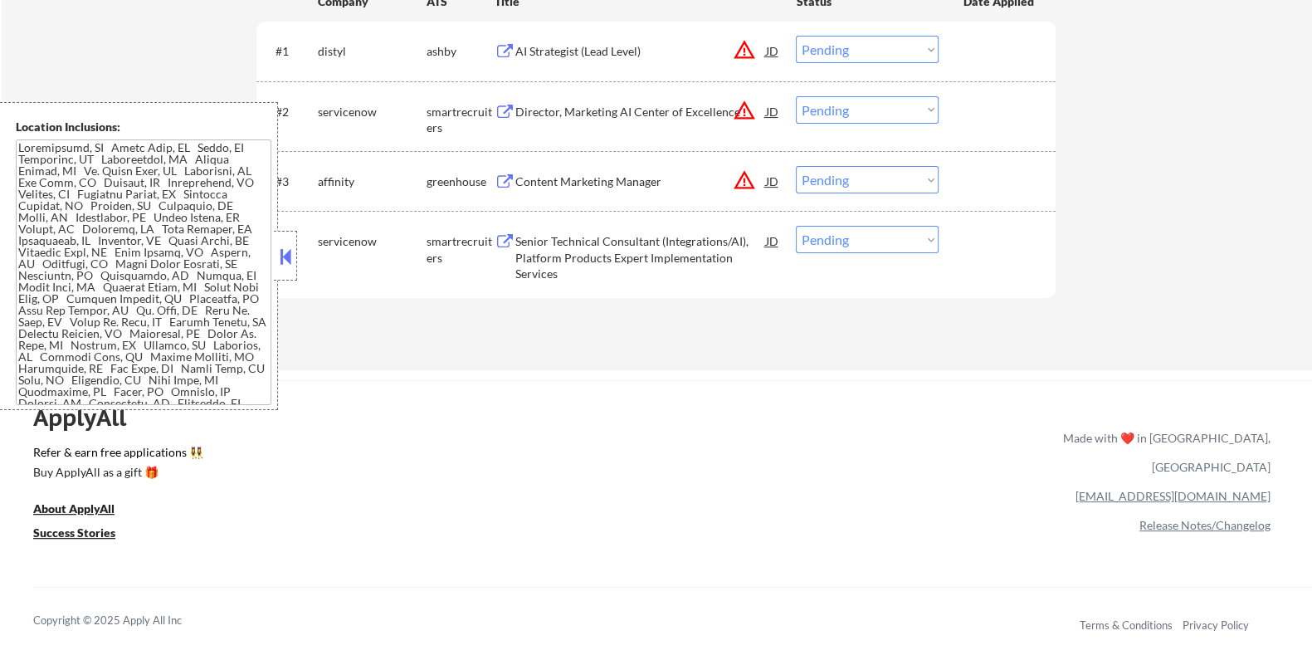
click at [610, 251] on div "Senior Technical Consultant (Integrations/AI), Platform Products Expert Impleme…" at bounding box center [639, 257] width 251 height 49
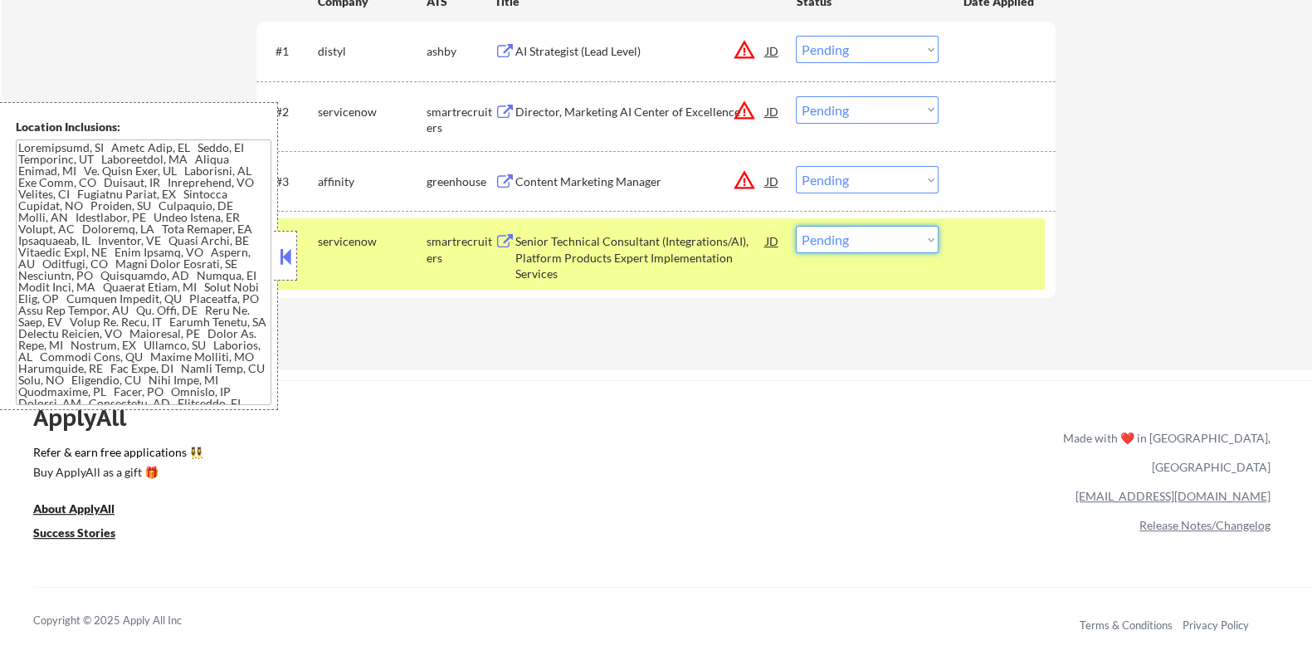
click at [867, 232] on select "Choose an option... Pending Applied Excluded (Questions) Excluded (Expired) Exc…" at bounding box center [867, 239] width 143 height 27
select select ""excluded__bad_match_""
click at [796, 226] on select "Choose an option... Pending Applied Excluded (Questions) Excluded (Expired) Exc…" at bounding box center [867, 239] width 143 height 27
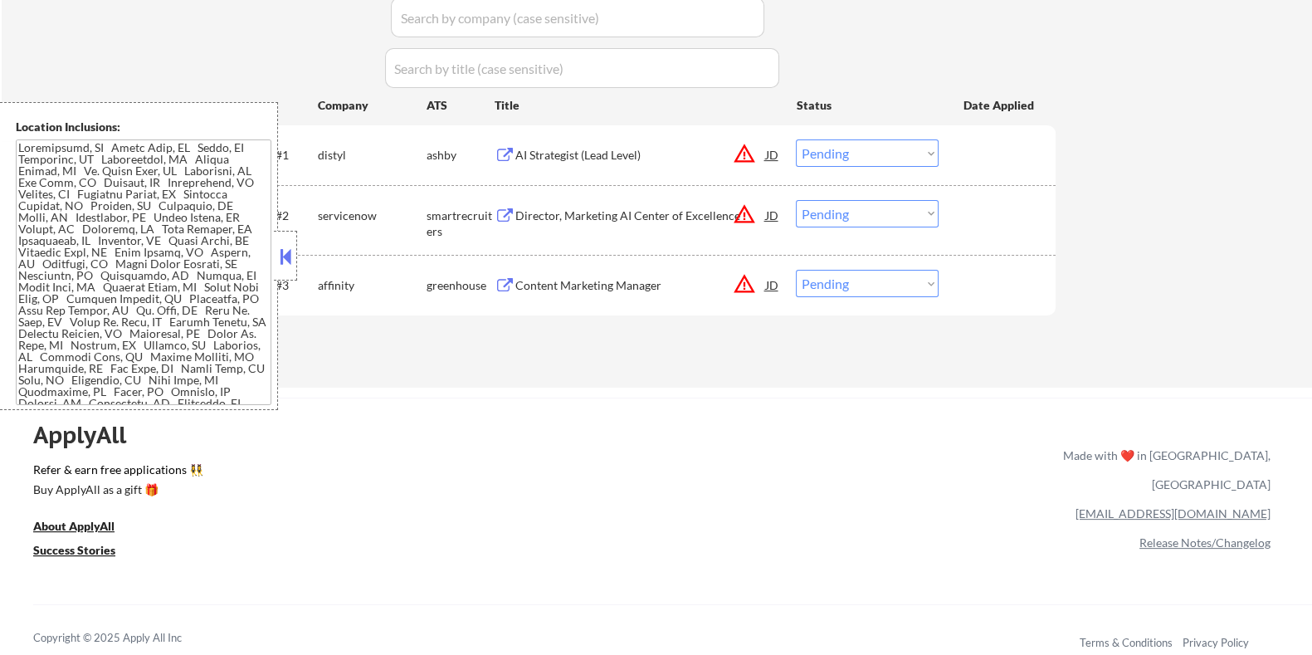
click at [642, 155] on div "AI Strategist (Lead Level)" at bounding box center [639, 155] width 251 height 17
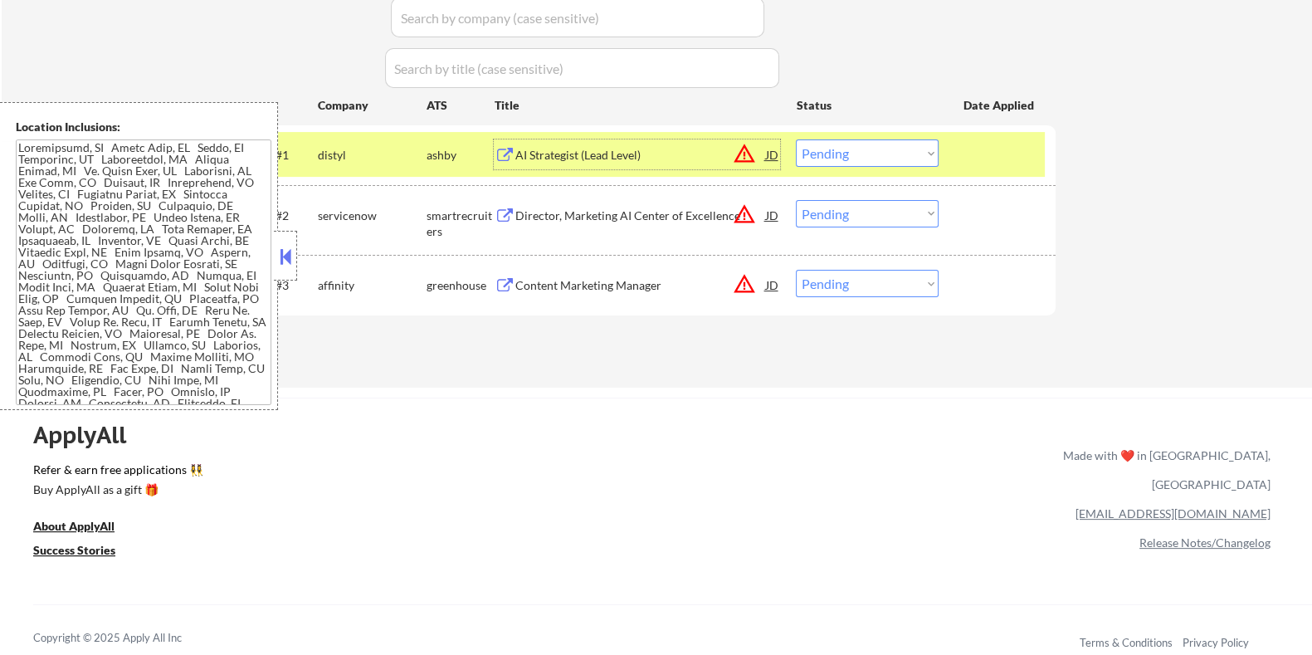
click at [902, 152] on select "Choose an option... Pending Applied Excluded (Questions) Excluded (Expired) Exc…" at bounding box center [867, 152] width 143 height 27
click at [796, 139] on select "Choose an option... Pending Applied Excluded (Questions) Excluded (Expired) Exc…" at bounding box center [867, 152] width 143 height 27
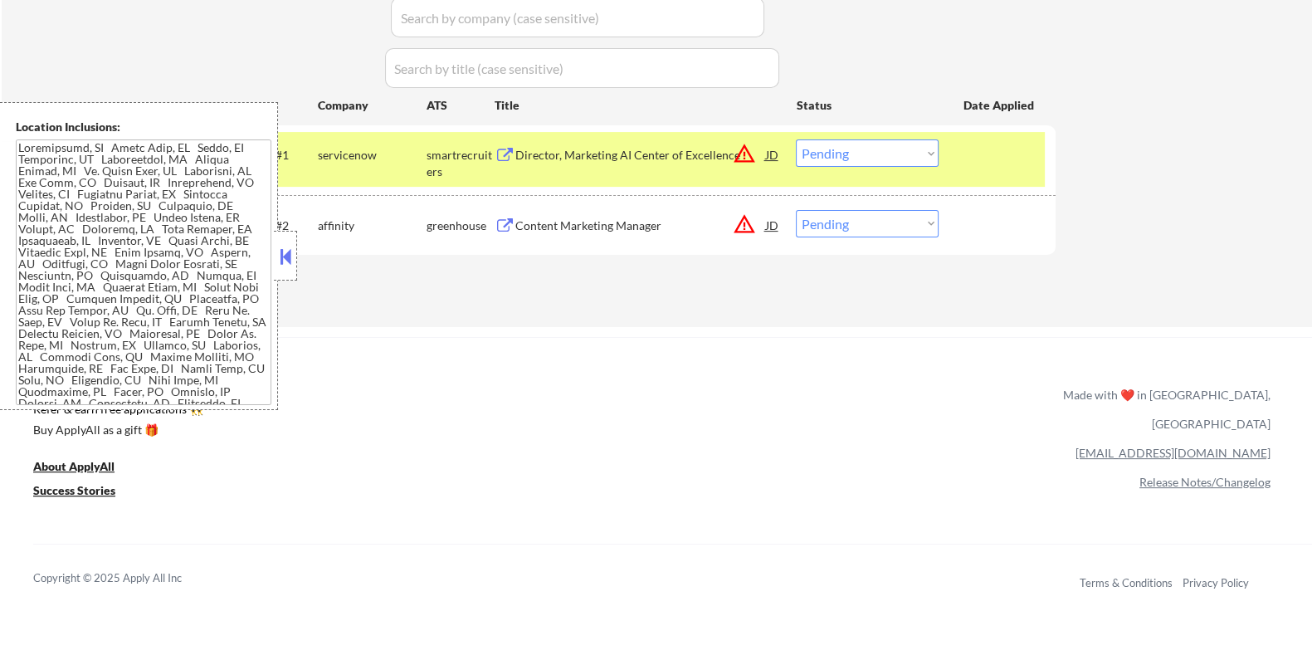
click at [630, 163] on div "Director, Marketing AI Center of Excellence" at bounding box center [639, 155] width 251 height 17
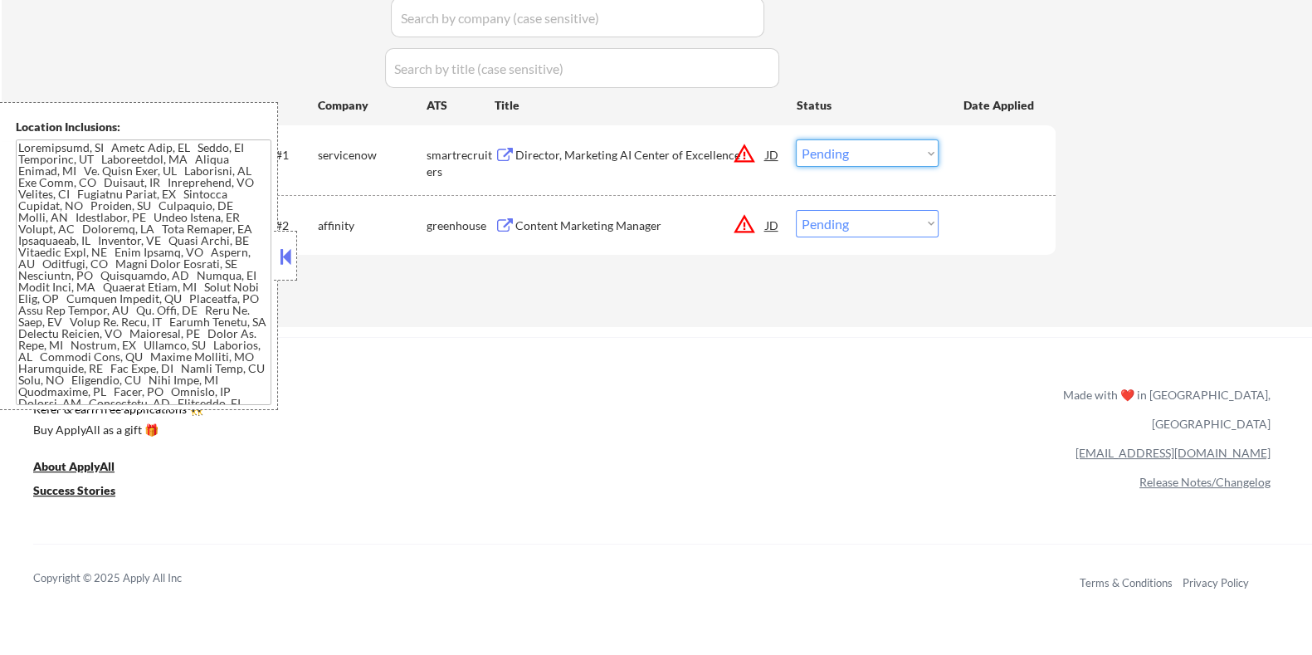
click at [917, 144] on select "Choose an option... Pending Applied Excluded (Questions) Excluded (Expired) Exc…" at bounding box center [867, 152] width 143 height 27
click at [796, 139] on select "Choose an option... Pending Applied Excluded (Questions) Excluded (Expired) Exc…" at bounding box center [867, 152] width 143 height 27
select select ""pending""
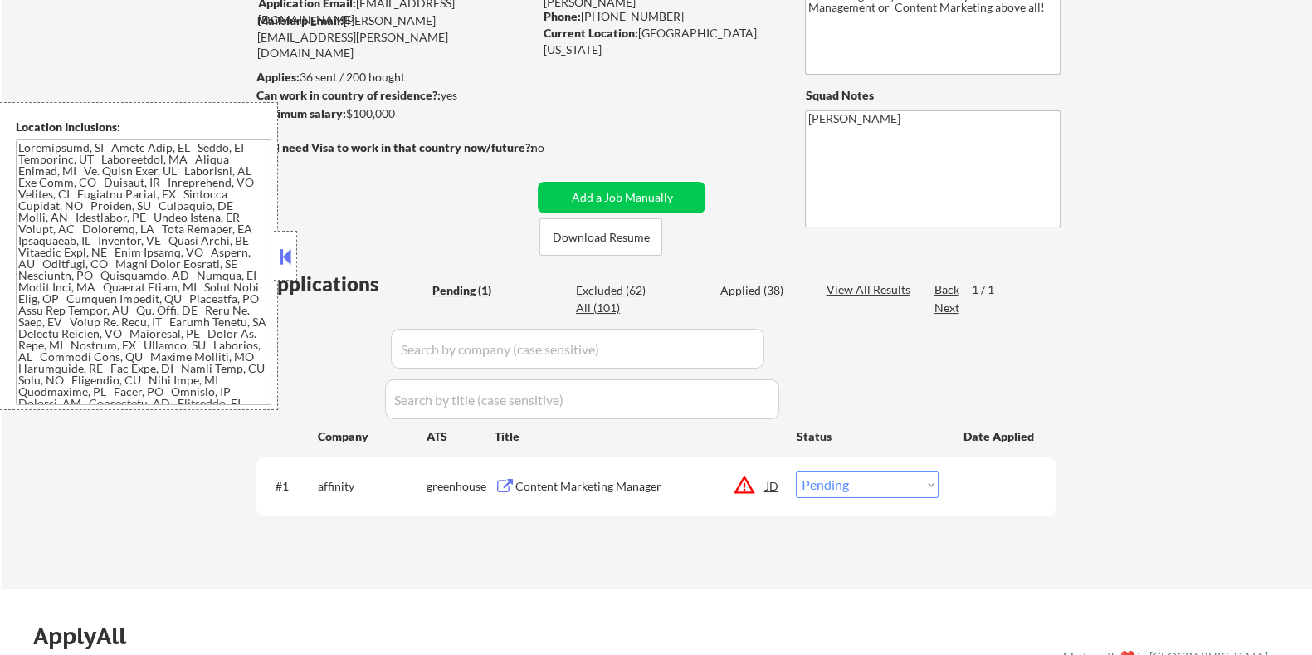
scroll to position [103, 0]
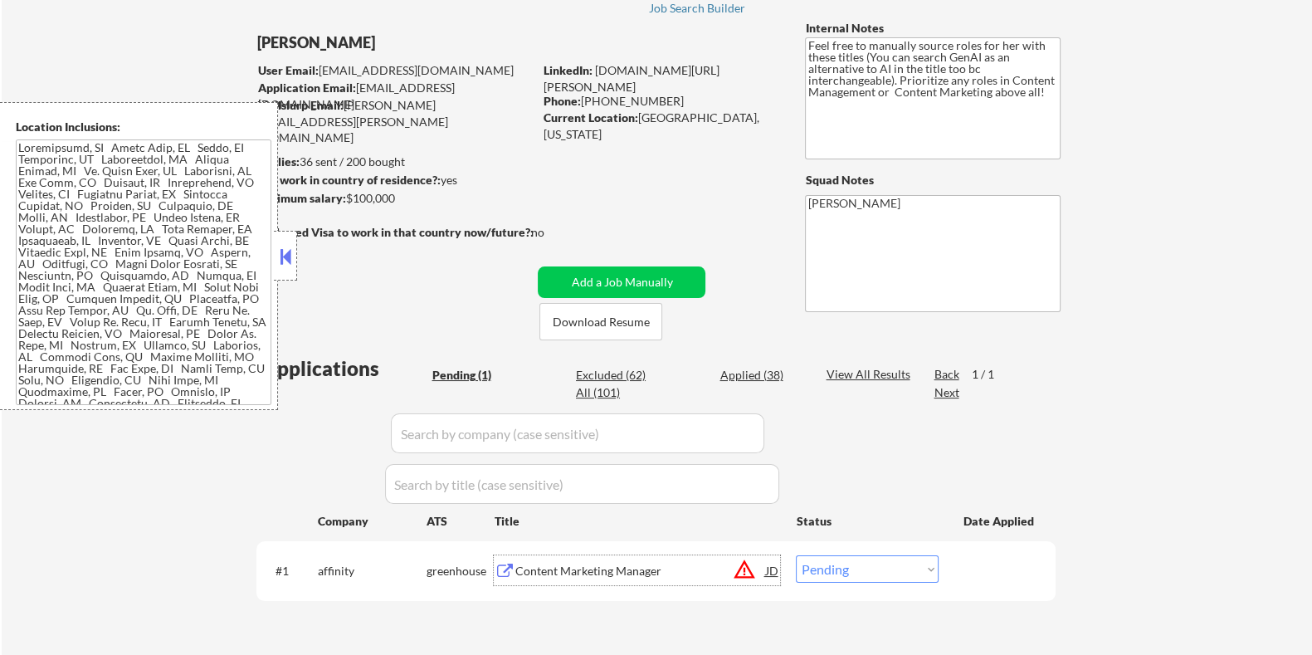
click at [638, 570] on div "Content Marketing Manager" at bounding box center [639, 571] width 251 height 17
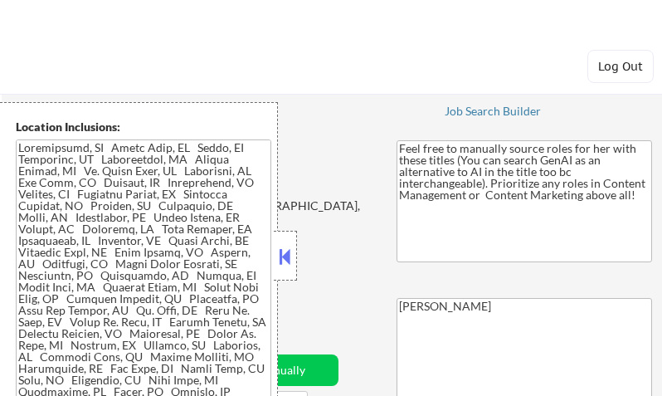
select select ""pending""
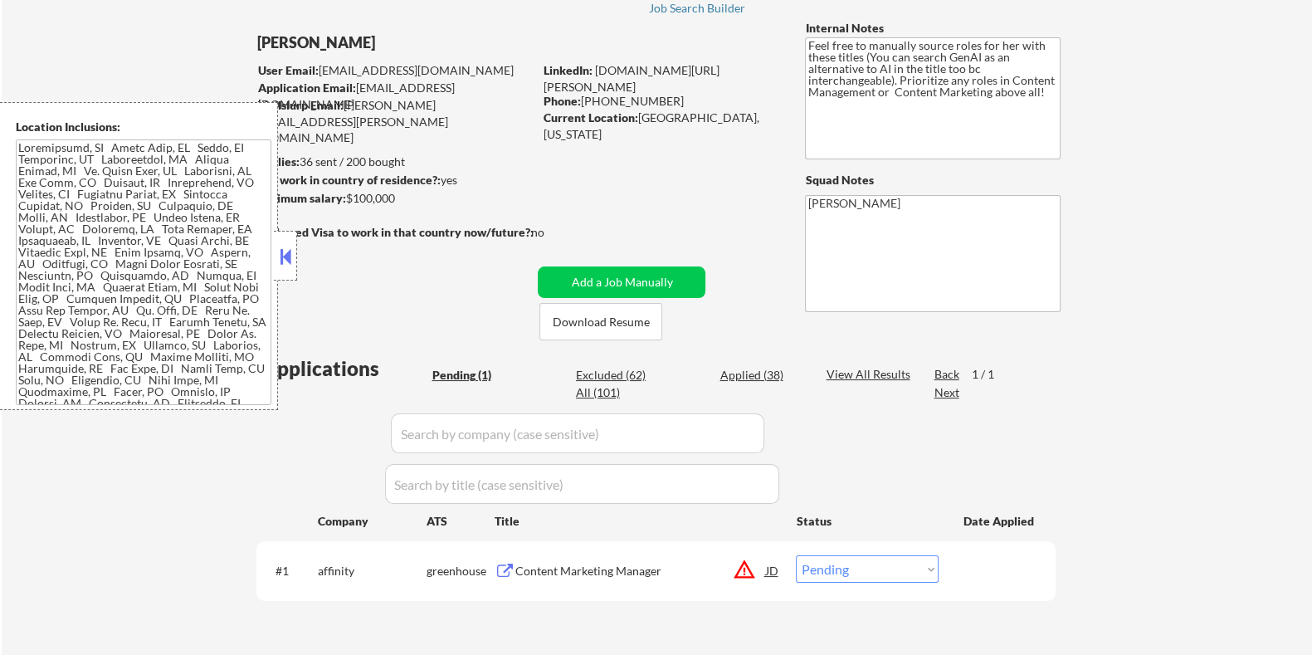
scroll to position [103, 0]
click at [577, 395] on div "Content Marketing Manager" at bounding box center [639, 571] width 251 height 17
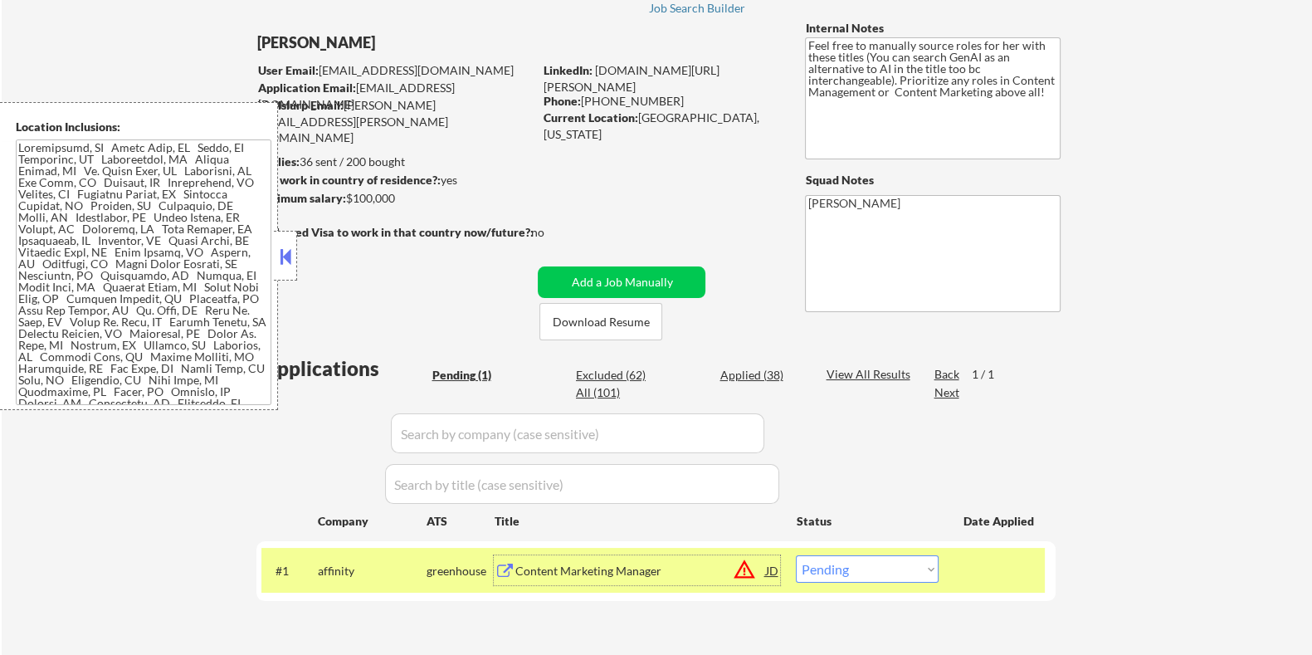
click at [661, 395] on div "#1 affinity greenhouse Content Marketing Manager JD warning_amber Choose an opt…" at bounding box center [652, 570] width 783 height 45
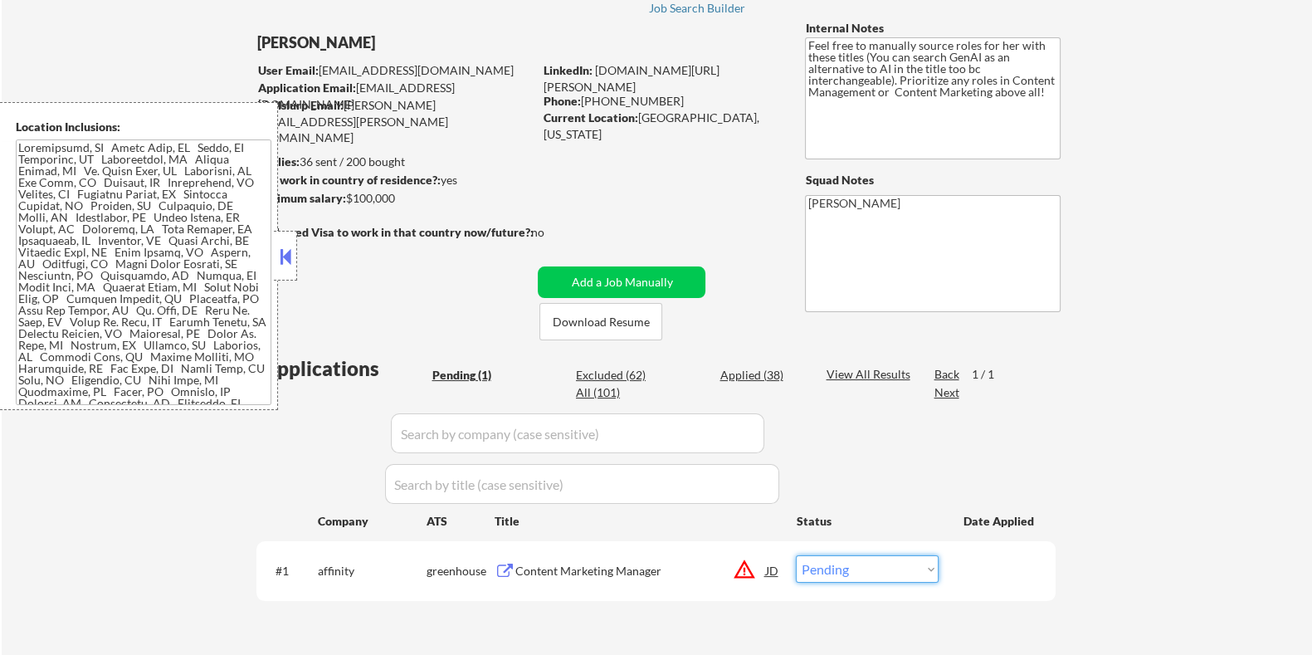
click at [661, 395] on select "Choose an option... Pending Applied Excluded (Questions) Excluded (Expired) Exc…" at bounding box center [867, 568] width 143 height 27
select select ""excluded""
click at [661, 395] on select "Choose an option... Pending Applied Excluded (Questions) Excluded (Expired) Exc…" at bounding box center [867, 568] width 143 height 27
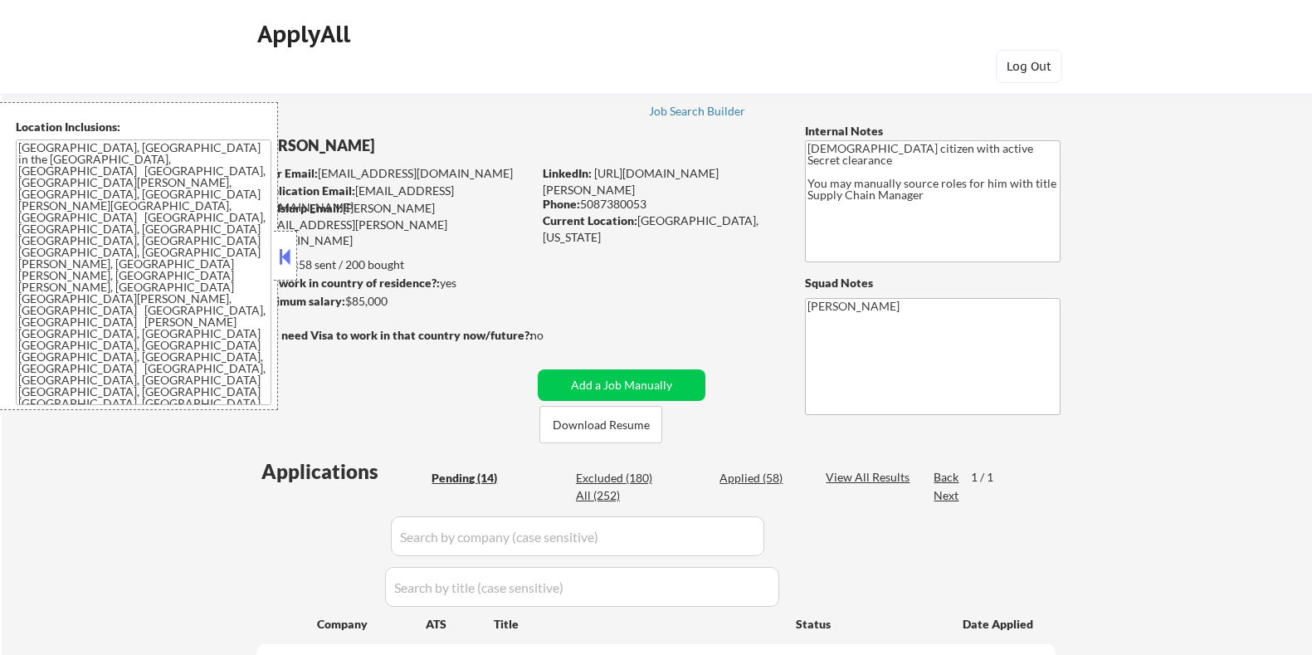
select select ""pending""
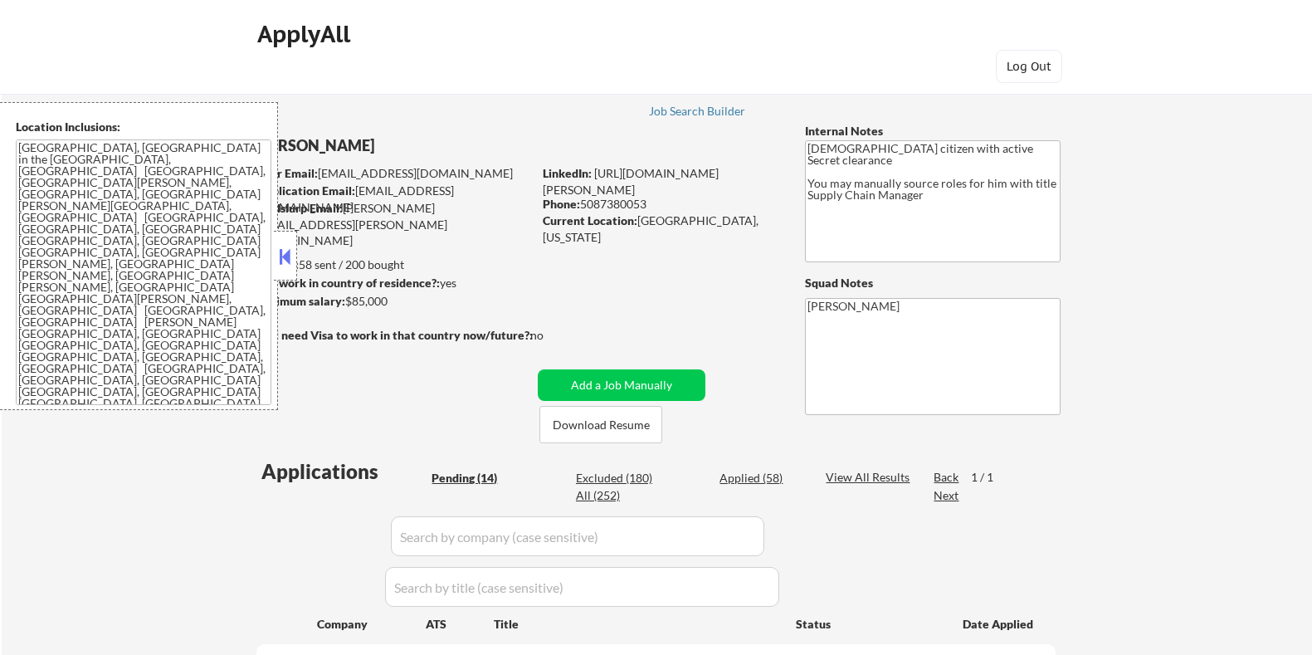
select select ""pending""
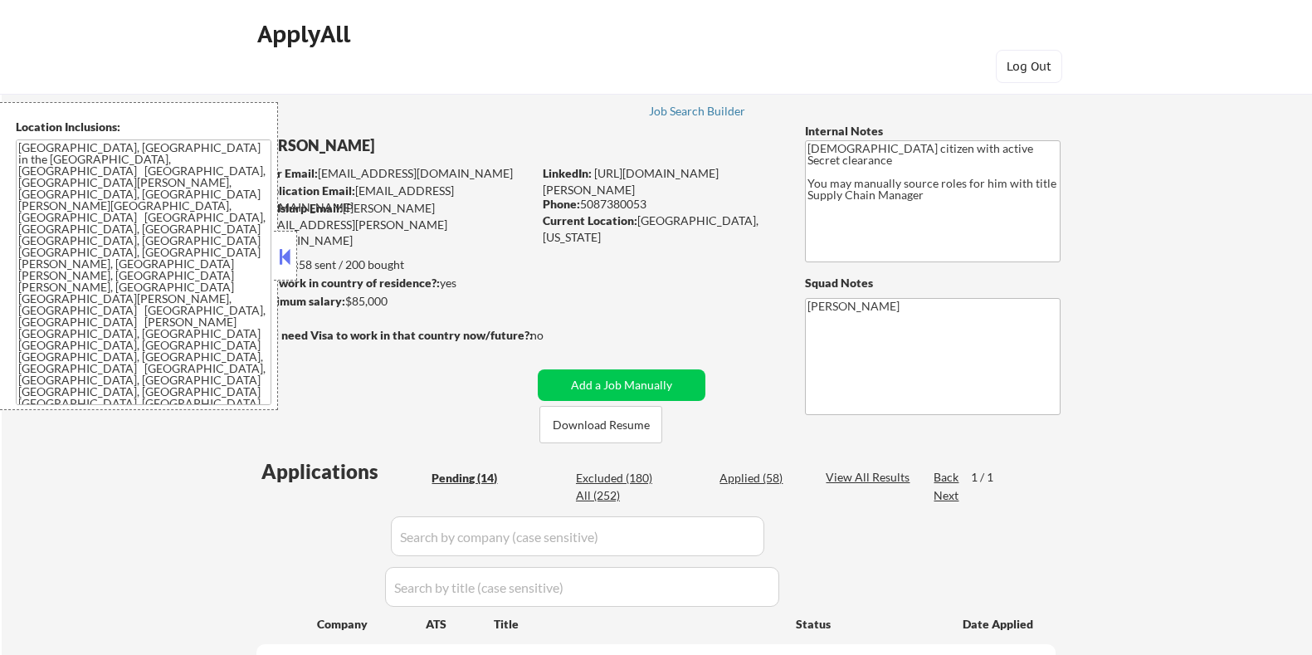
select select ""pending""
click at [283, 252] on button at bounding box center [285, 256] width 18 height 25
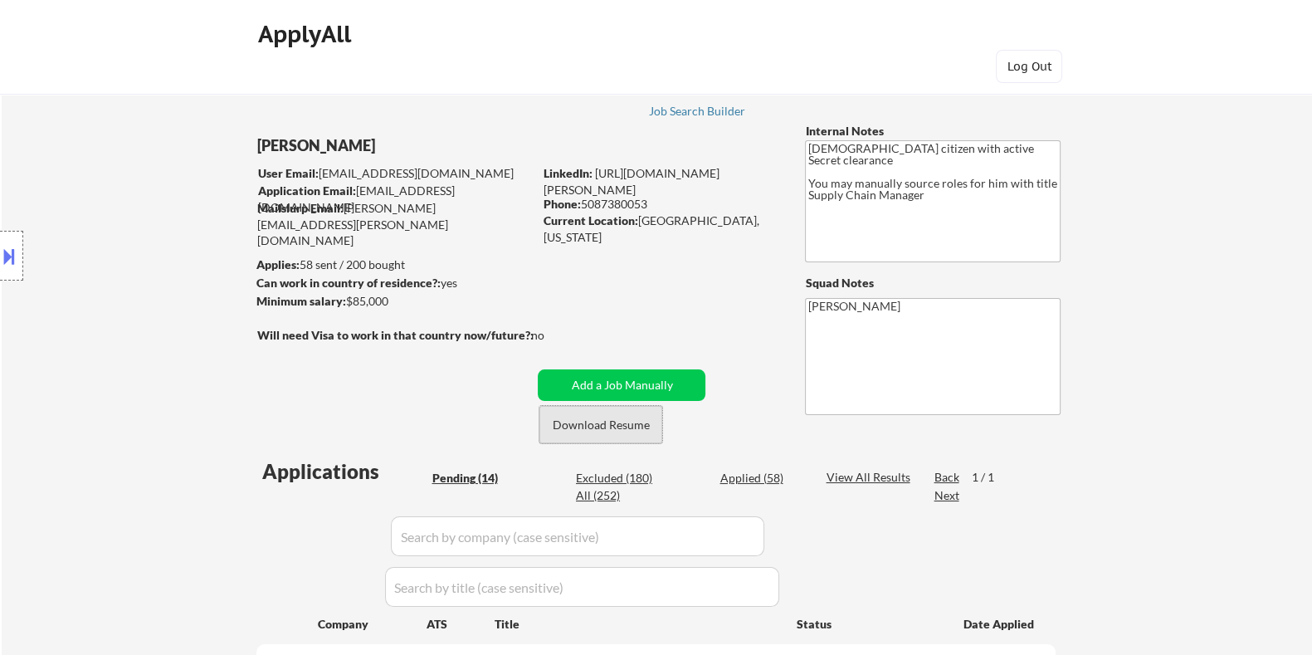
click at [597, 419] on button "Download Resume" at bounding box center [600, 424] width 123 height 37
